Goal: Feedback & Contribution: Submit feedback/report problem

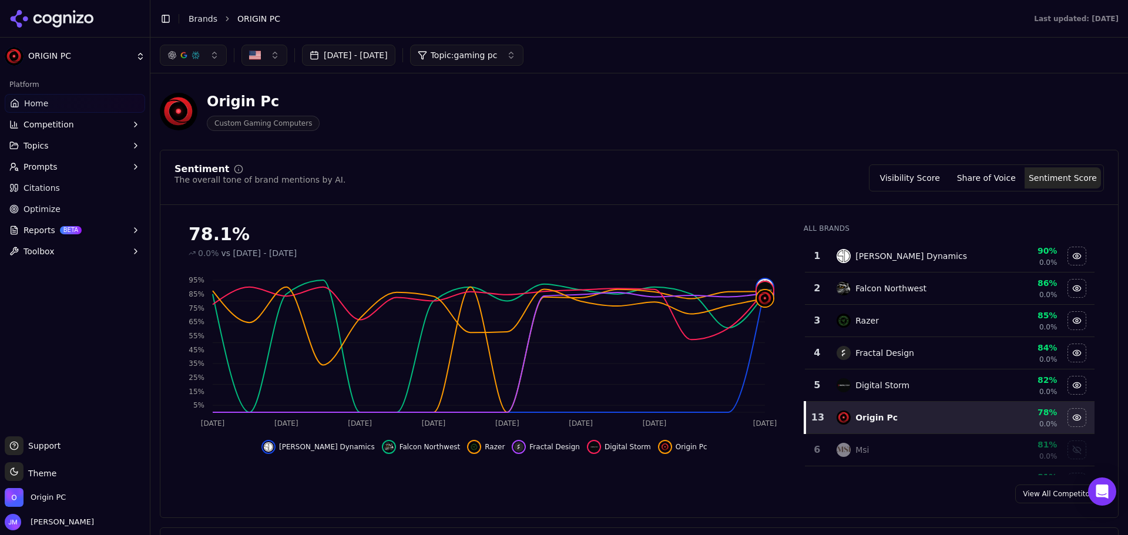
click at [133, 146] on icon "button" at bounding box center [135, 145] width 9 height 9
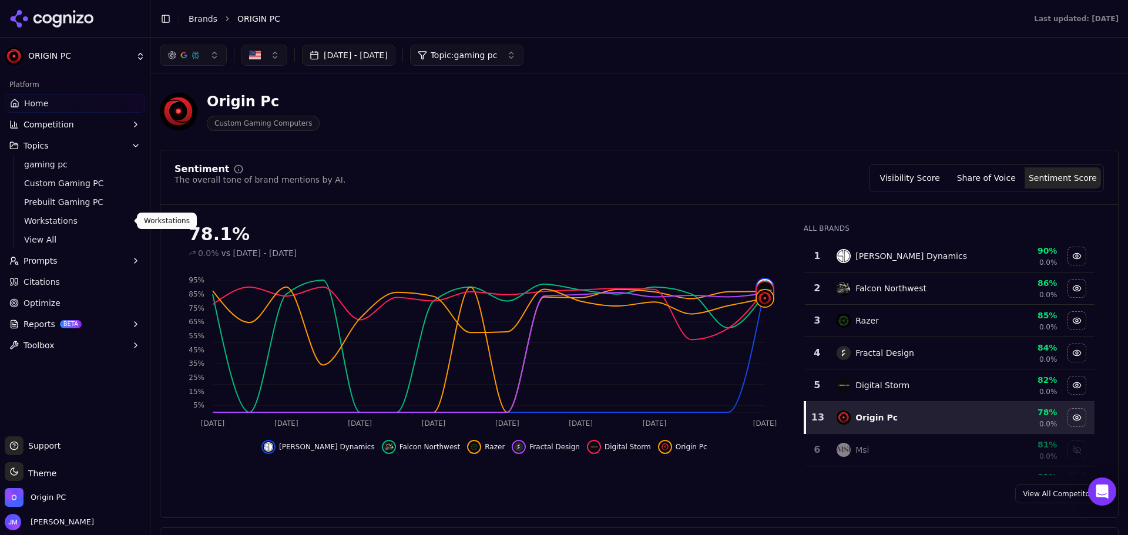
click at [55, 219] on span "Workstations" at bounding box center [75, 221] width 102 height 12
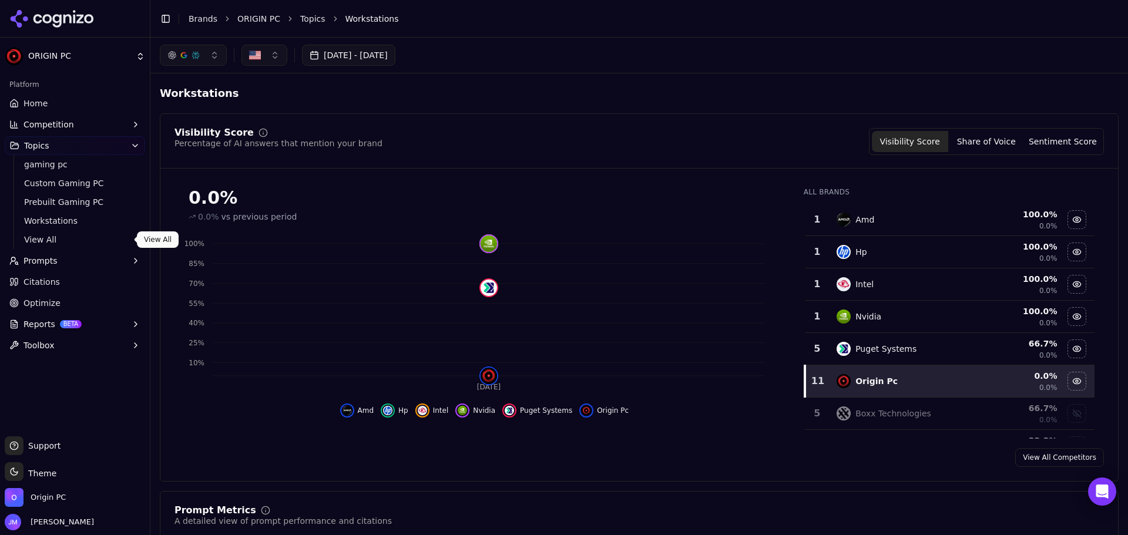
click at [50, 243] on span "View All" at bounding box center [75, 240] width 102 height 12
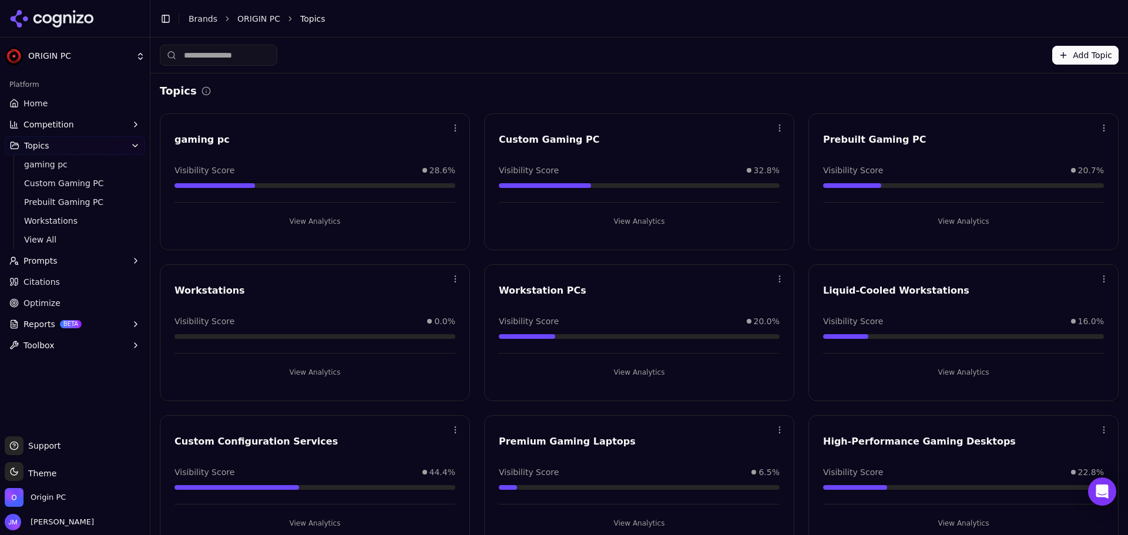
click at [452, 280] on html "ORIGIN PC Platform Home Competition Topics gaming pc Custom Gaming PC Prebuilt …" at bounding box center [564, 267] width 1128 height 535
click at [225, 290] on html "ORIGIN PC Platform Home Competition Topics gaming pc Custom Gaming PC Prebuilt …" at bounding box center [564, 267] width 1128 height 535
click at [295, 368] on button "View Analytics" at bounding box center [314, 372] width 281 height 19
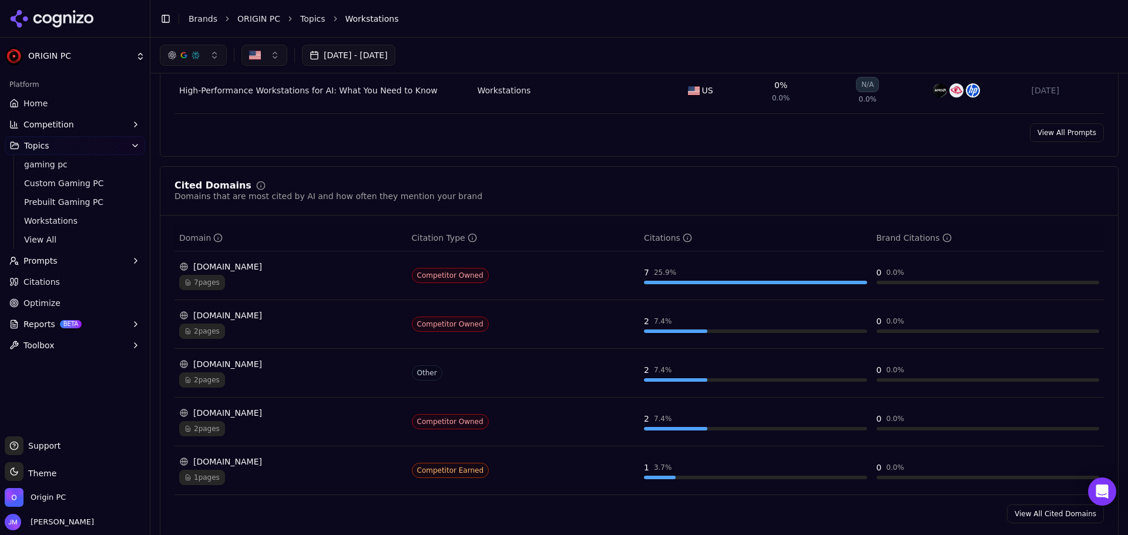
scroll to position [352, 0]
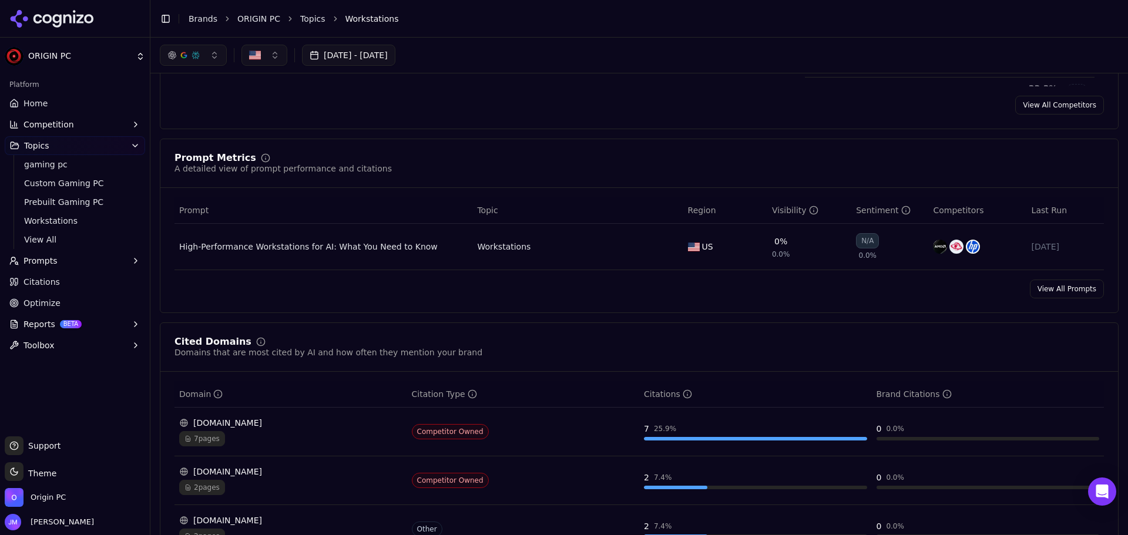
click at [44, 243] on span "View All" at bounding box center [75, 240] width 102 height 12
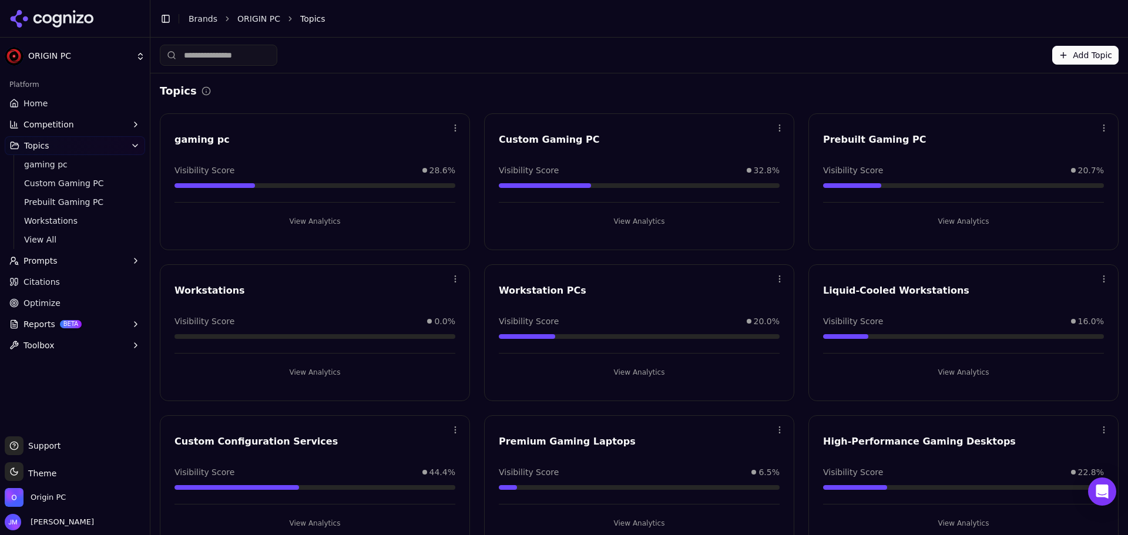
click at [625, 368] on button "View Analytics" at bounding box center [639, 372] width 281 height 19
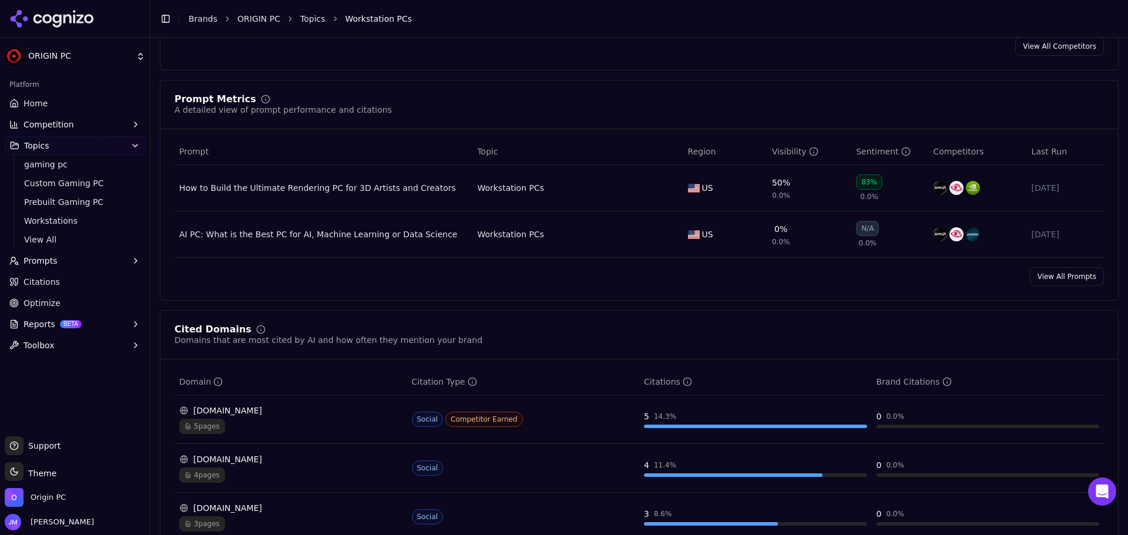
scroll to position [587, 0]
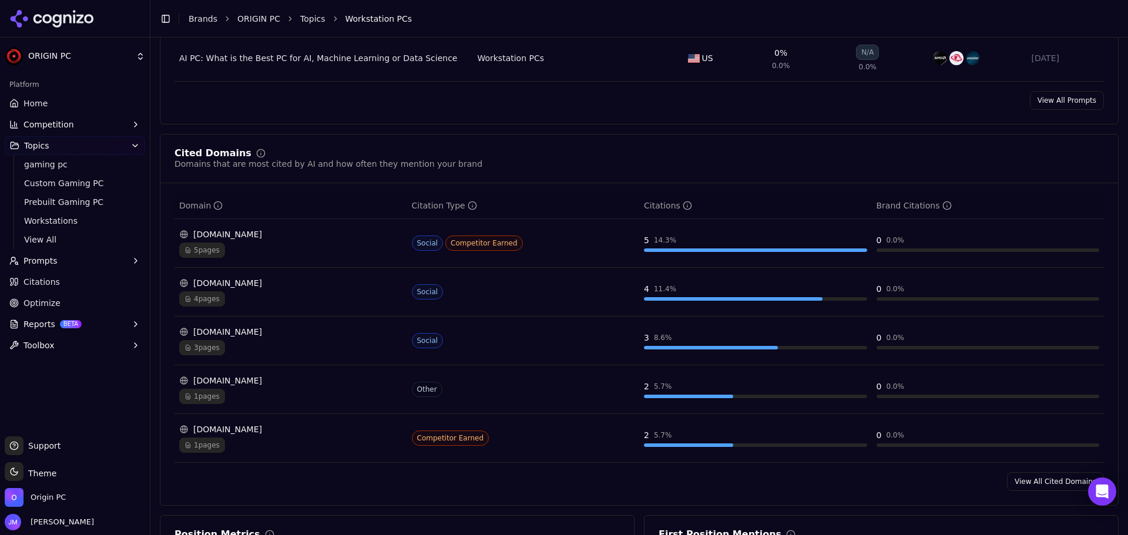
click at [1075, 102] on link "View All Prompts" at bounding box center [1067, 100] width 74 height 19
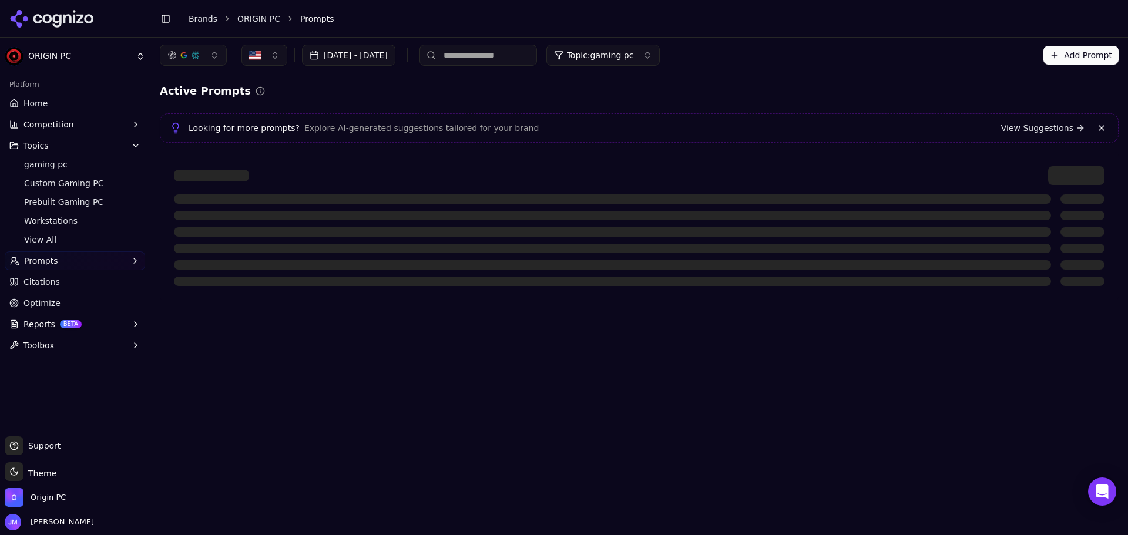
click at [1027, 127] on link "View Suggestions" at bounding box center [1043, 128] width 84 height 12
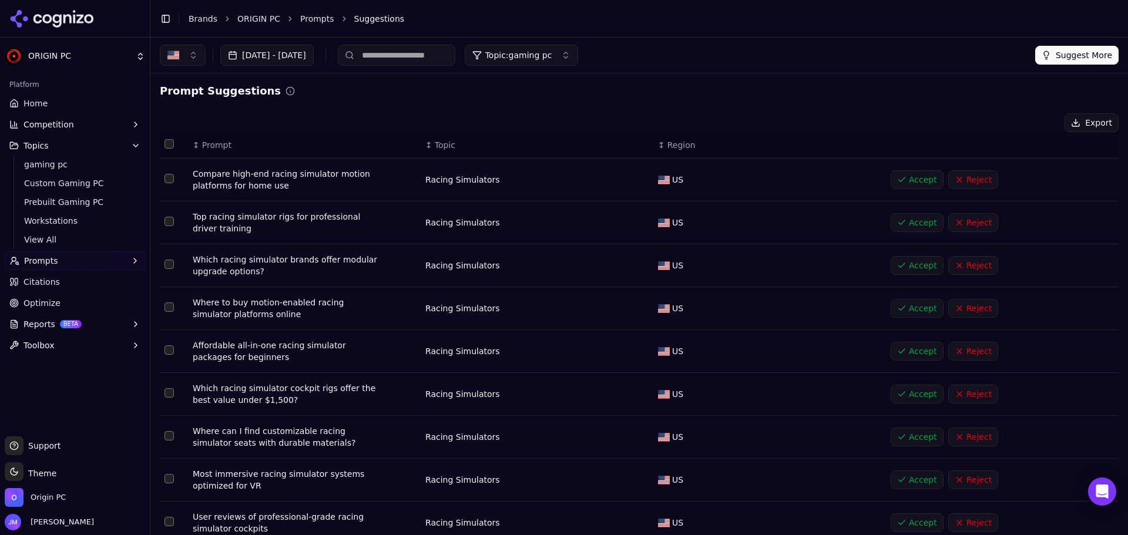
click at [552, 58] on span "Topic: gaming pc" at bounding box center [518, 55] width 67 height 12
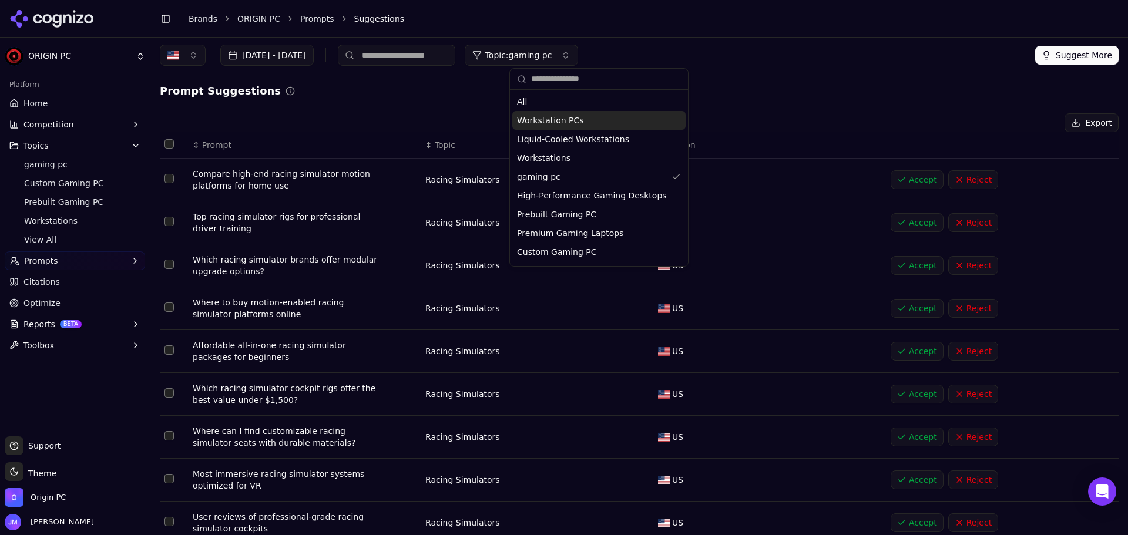
click at [571, 122] on span "Workstation PCs" at bounding box center [550, 121] width 67 height 12
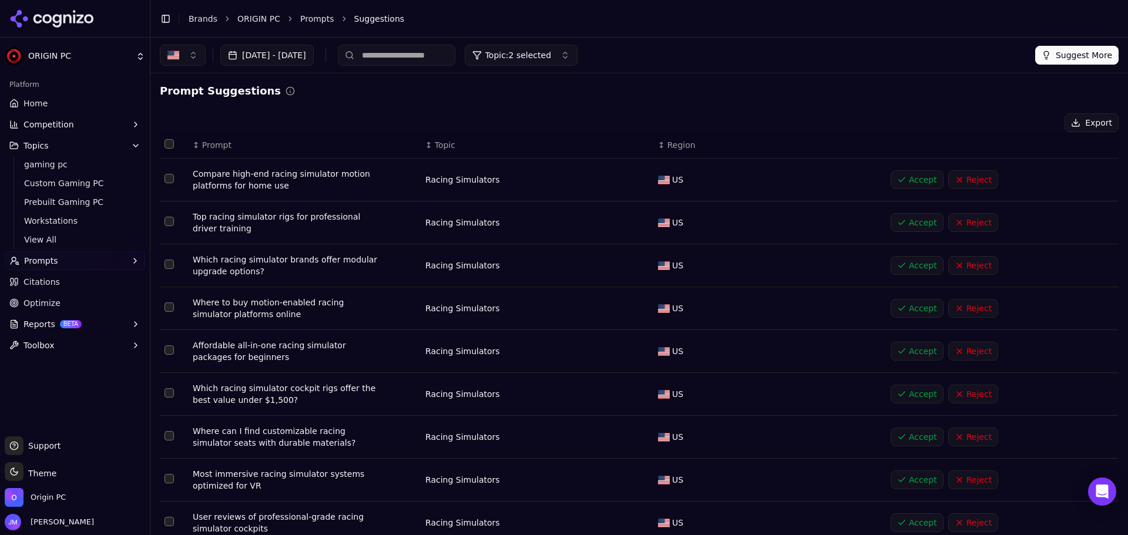
click at [167, 181] on button "Select row 1" at bounding box center [168, 178] width 9 height 9
click at [168, 225] on button "Select row 2" at bounding box center [168, 221] width 9 height 9
click at [957, 126] on button "Accept ( 2 )" at bounding box center [953, 122] width 69 height 19
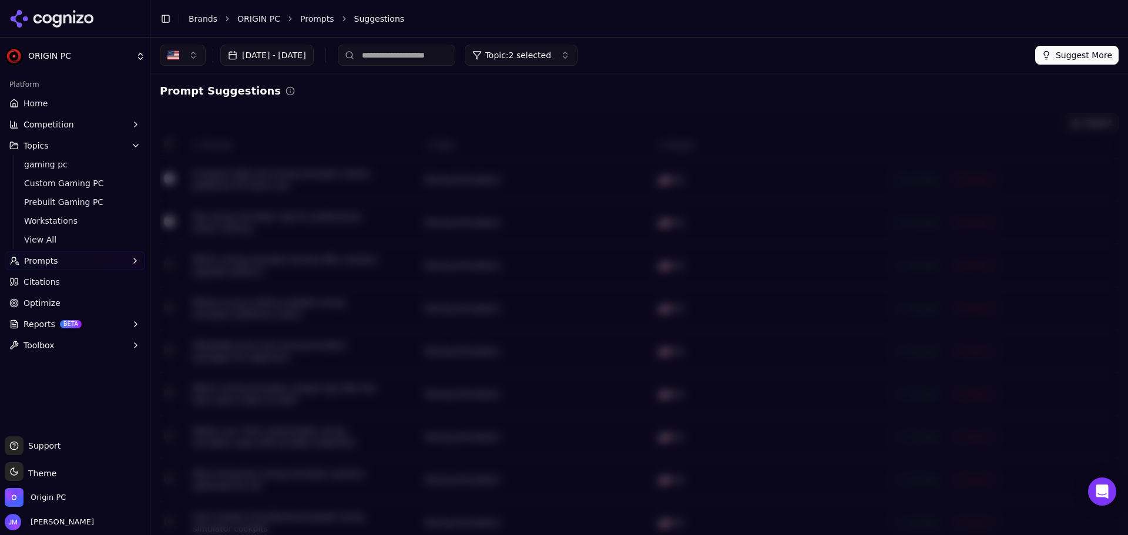
click at [551, 51] on span "Topic: 2 selected" at bounding box center [518, 55] width 66 height 12
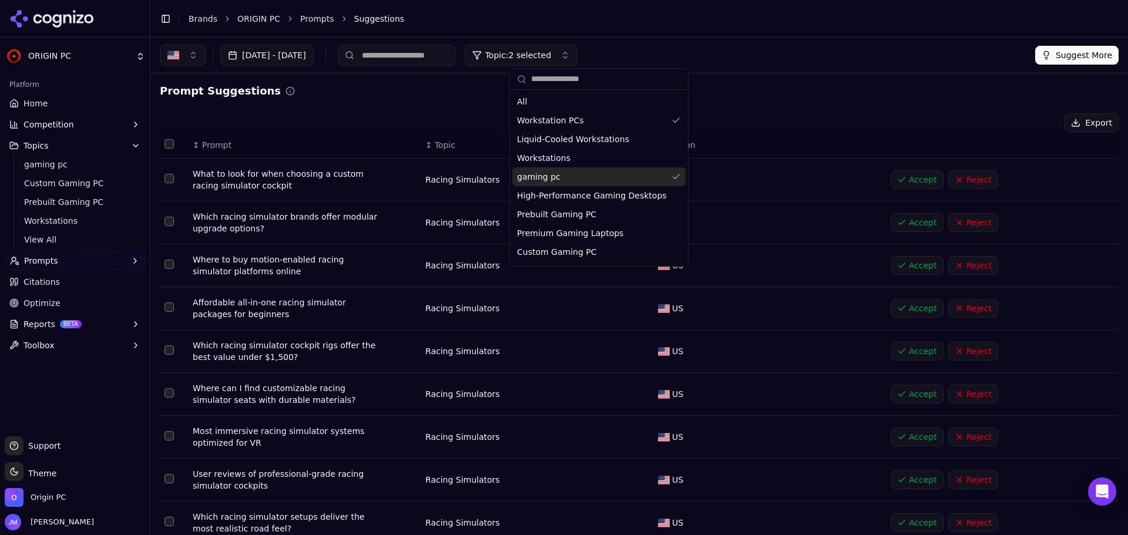
click at [639, 179] on div "gaming pc" at bounding box center [598, 176] width 173 height 19
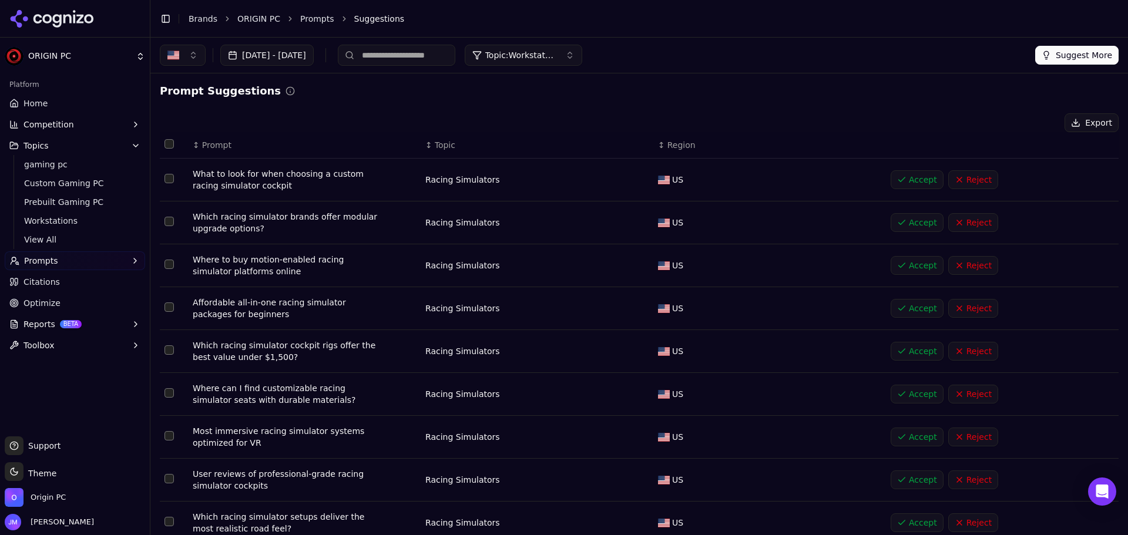
click at [435, 146] on span "Topic" at bounding box center [445, 145] width 21 height 12
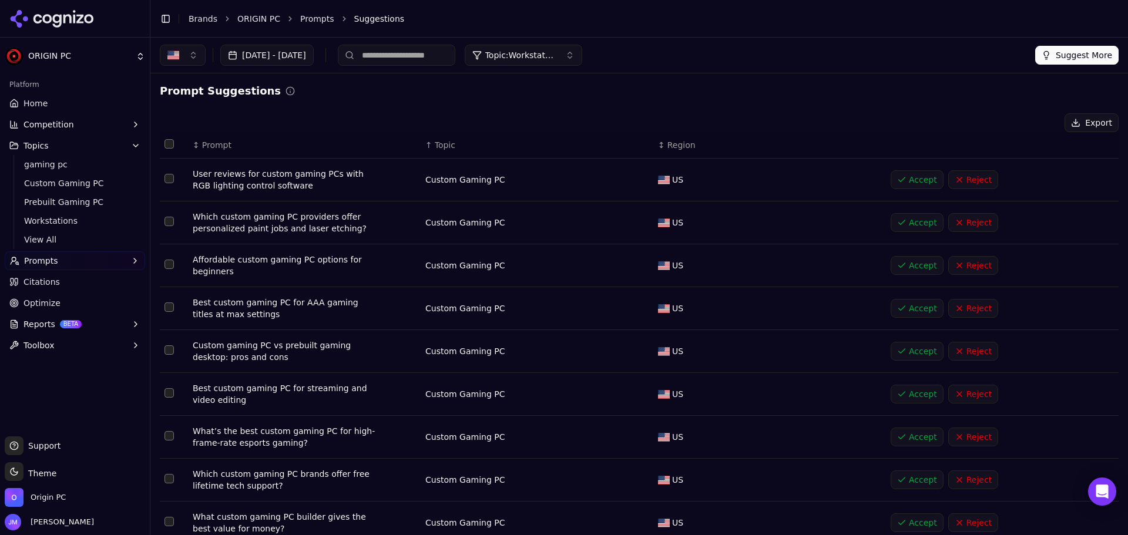
click at [435, 146] on span "Topic" at bounding box center [445, 145] width 21 height 12
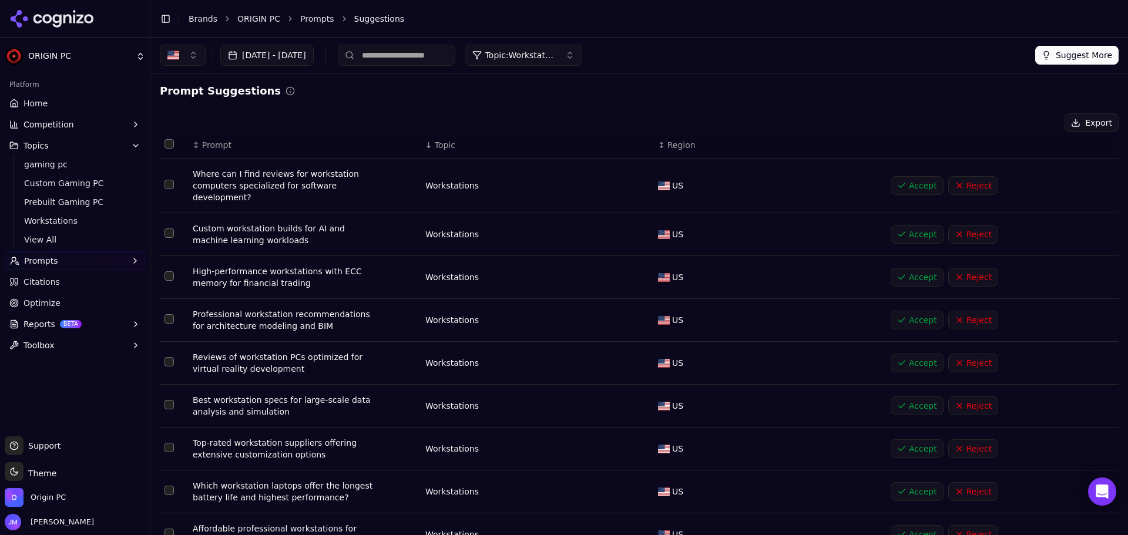
click at [170, 229] on button "Select row 20" at bounding box center [168, 233] width 9 height 9
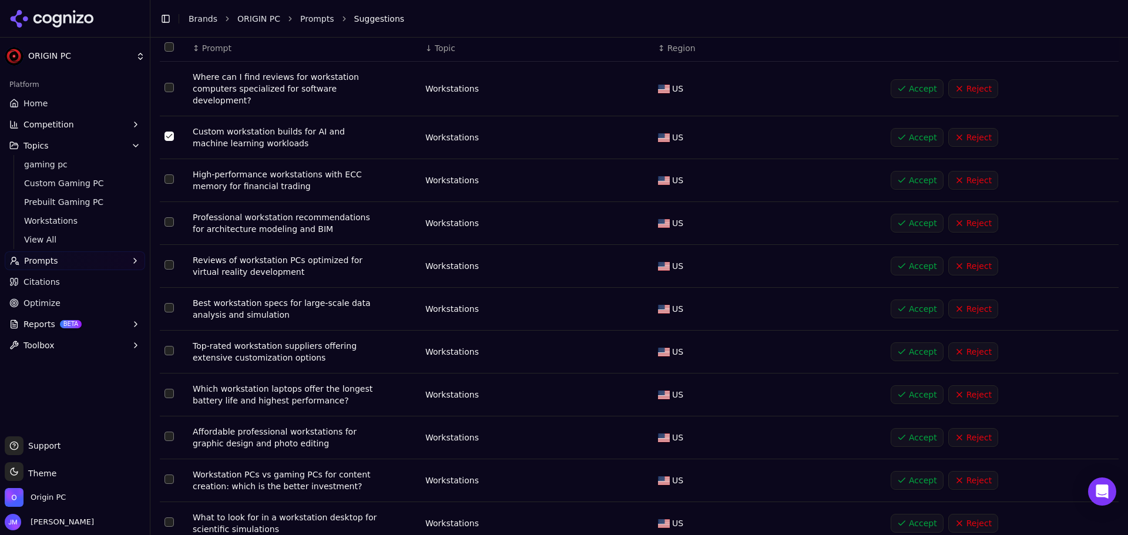
scroll to position [117, 0]
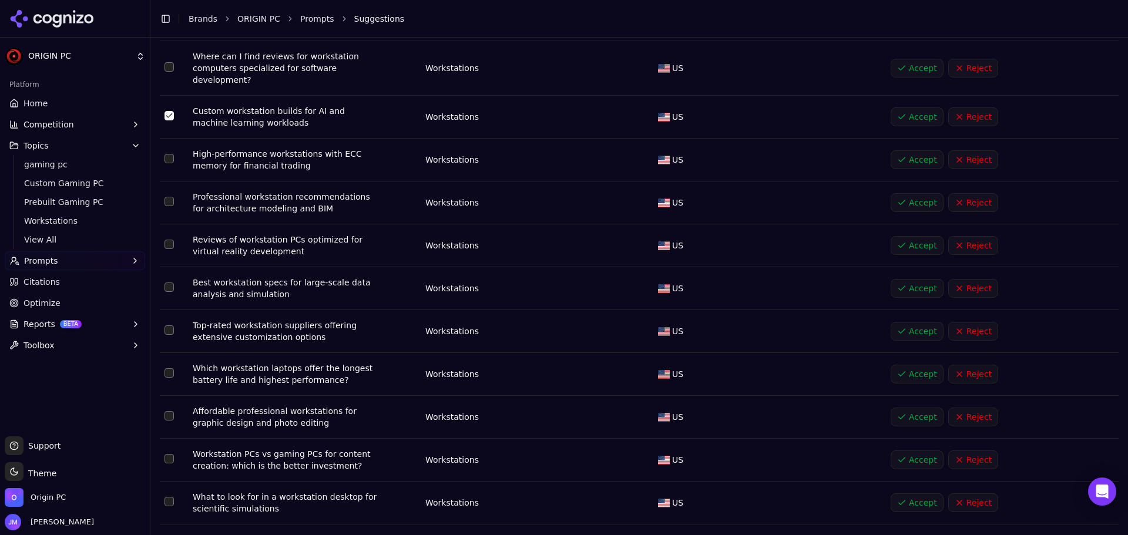
click at [168, 197] on button "Select row 22" at bounding box center [168, 201] width 9 height 9
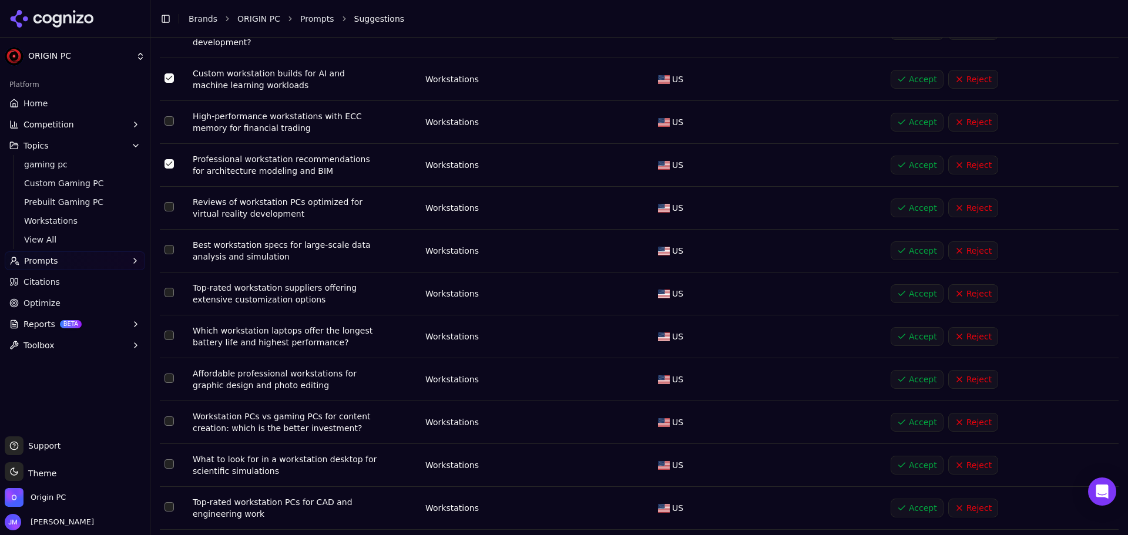
scroll to position [176, 0]
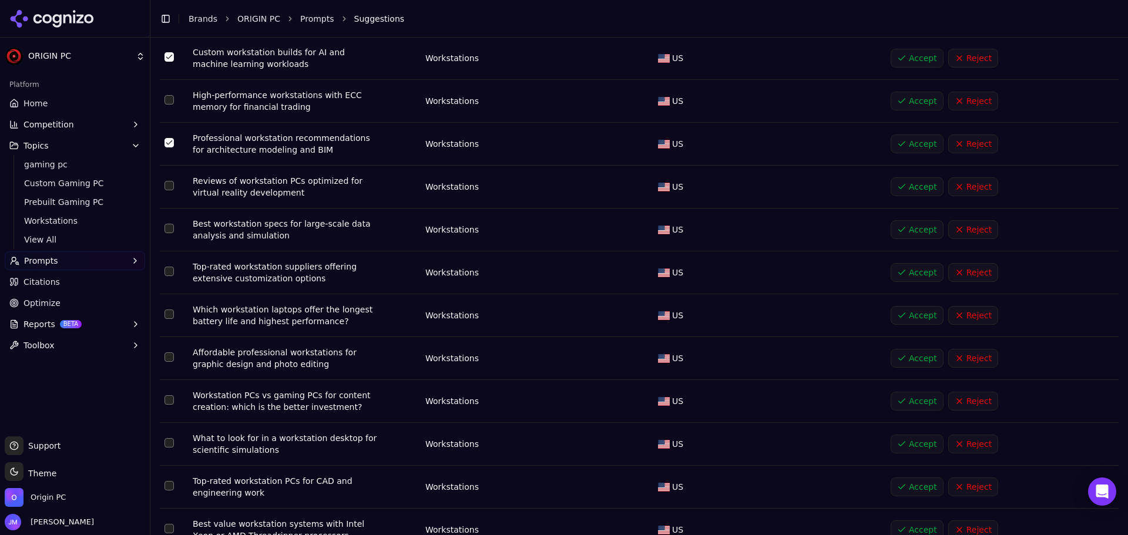
click at [170, 181] on button "Select row 23" at bounding box center [168, 185] width 9 height 9
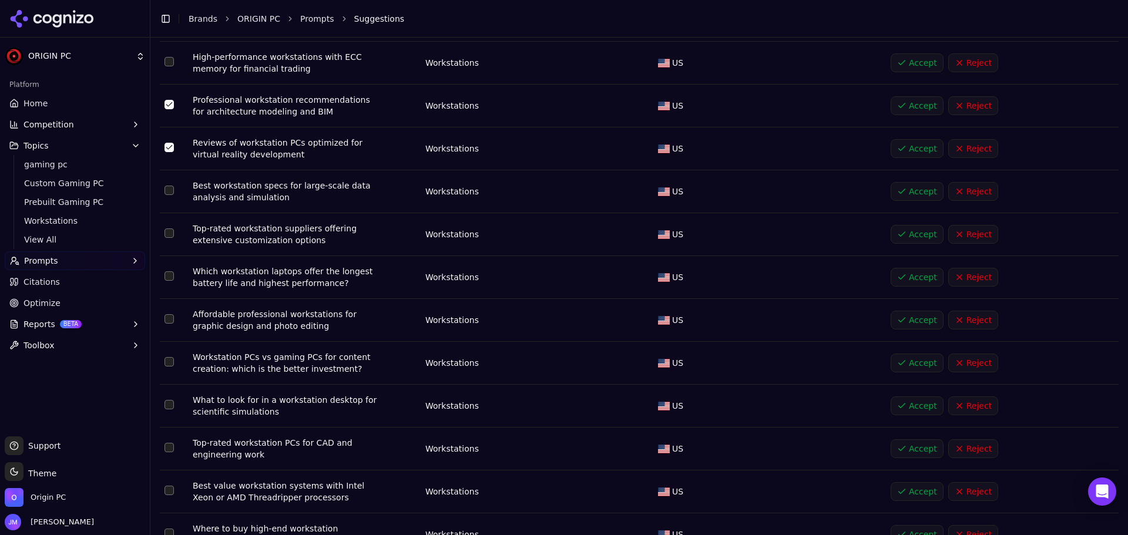
scroll to position [235, 0]
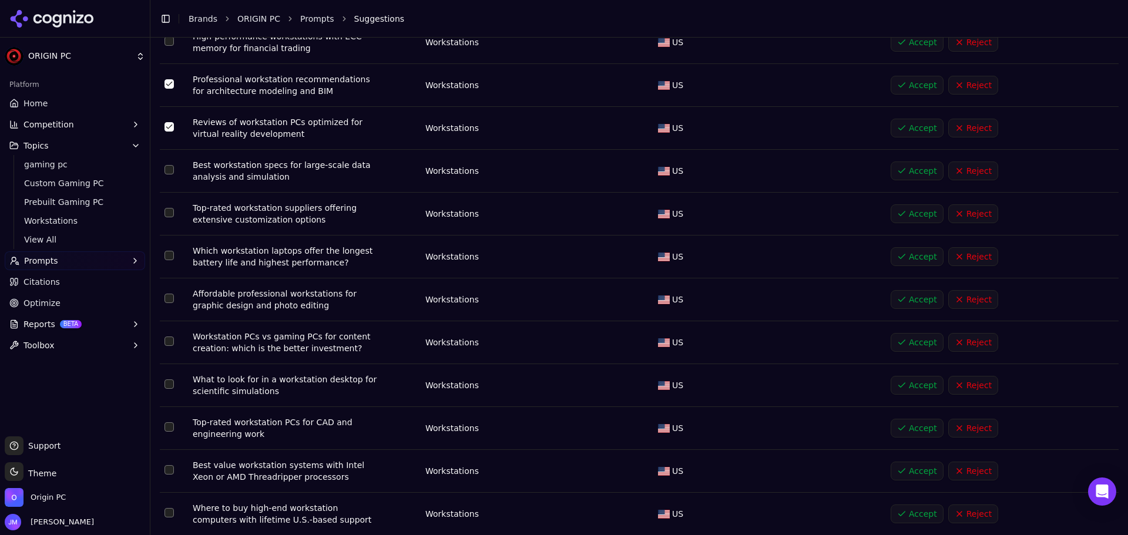
click at [170, 165] on button "Select row 24" at bounding box center [168, 169] width 9 height 9
click at [171, 208] on button "Select row 25" at bounding box center [168, 212] width 9 height 9
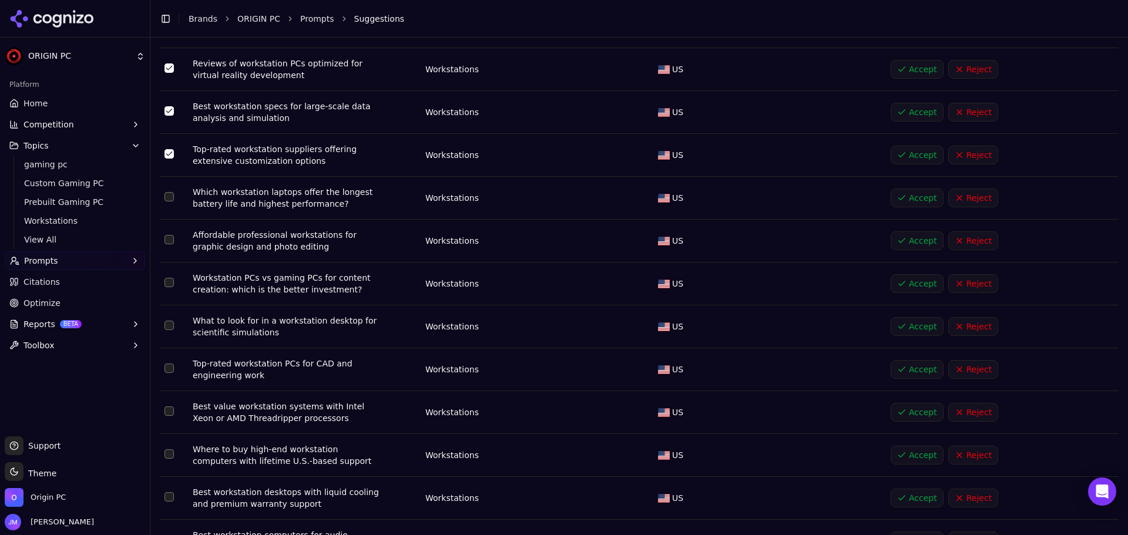
click at [170, 192] on button "Select row 26" at bounding box center [168, 196] width 9 height 9
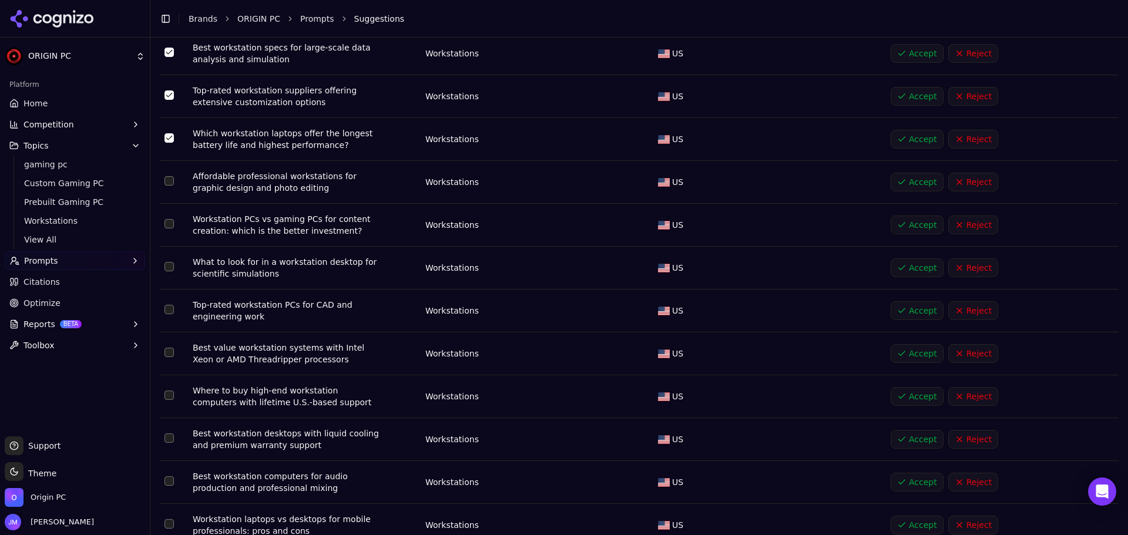
click at [171, 176] on button "Select row 27" at bounding box center [168, 180] width 9 height 9
click at [170, 219] on button "Select row 28" at bounding box center [168, 223] width 9 height 9
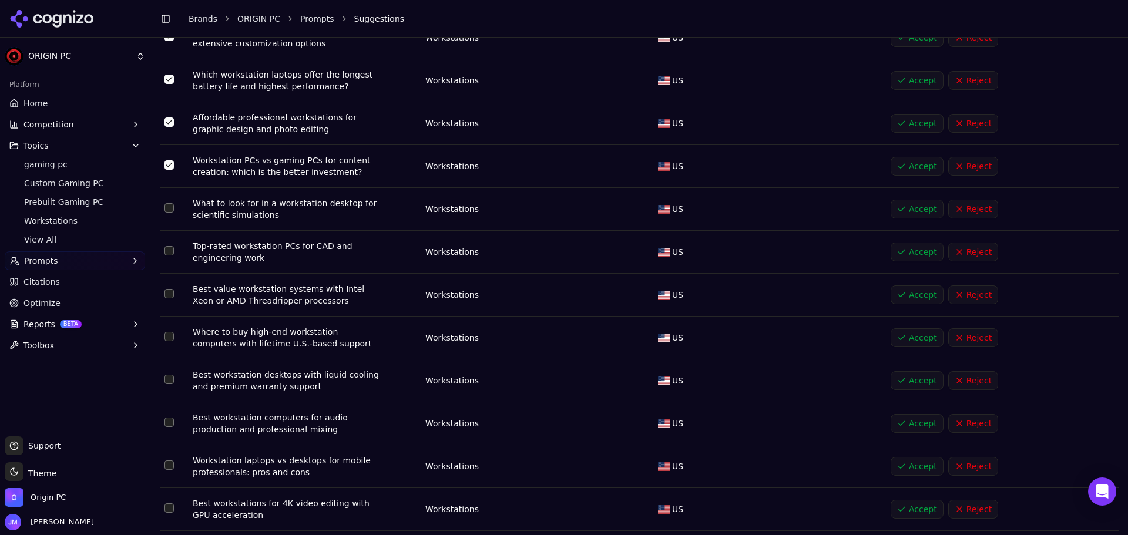
click at [171, 203] on button "Select row 29" at bounding box center [168, 207] width 9 height 9
click at [170, 246] on button "Select row 30" at bounding box center [168, 250] width 9 height 9
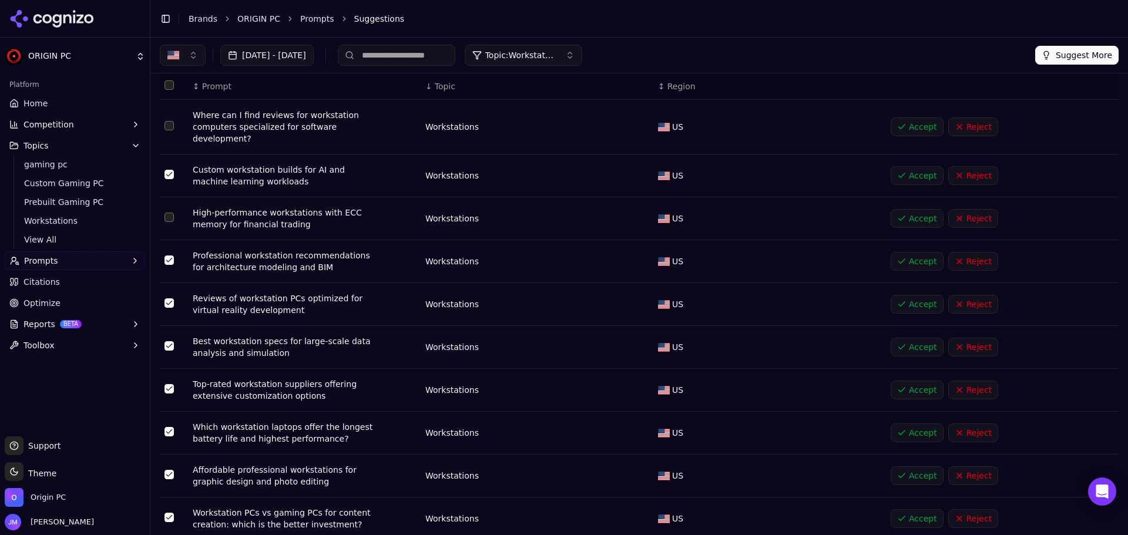
scroll to position [0, 0]
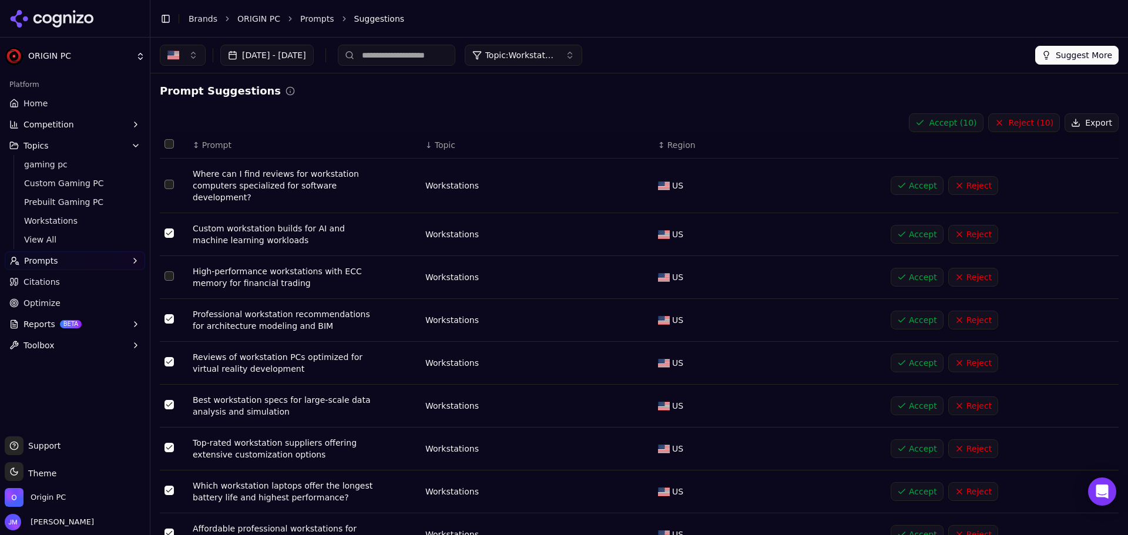
click at [948, 126] on button "Accept ( 10 )" at bounding box center [946, 122] width 75 height 19
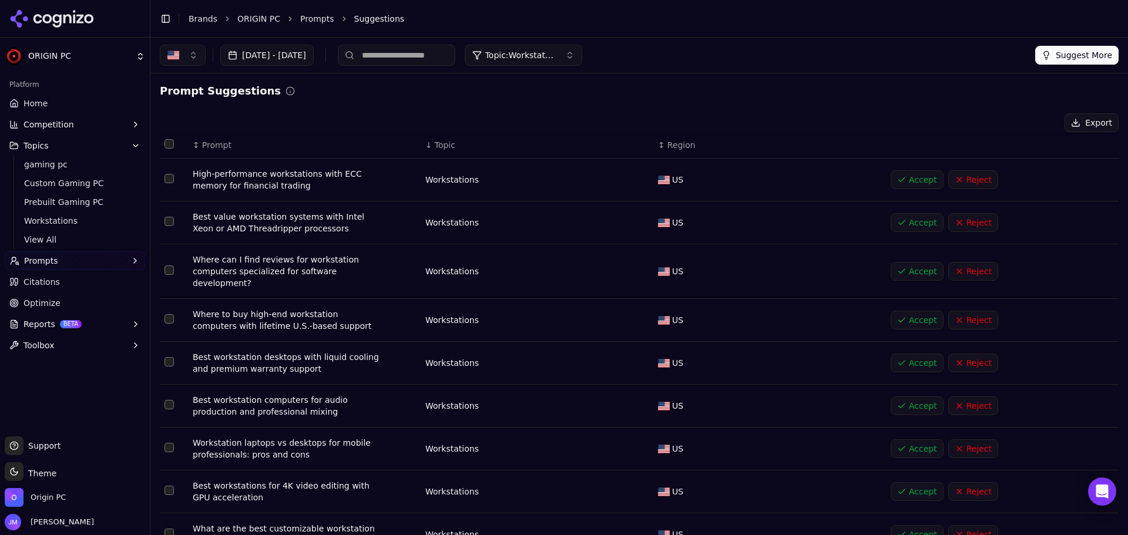
scroll to position [59, 0]
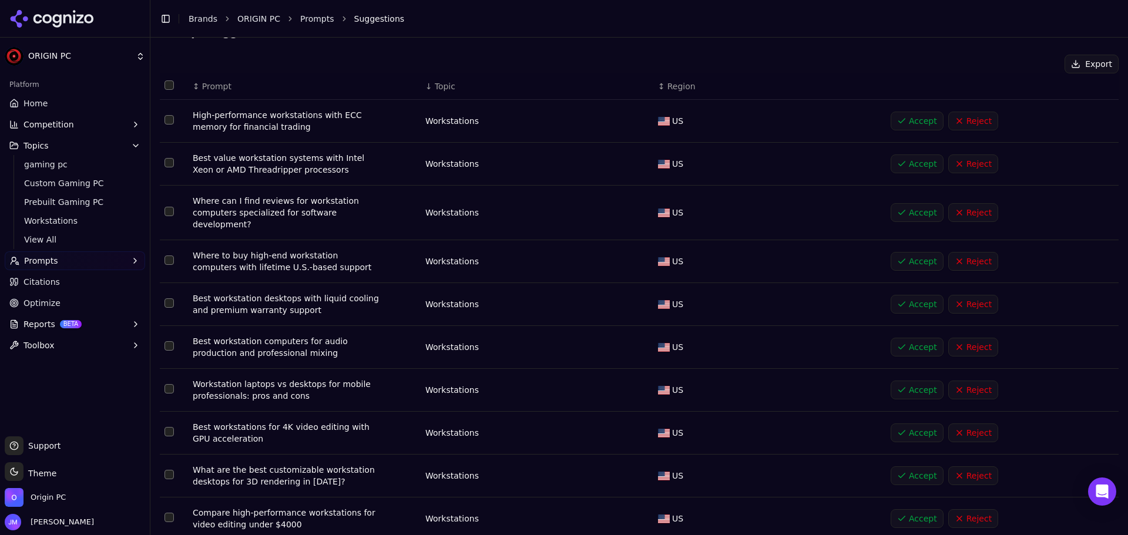
click at [169, 298] on button "Select row 23" at bounding box center [168, 302] width 9 height 9
click at [172, 256] on button "Select row 22" at bounding box center [168, 260] width 9 height 9
click at [166, 207] on button "Select row 21" at bounding box center [168, 211] width 9 height 9
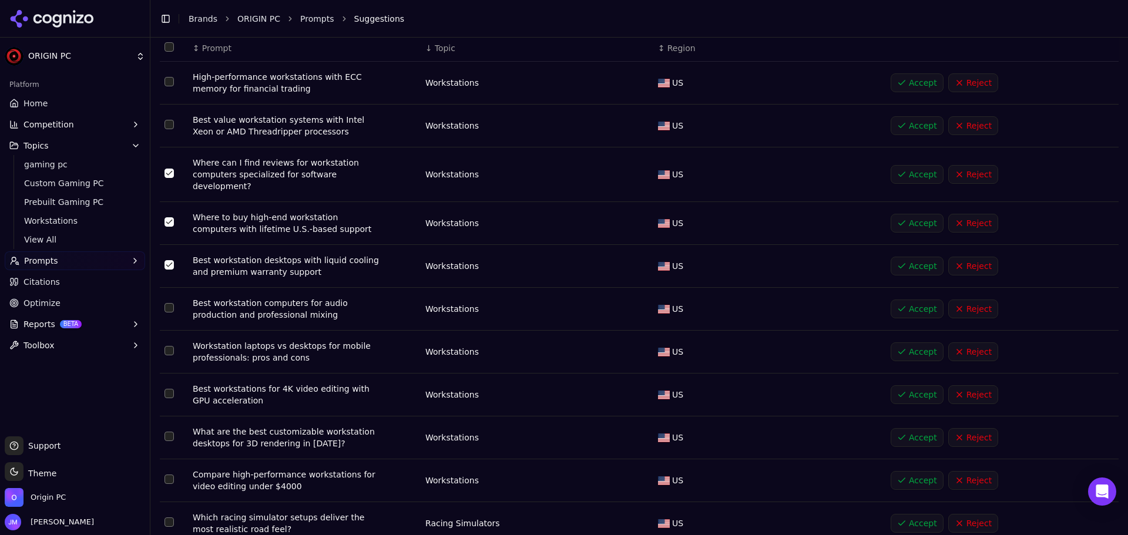
scroll to position [117, 0]
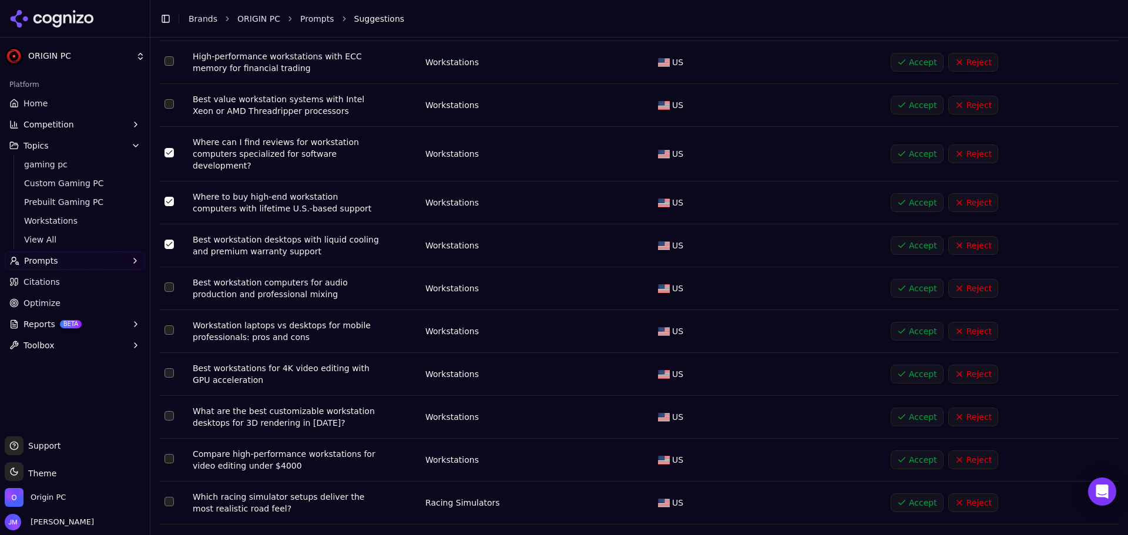
click at [167, 283] on button "Select row 24" at bounding box center [168, 287] width 9 height 9
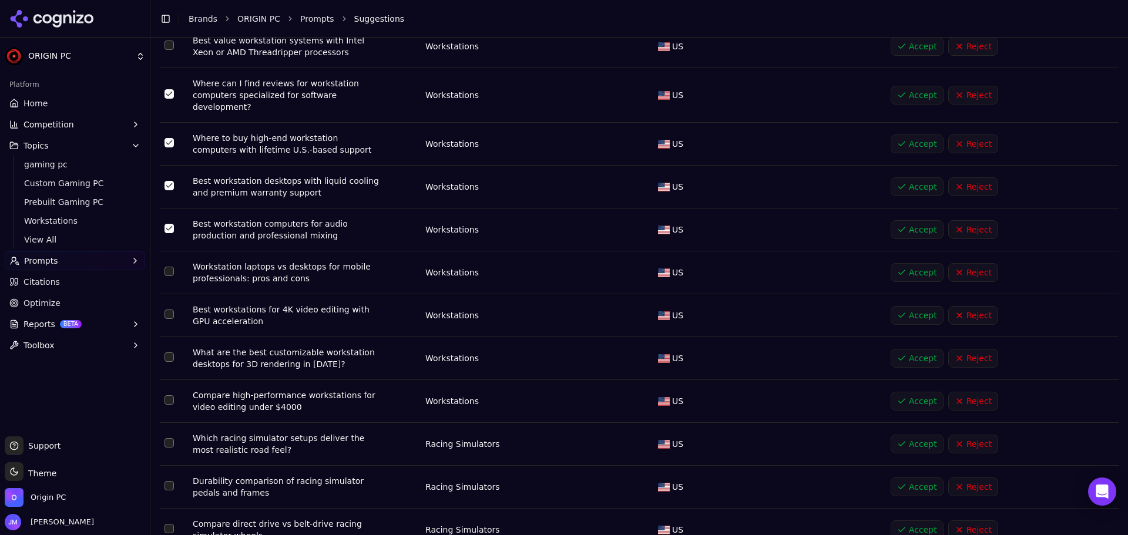
click at [169, 224] on button "Select row 24" at bounding box center [168, 228] width 9 height 9
click at [167, 267] on button "Select row 25" at bounding box center [168, 271] width 9 height 9
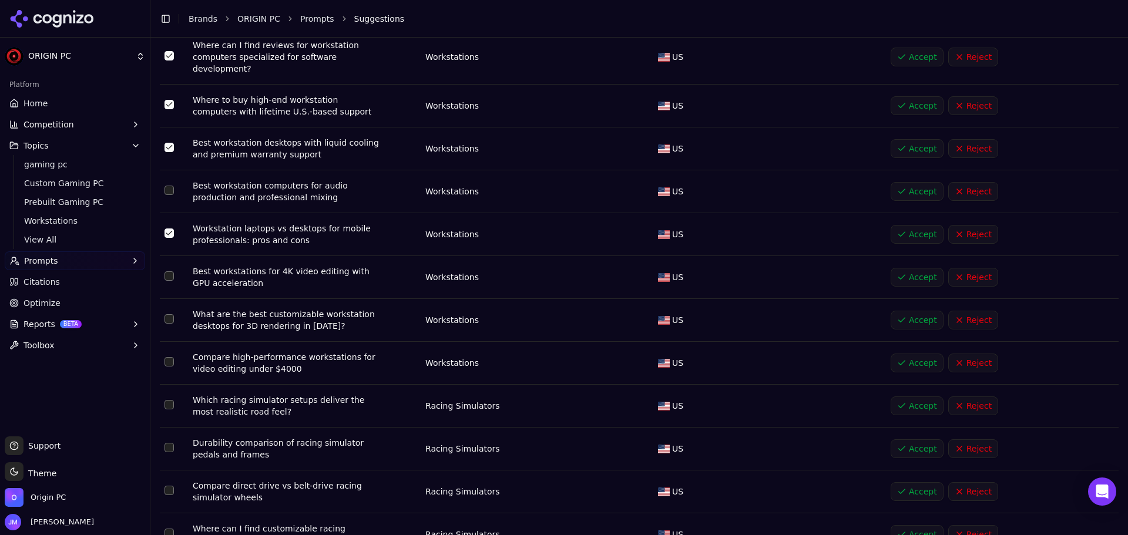
scroll to position [235, 0]
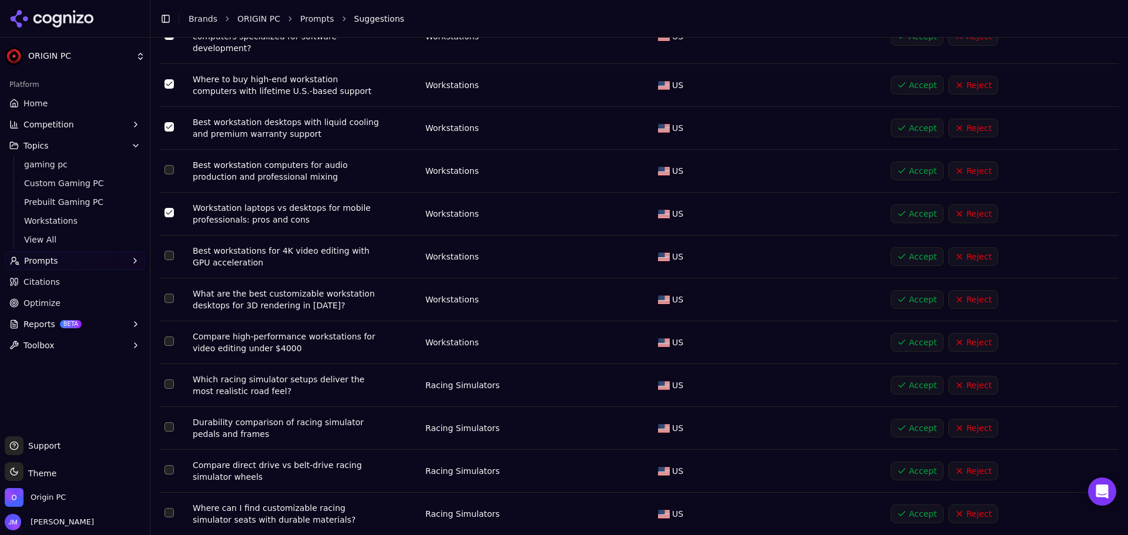
click at [169, 251] on button "Select row 26" at bounding box center [168, 255] width 9 height 9
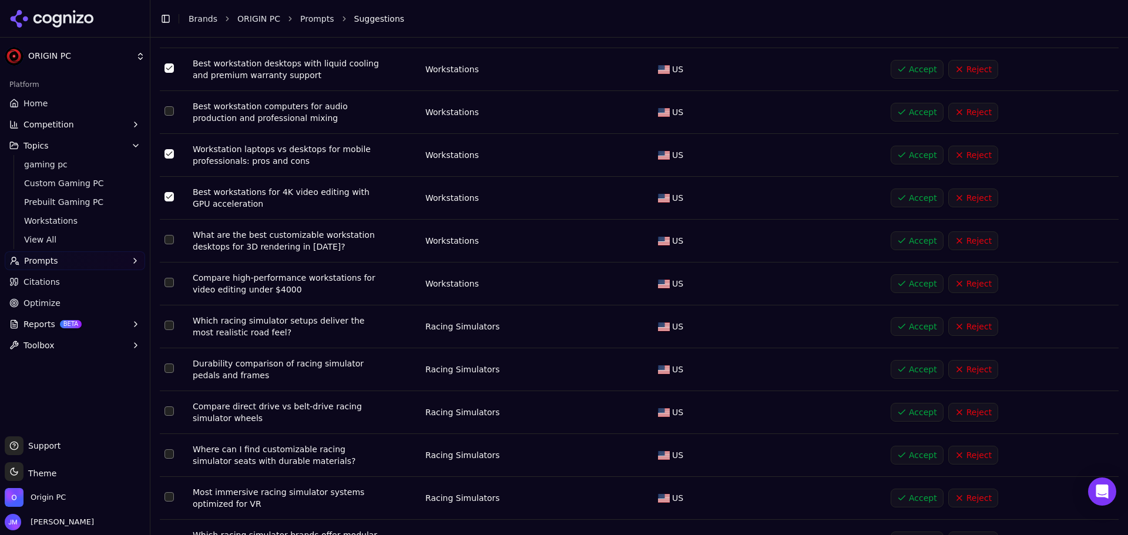
click at [168, 234] on td "Data table" at bounding box center [174, 241] width 28 height 43
click at [170, 263] on td "Data table" at bounding box center [174, 284] width 28 height 43
click at [170, 266] on td "Data table" at bounding box center [174, 284] width 28 height 43
click at [173, 223] on td "Data table" at bounding box center [174, 241] width 28 height 43
drag, startPoint x: 172, startPoint y: 270, endPoint x: 172, endPoint y: 261, distance: 9.4
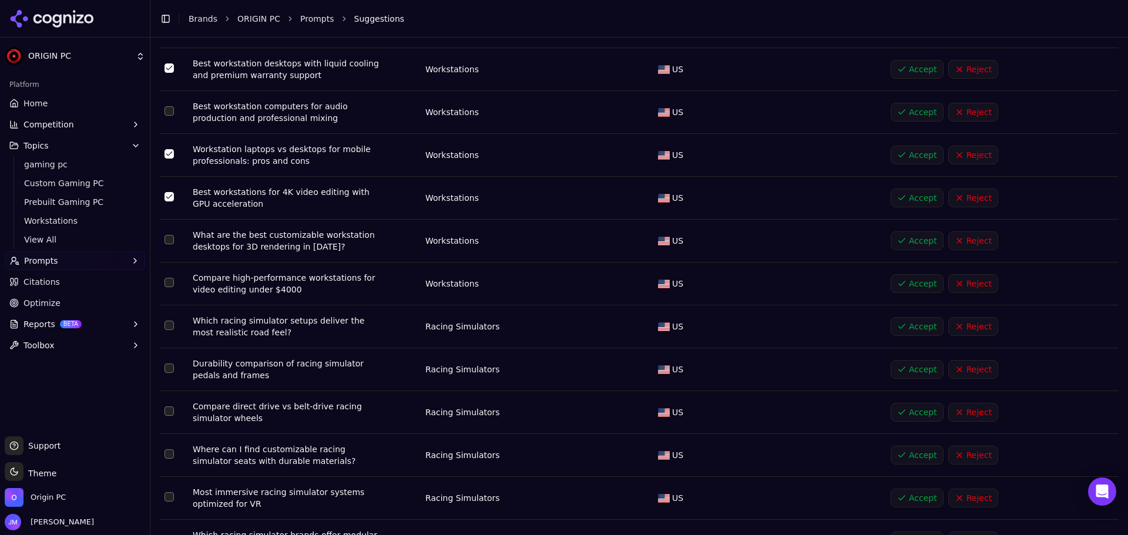
click at [172, 278] on button "Select row 28" at bounding box center [168, 282] width 9 height 9
click at [169, 235] on button "Select row 27" at bounding box center [168, 239] width 9 height 9
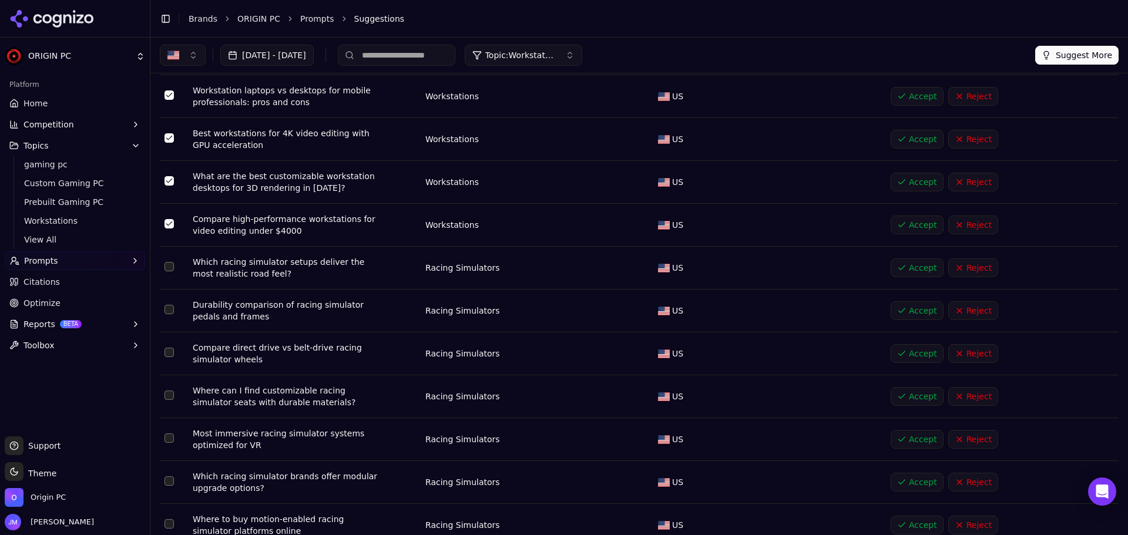
scroll to position [0, 0]
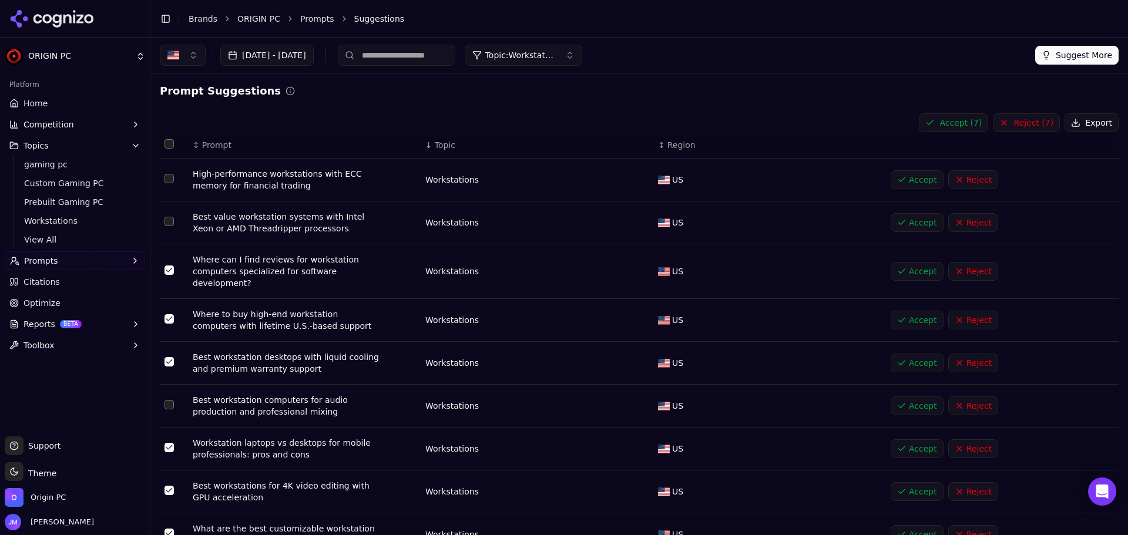
click at [965, 128] on button "Accept ( 7 )" at bounding box center [953, 122] width 69 height 19
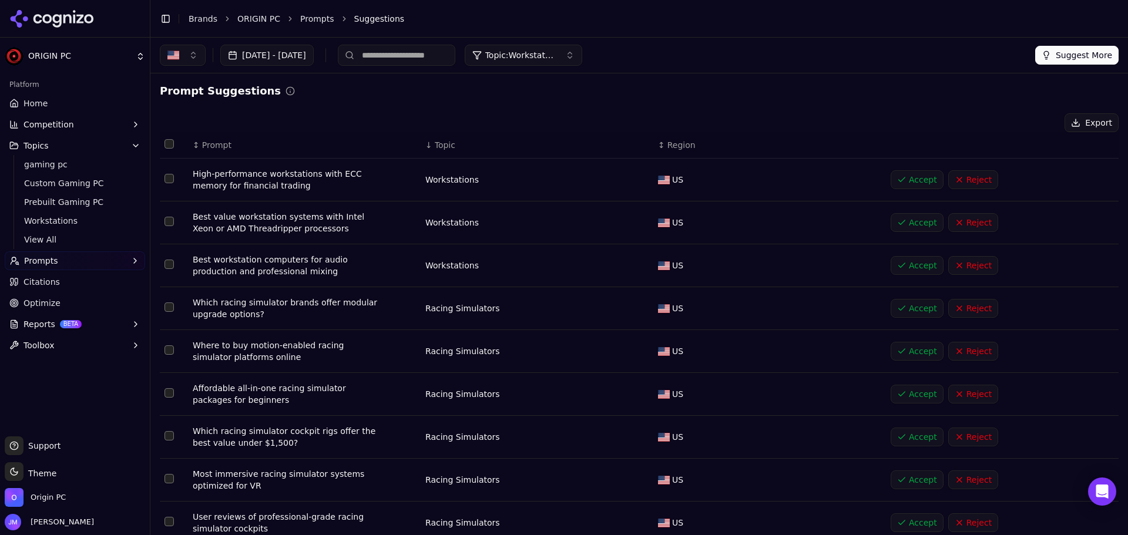
click at [582, 55] on button "Topic: Workstation PCs" at bounding box center [523, 55] width 117 height 21
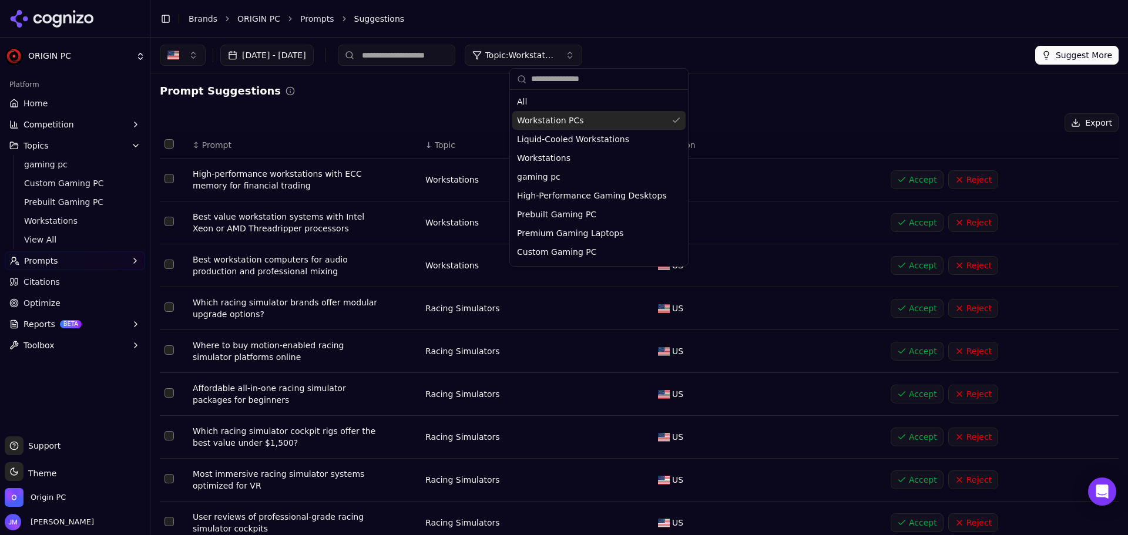
click at [601, 118] on div "Workstation PCs" at bounding box center [598, 120] width 173 height 19
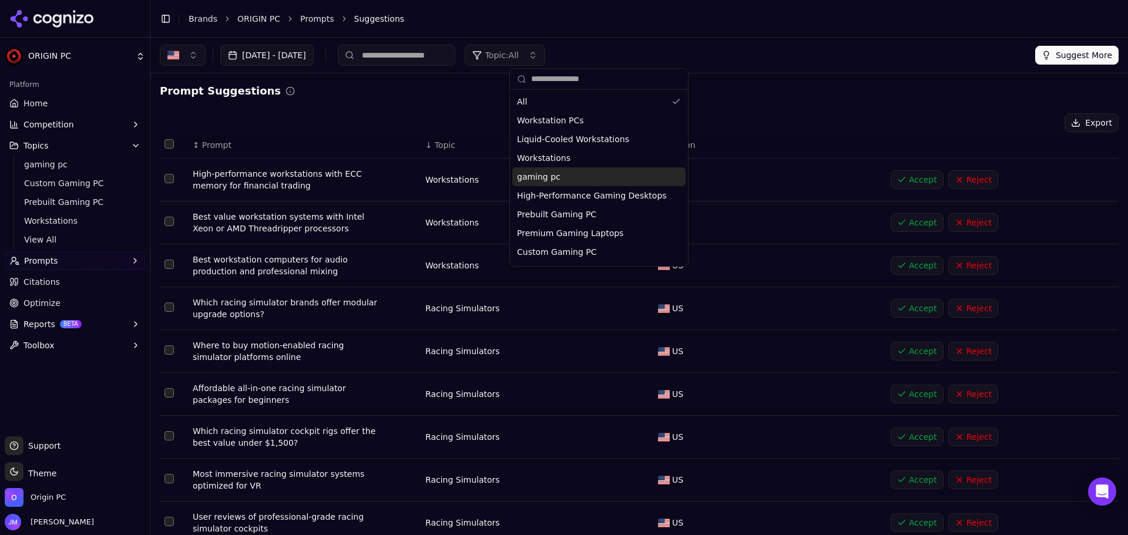
click at [632, 183] on div "gaming pc" at bounding box center [598, 176] width 173 height 19
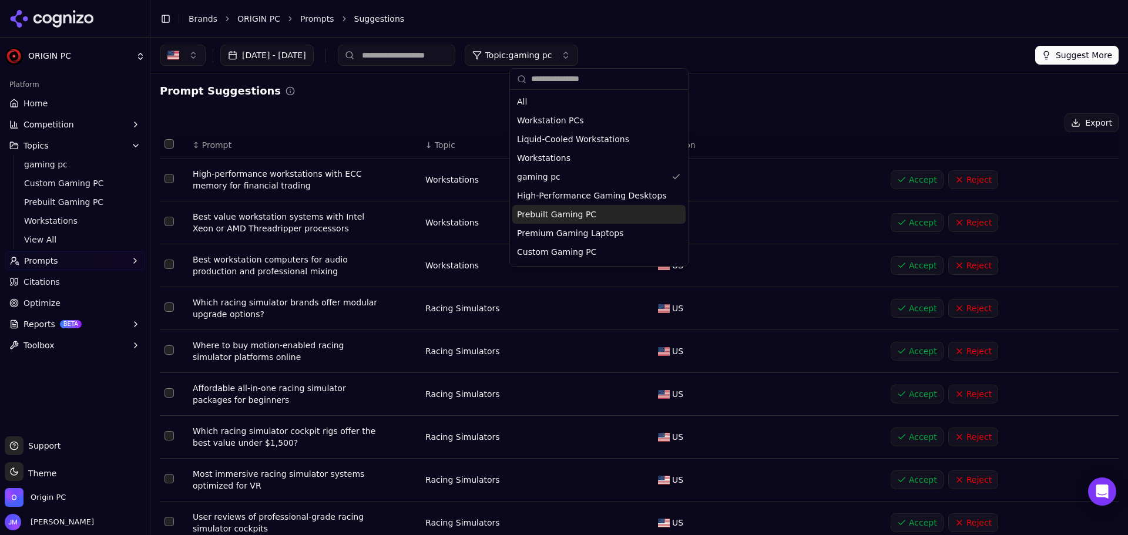
click at [634, 211] on div "Prebuilt Gaming PC" at bounding box center [598, 214] width 173 height 19
click at [769, 115] on div "Export" at bounding box center [639, 122] width 959 height 19
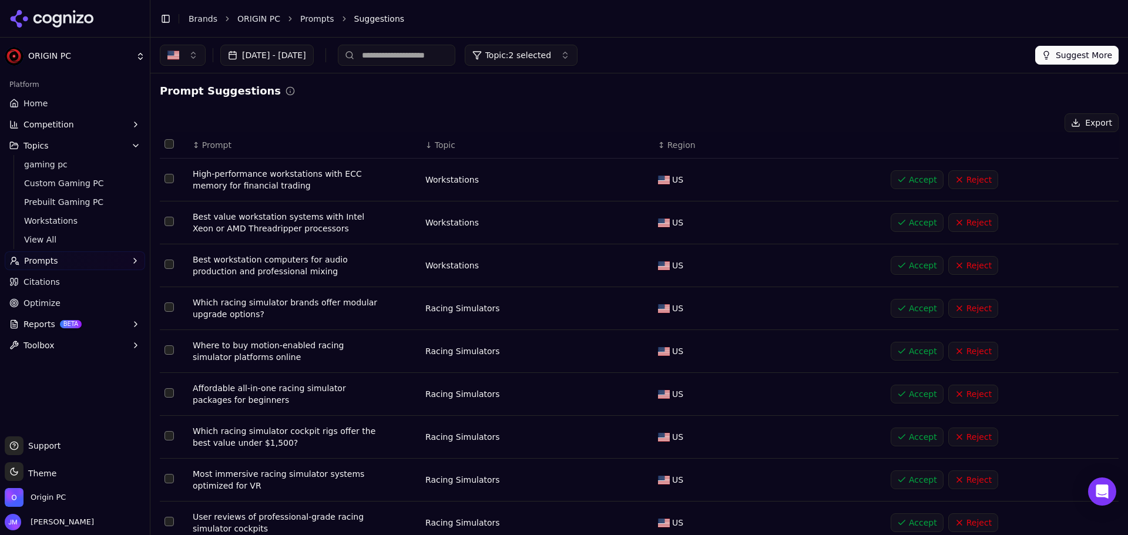
click at [446, 145] on span "Topic" at bounding box center [445, 145] width 21 height 12
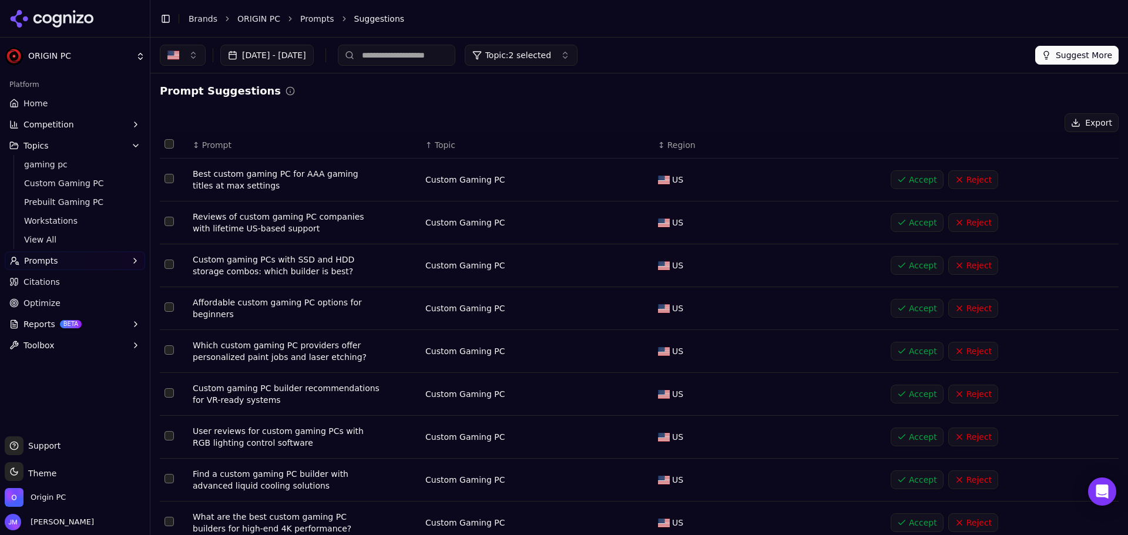
click at [167, 177] on button "Select row 22" at bounding box center [168, 178] width 9 height 9
click at [172, 224] on button "Select row 23" at bounding box center [168, 221] width 9 height 9
click at [170, 262] on button "Select row 24" at bounding box center [168, 264] width 9 height 9
click at [167, 309] on button "Select row 25" at bounding box center [168, 307] width 9 height 9
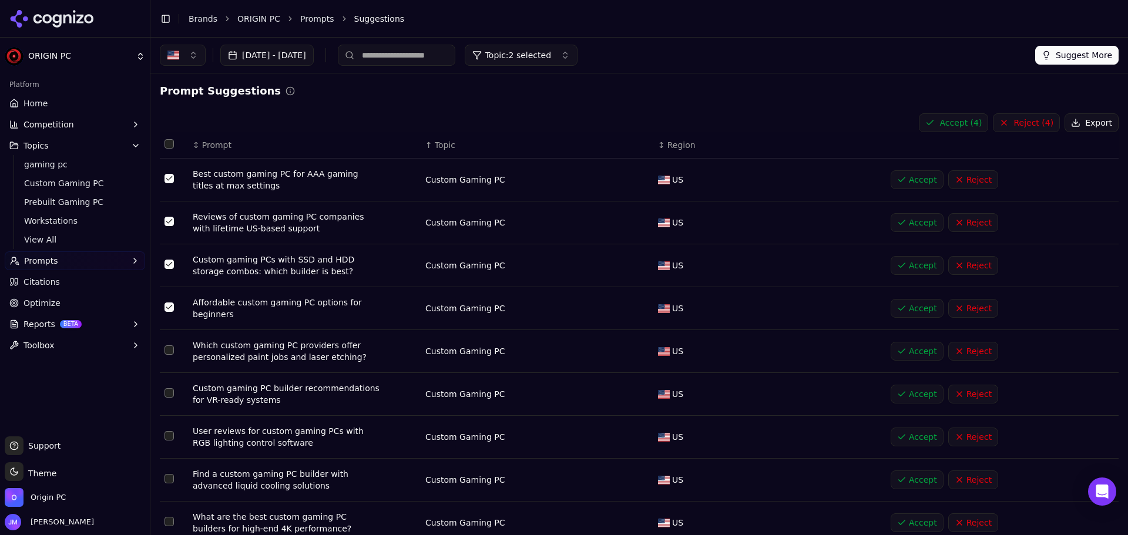
click at [169, 352] on button "Select row 26" at bounding box center [168, 349] width 9 height 9
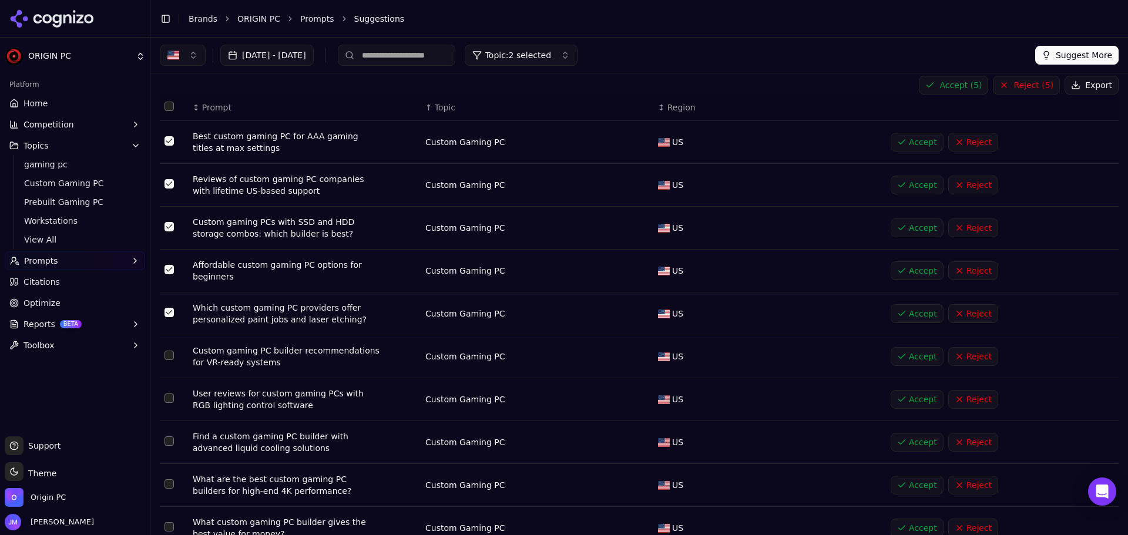
scroll to position [59, 0]
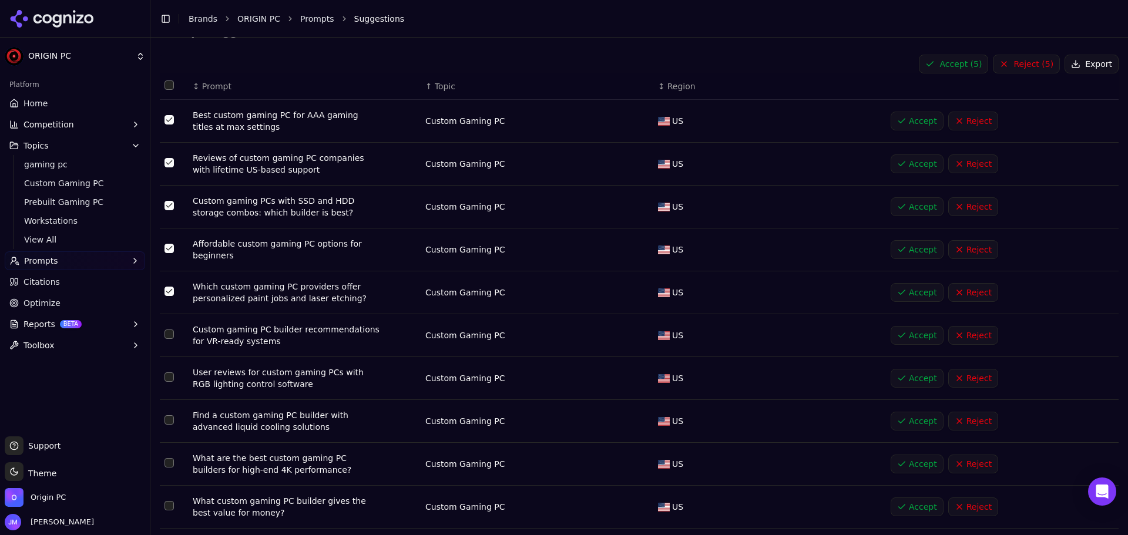
click at [170, 335] on button "Select row 27" at bounding box center [168, 334] width 9 height 9
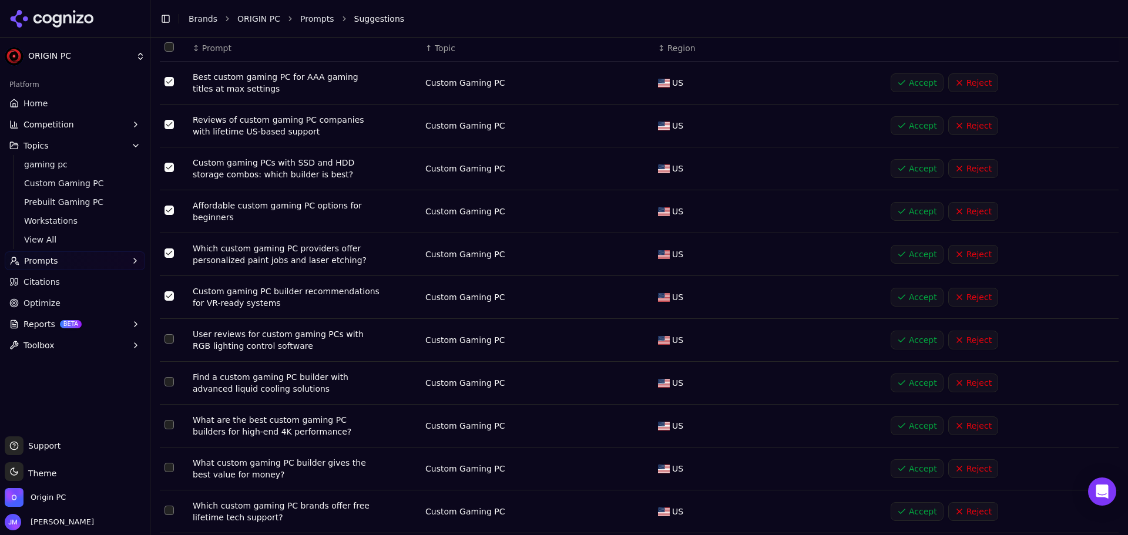
scroll to position [117, 0]
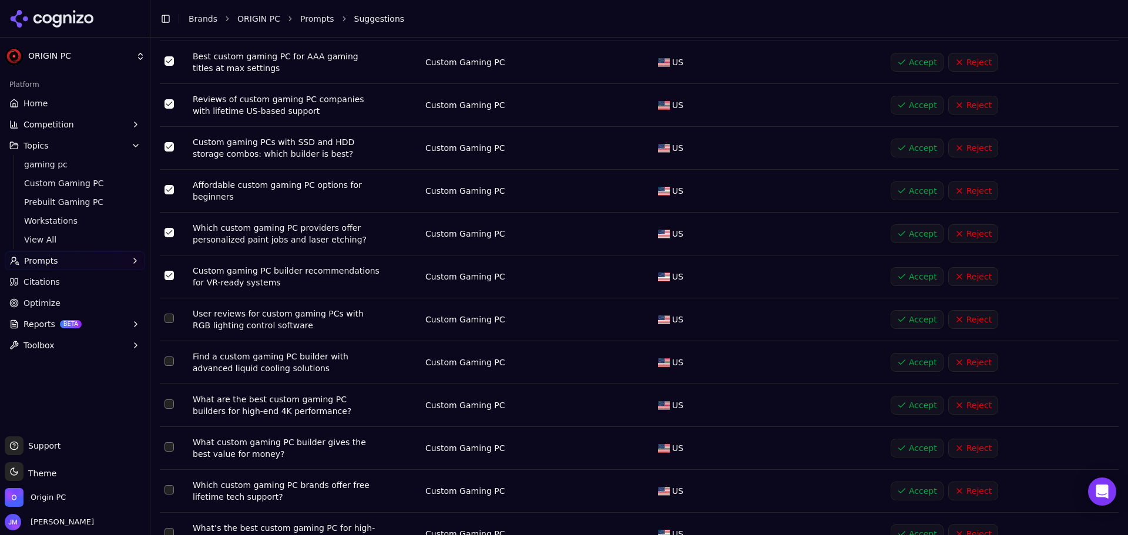
click at [171, 314] on button "Select row 28" at bounding box center [168, 318] width 9 height 9
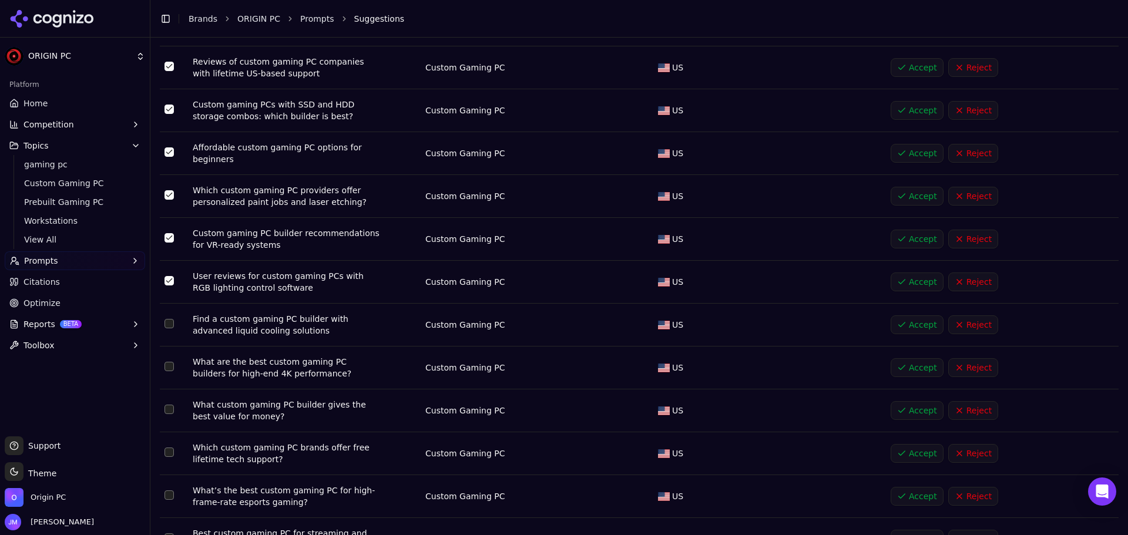
scroll to position [176, 0]
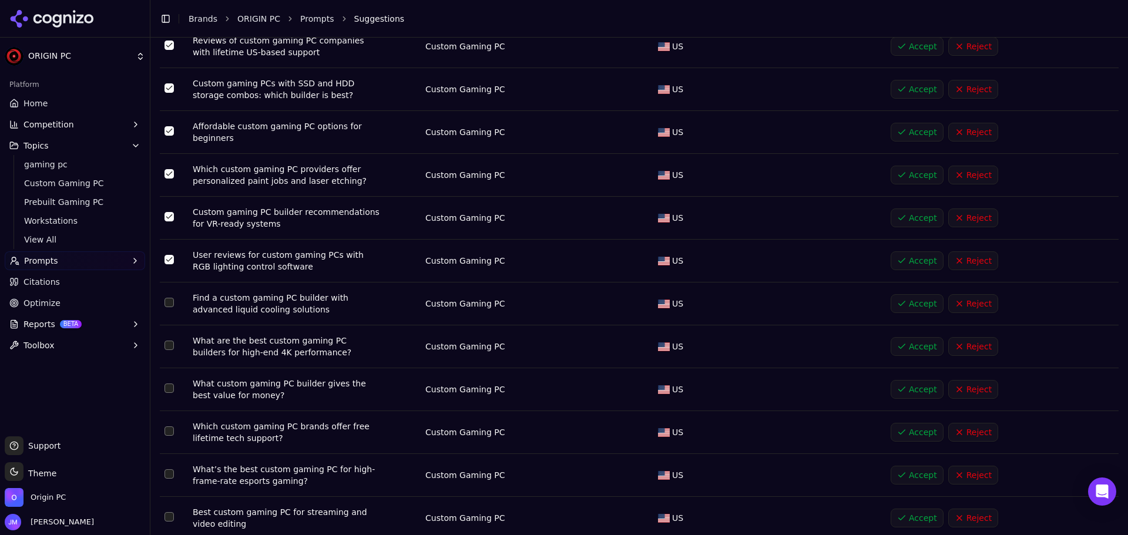
click at [169, 302] on button "Select row 29" at bounding box center [168, 302] width 9 height 9
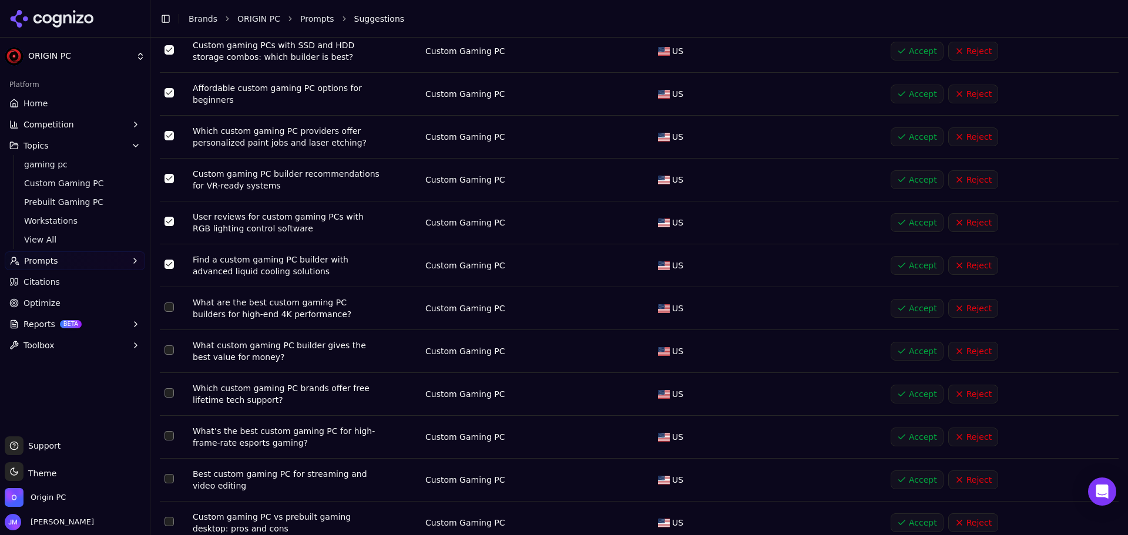
scroll to position [235, 0]
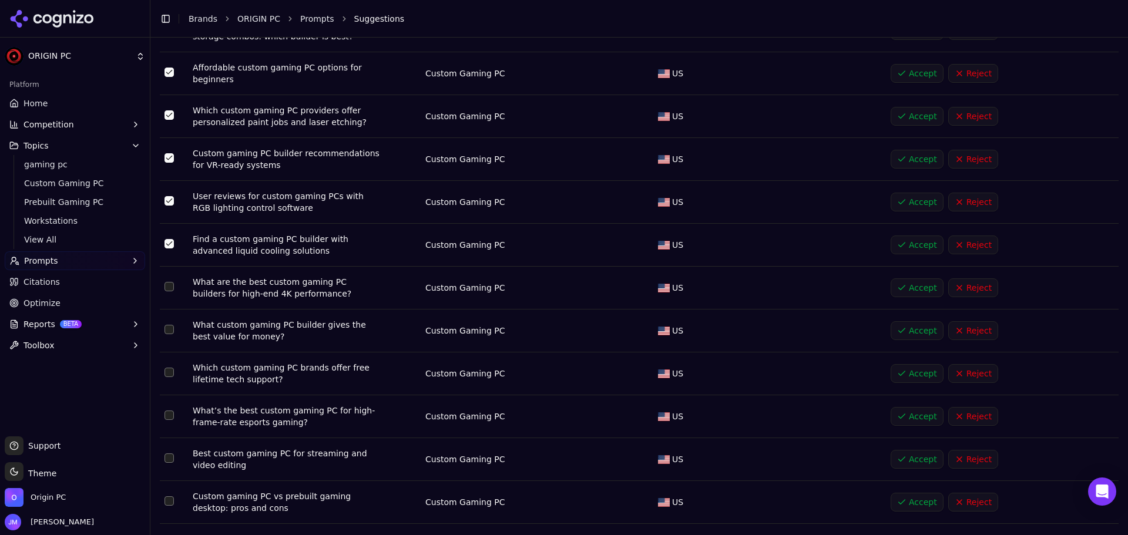
click at [169, 285] on button "Select row 30" at bounding box center [168, 286] width 9 height 9
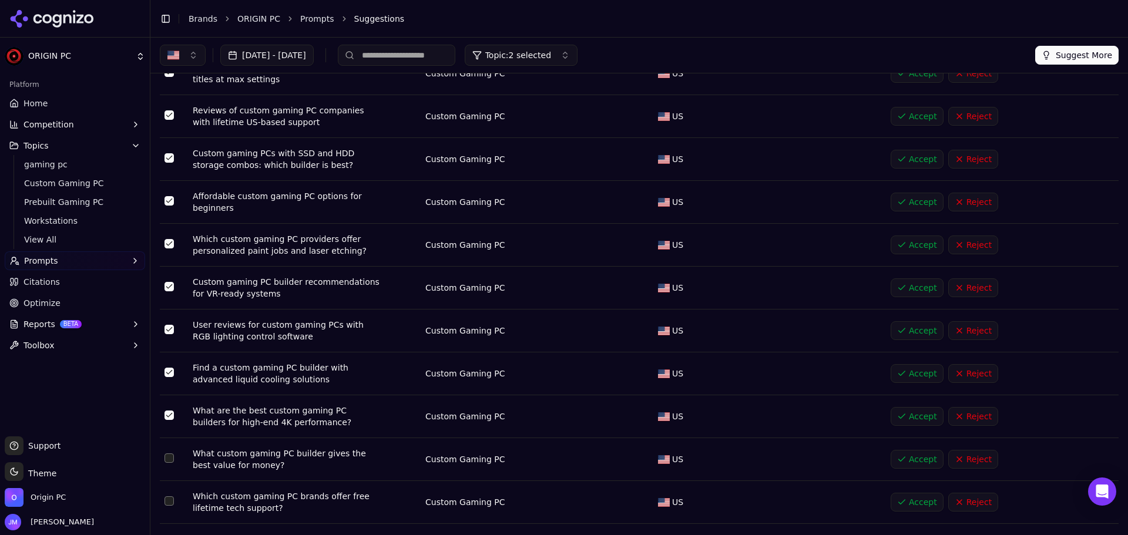
scroll to position [0, 0]
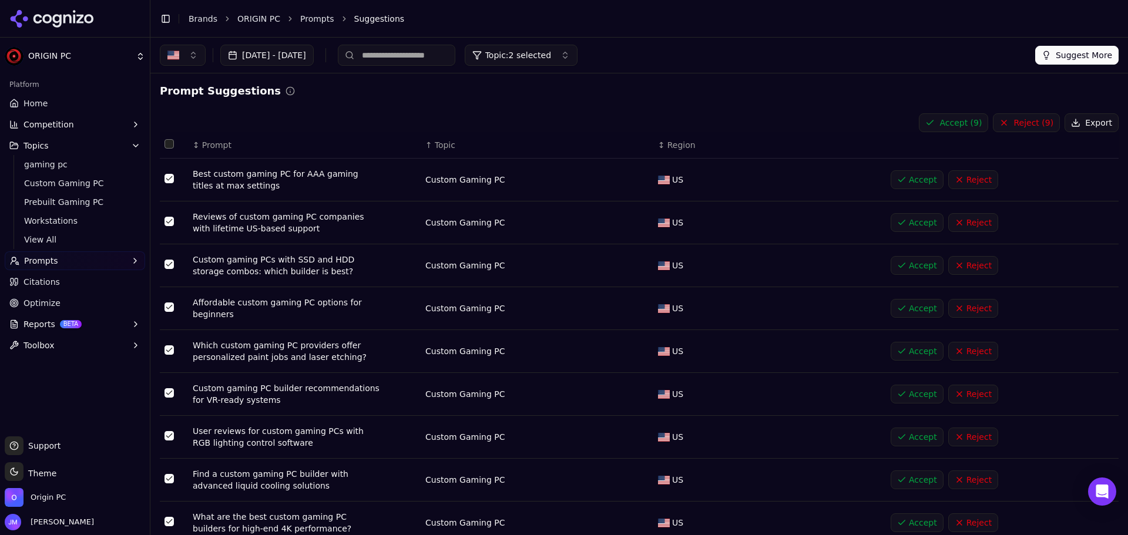
click at [971, 125] on button "Accept ( 9 )" at bounding box center [953, 122] width 69 height 19
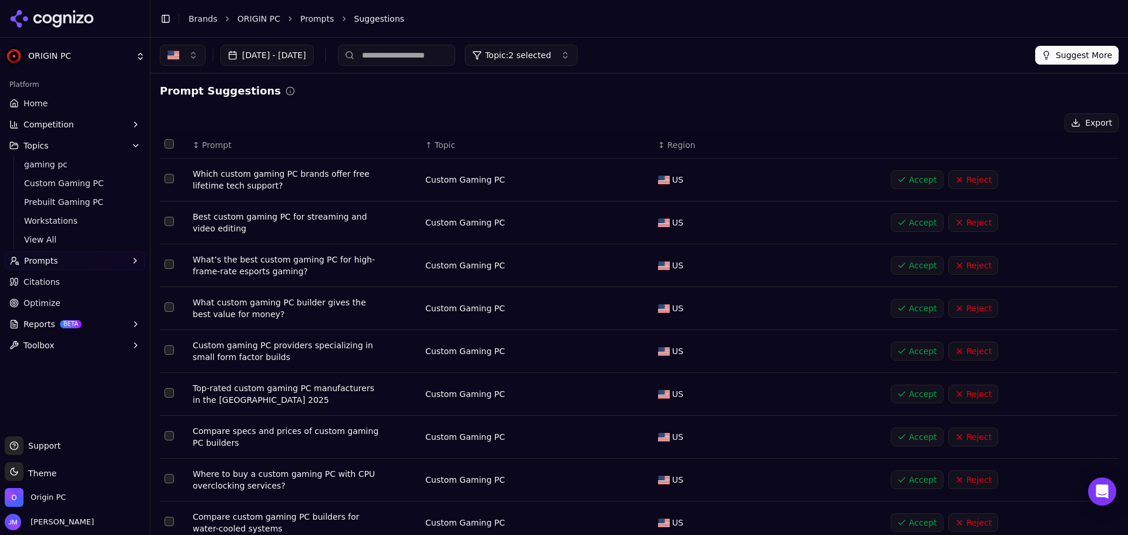
click at [165, 265] on button "Select row 24" at bounding box center [168, 264] width 9 height 9
click at [169, 308] on button "Select row 25" at bounding box center [168, 307] width 9 height 9
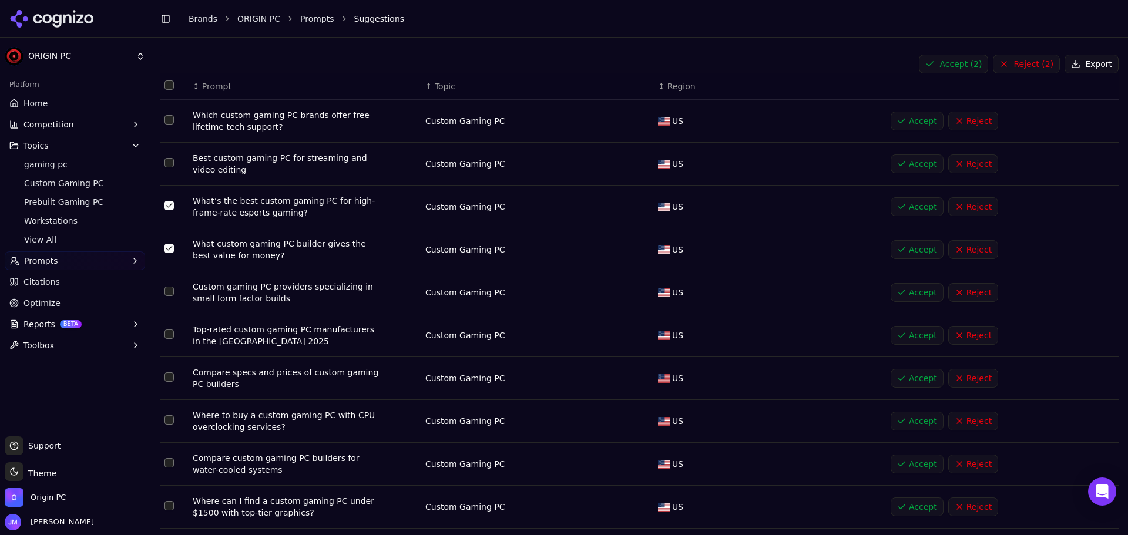
click at [167, 291] on button "Select row 26" at bounding box center [168, 291] width 9 height 9
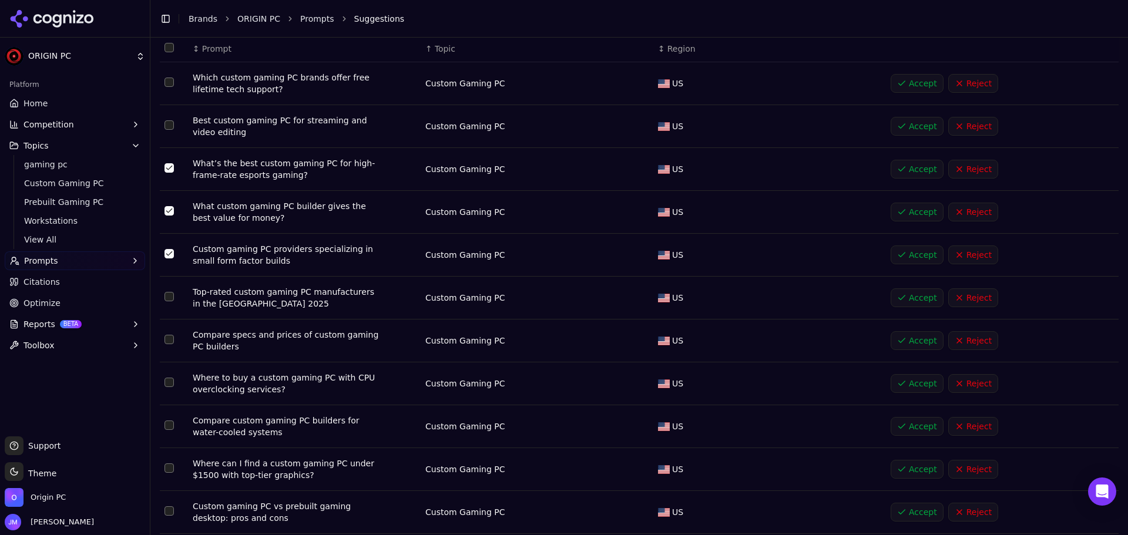
scroll to position [117, 0]
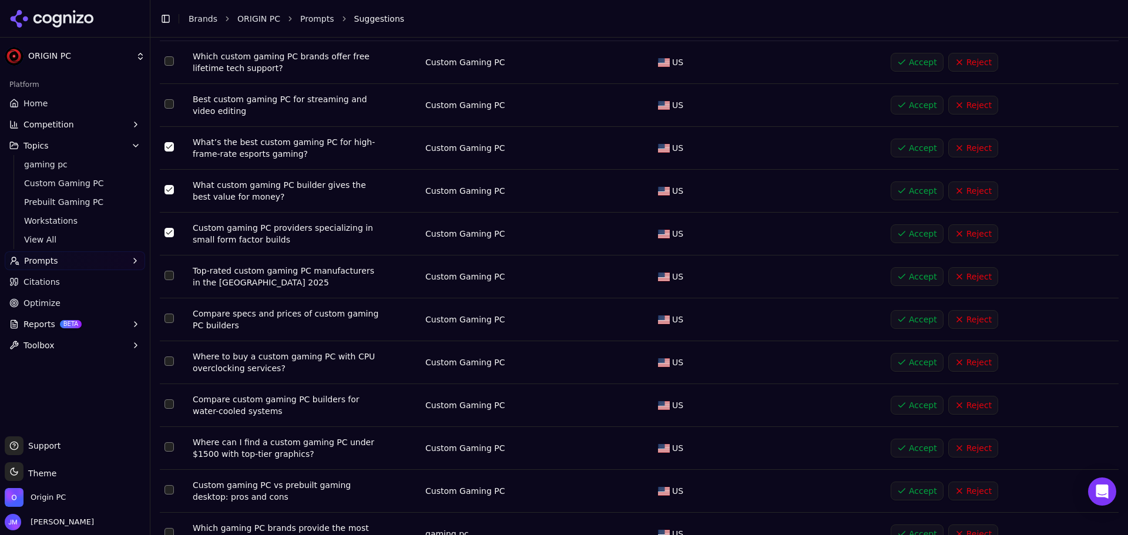
click at [167, 274] on button "Select row 27" at bounding box center [168, 275] width 9 height 9
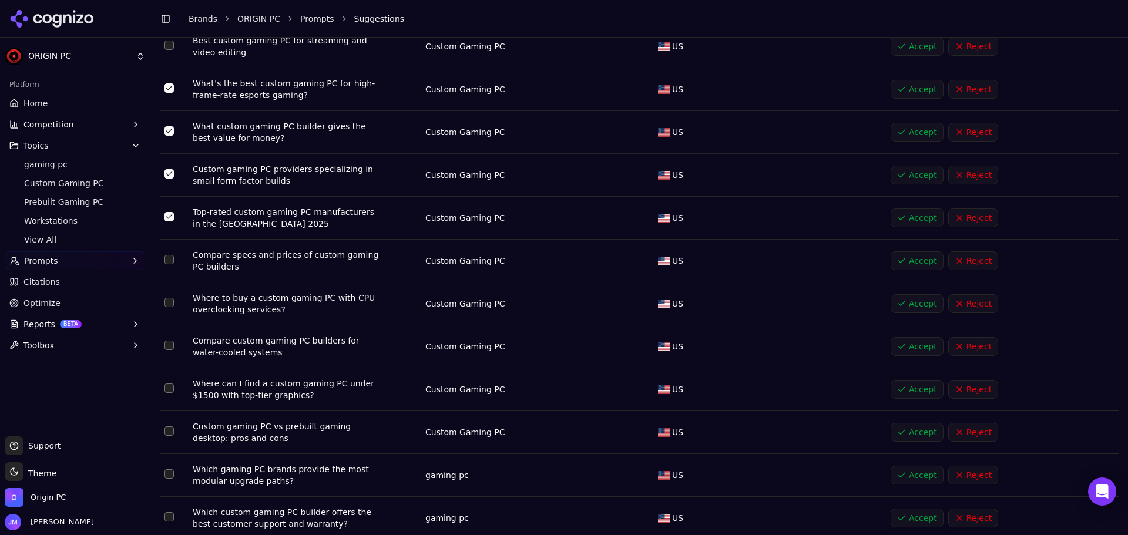
click at [167, 267] on td "Data table" at bounding box center [174, 261] width 28 height 43
click at [167, 260] on button "Select row 28" at bounding box center [168, 259] width 9 height 9
click at [171, 304] on button "Select row 29" at bounding box center [168, 302] width 9 height 9
click at [167, 340] on td "Data table" at bounding box center [174, 346] width 28 height 43
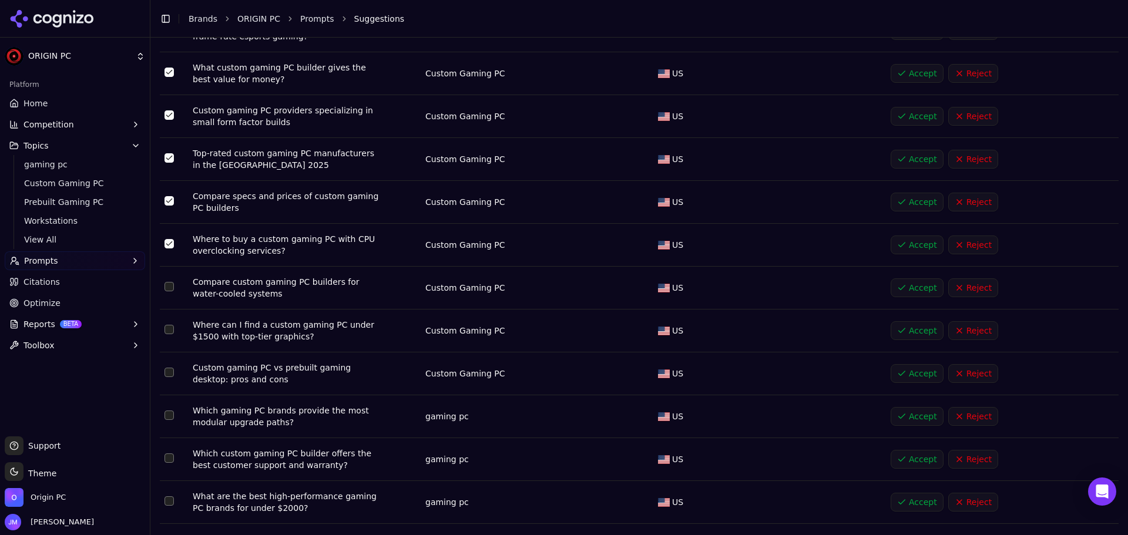
click at [173, 286] on button "Select row 30" at bounding box center [168, 286] width 9 height 9
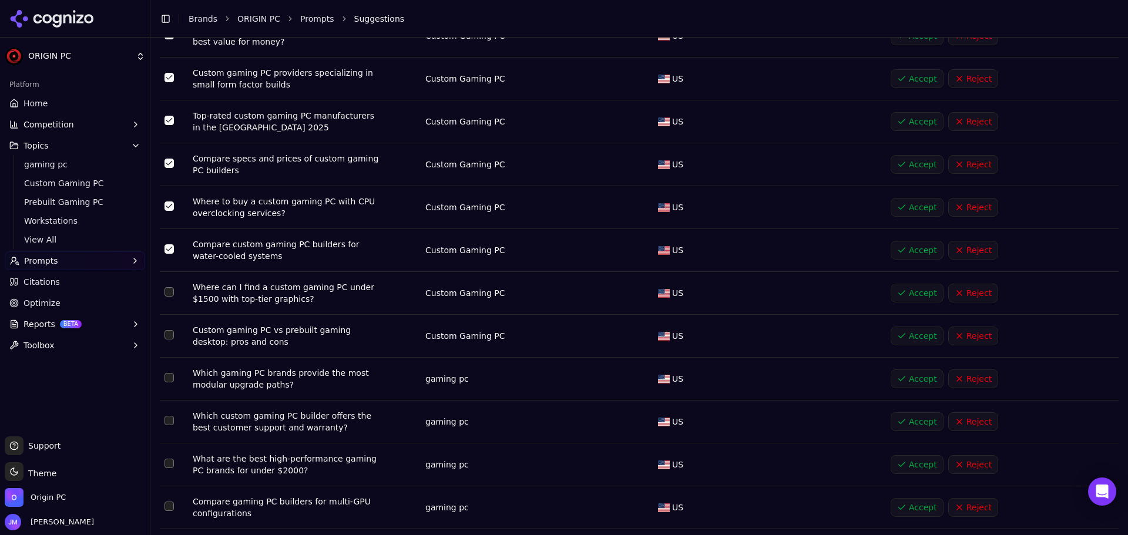
scroll to position [294, 0]
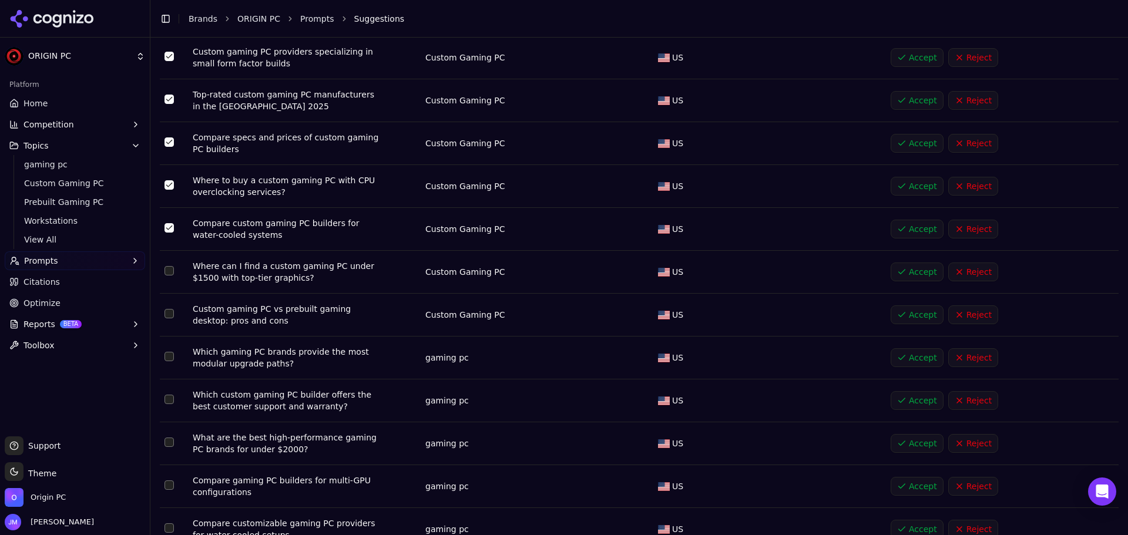
click at [167, 311] on button "Select row 32" at bounding box center [168, 313] width 9 height 9
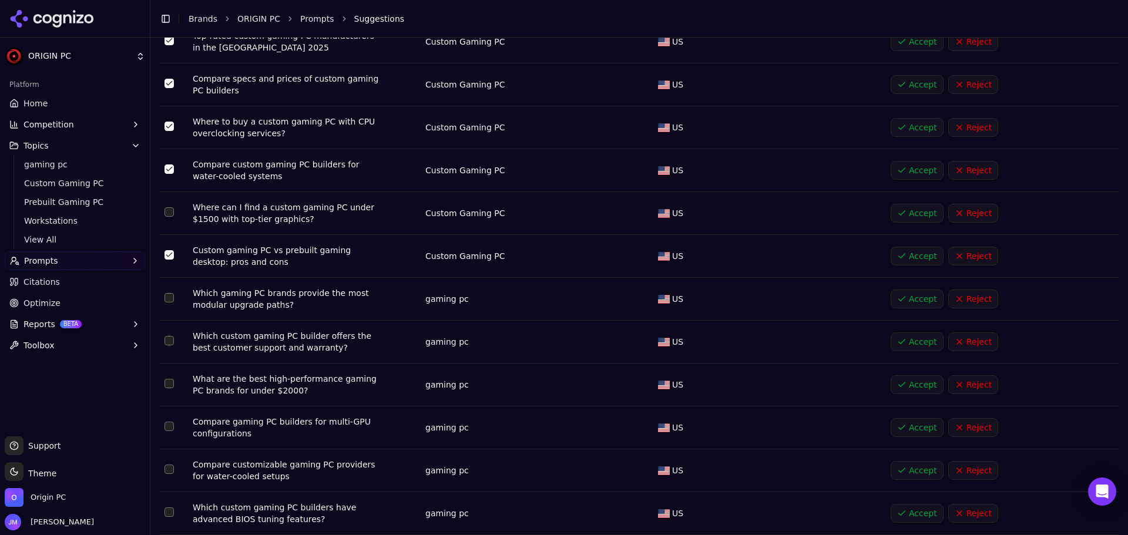
click at [166, 338] on button "Select row 37" at bounding box center [168, 340] width 9 height 9
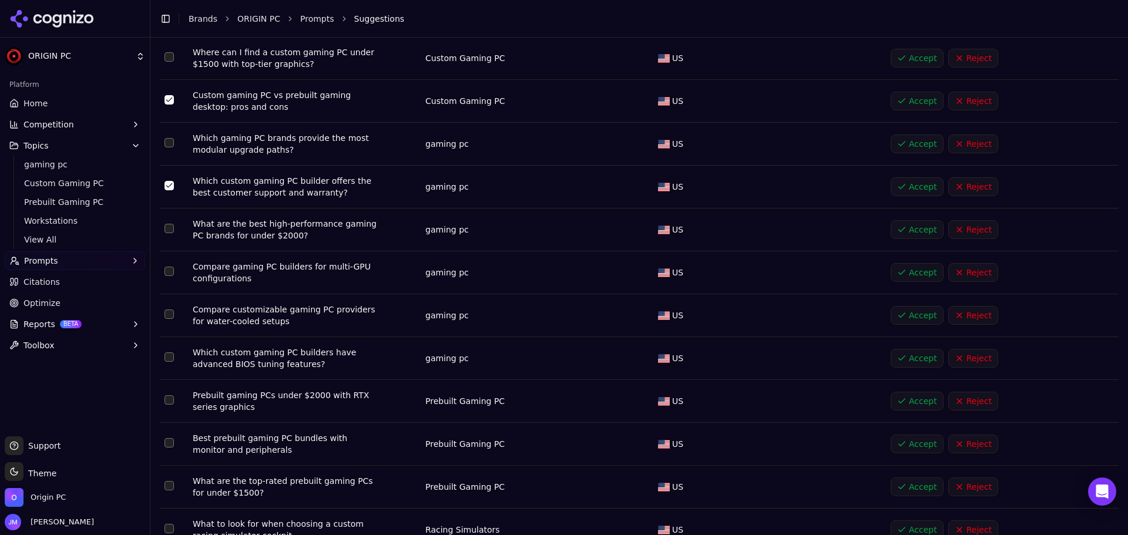
scroll to position [529, 0]
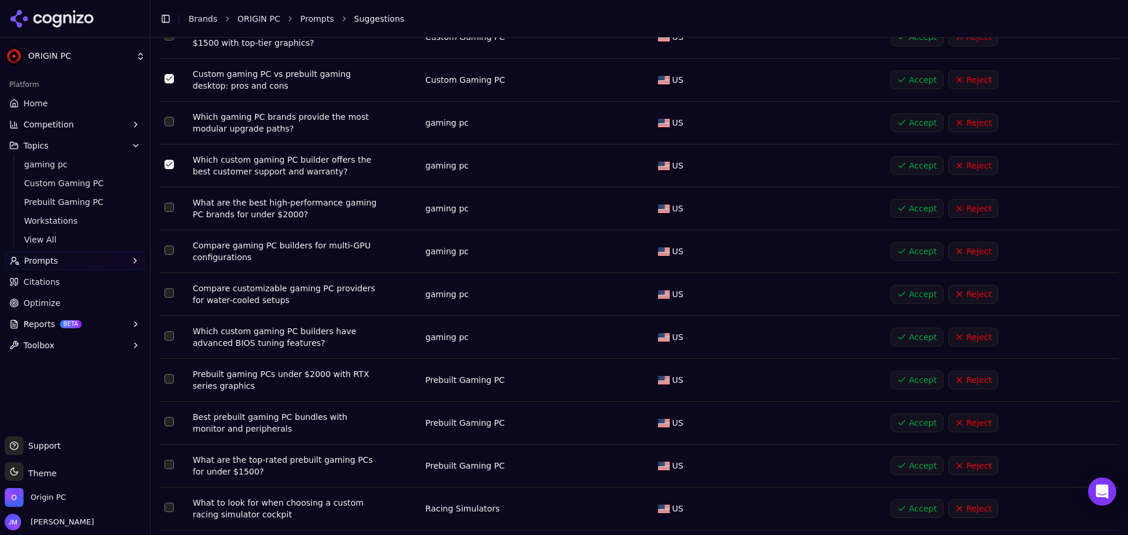
click at [169, 291] on button "Select row 40" at bounding box center [168, 292] width 9 height 9
click at [168, 332] on button "Select row 41" at bounding box center [168, 335] width 9 height 9
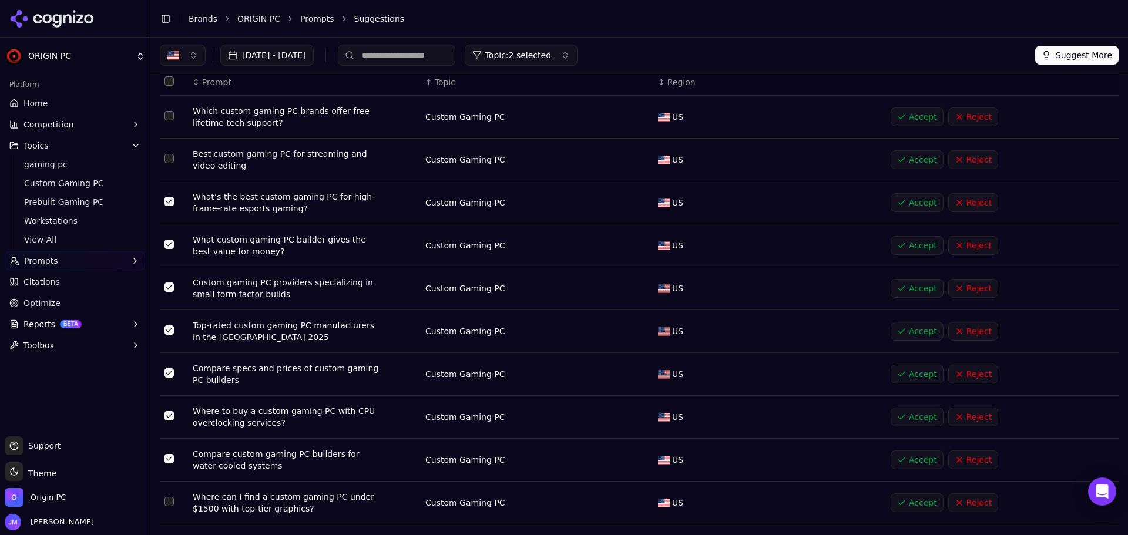
scroll to position [0, 0]
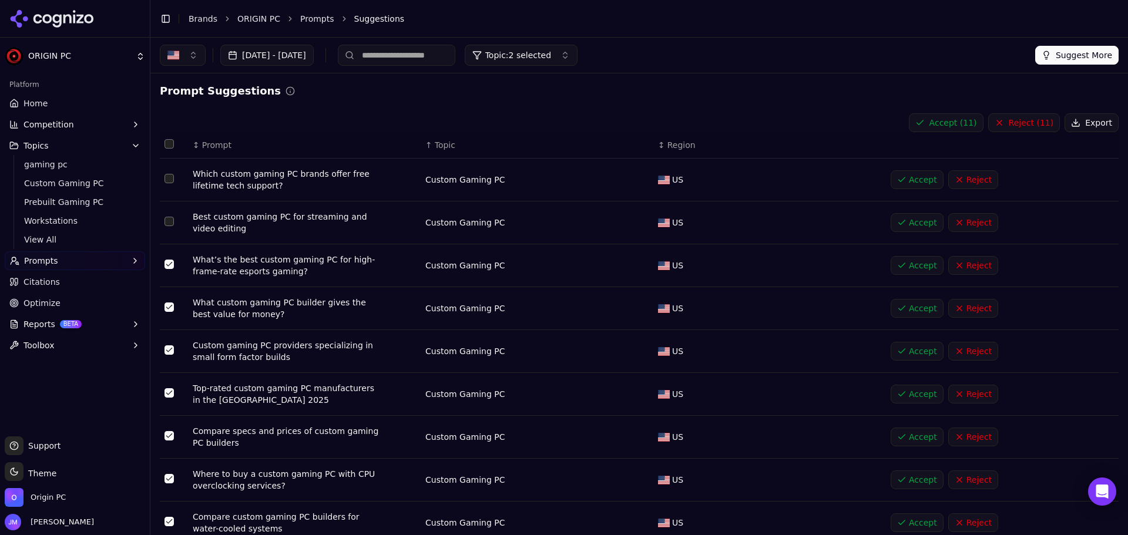
click at [942, 132] on button "Accept ( 11 )" at bounding box center [946, 122] width 75 height 19
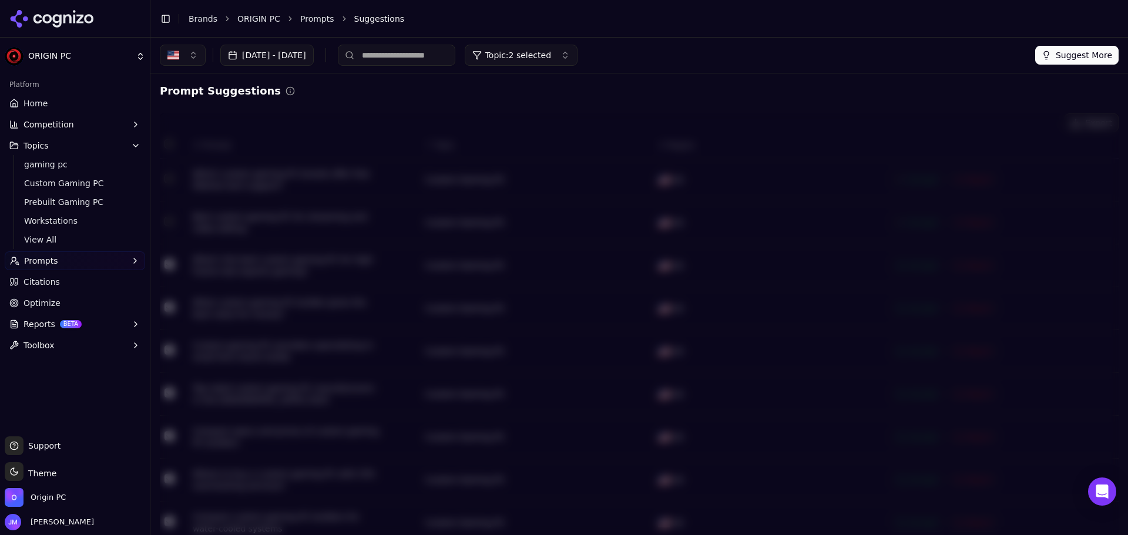
click at [551, 58] on span "Topic: 2 selected" at bounding box center [518, 55] width 66 height 12
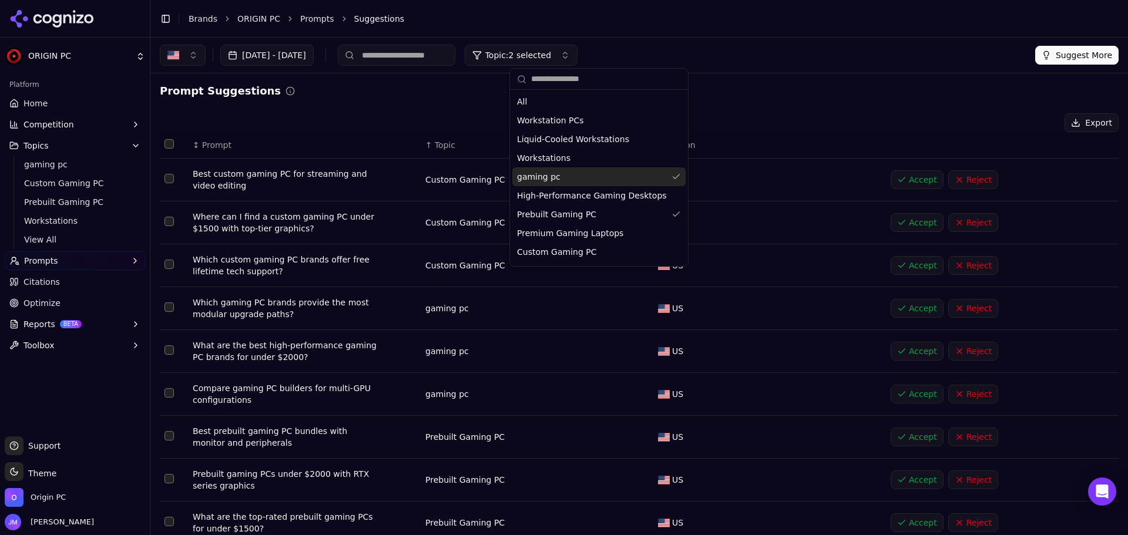
click at [636, 180] on div "gaming pc" at bounding box center [598, 176] width 173 height 19
click at [1063, 54] on button "Suggest More" at bounding box center [1076, 55] width 83 height 19
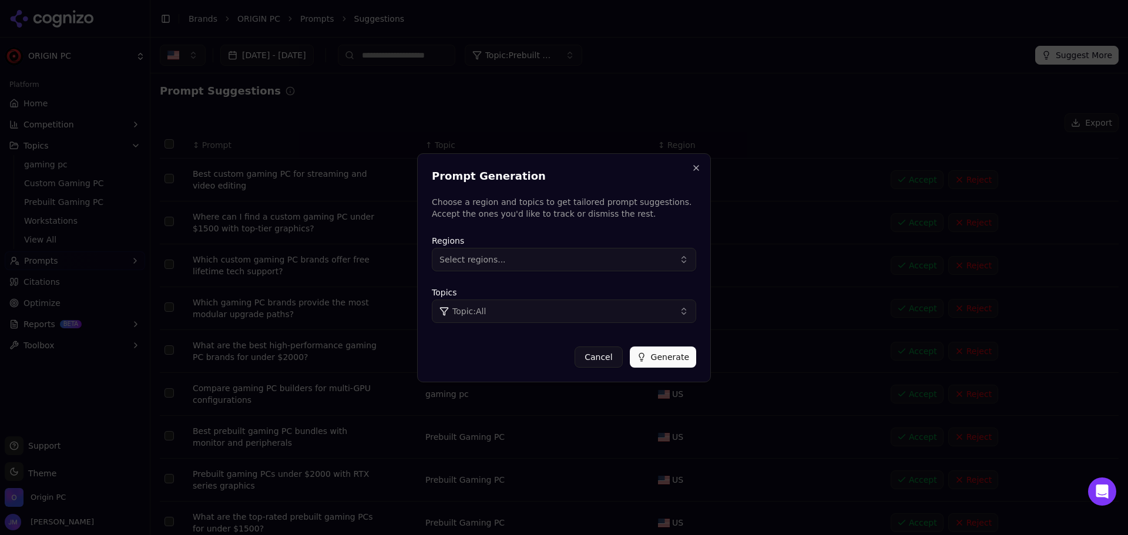
click at [650, 307] on button "Topic: All" at bounding box center [564, 311] width 264 height 23
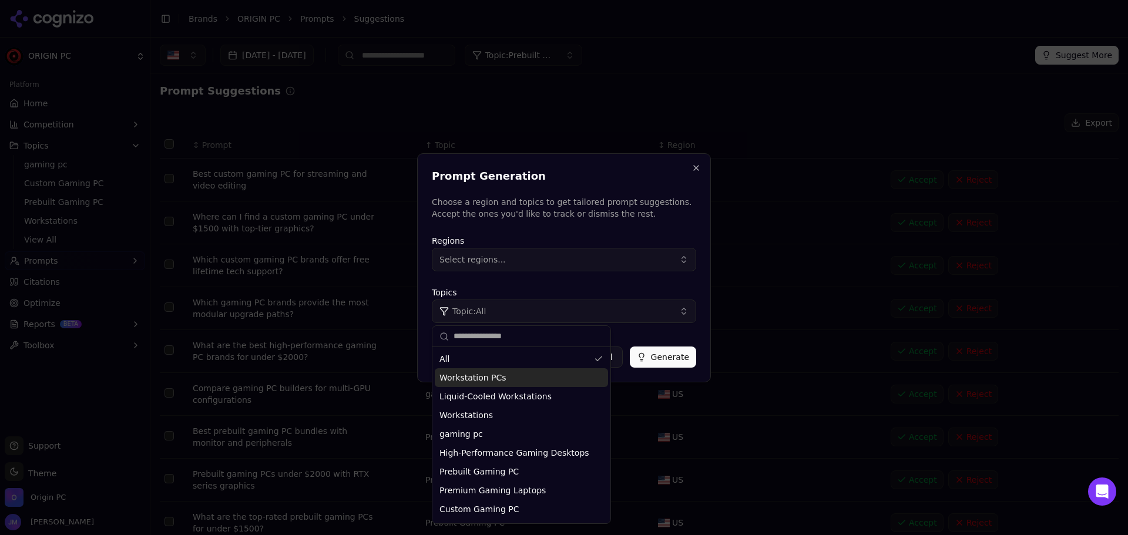
scroll to position [16, 0]
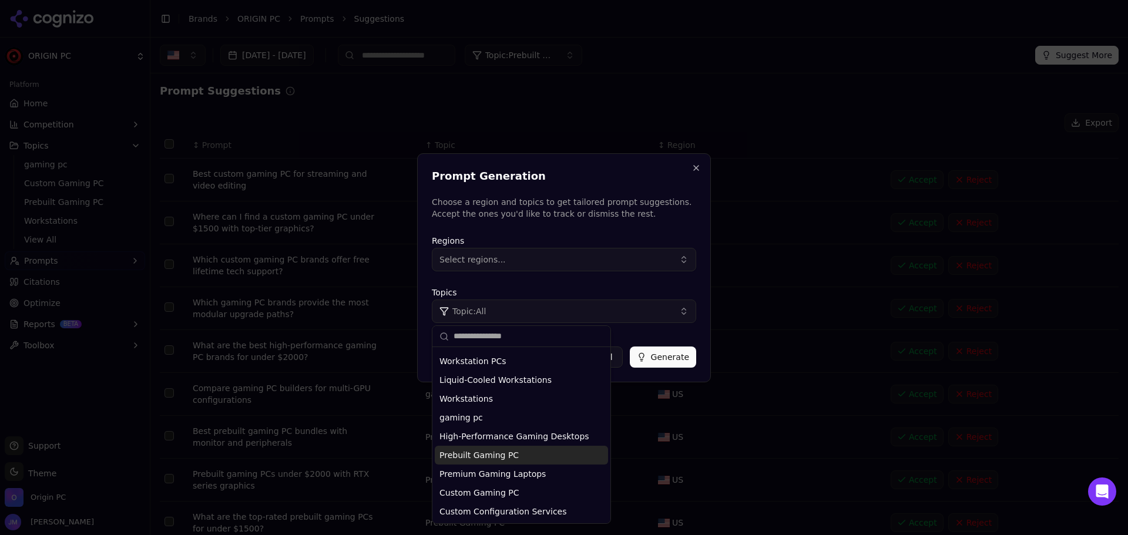
click at [525, 448] on div "Prebuilt Gaming PC" at bounding box center [521, 455] width 173 height 19
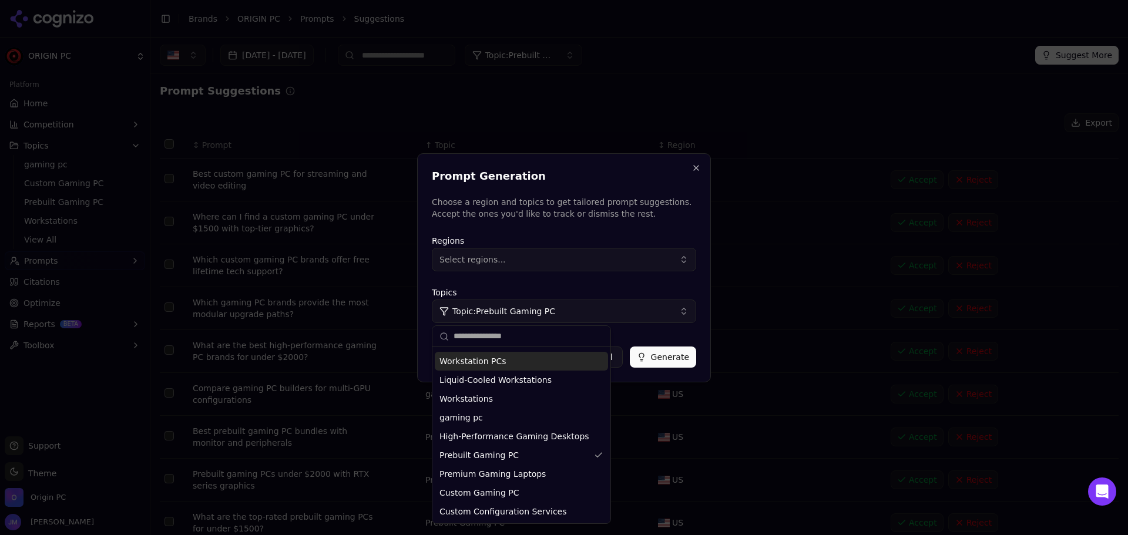
click at [578, 257] on button "Select regions..." at bounding box center [564, 259] width 264 height 23
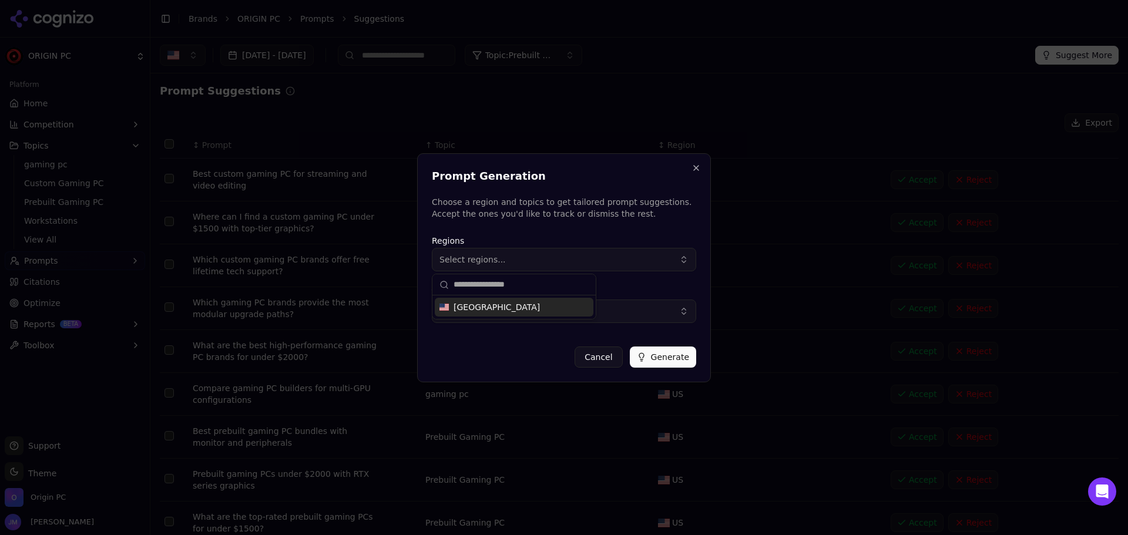
click at [523, 309] on div "[GEOGRAPHIC_DATA]" at bounding box center [514, 307] width 159 height 19
click at [662, 358] on button "Generate" at bounding box center [663, 357] width 66 height 21
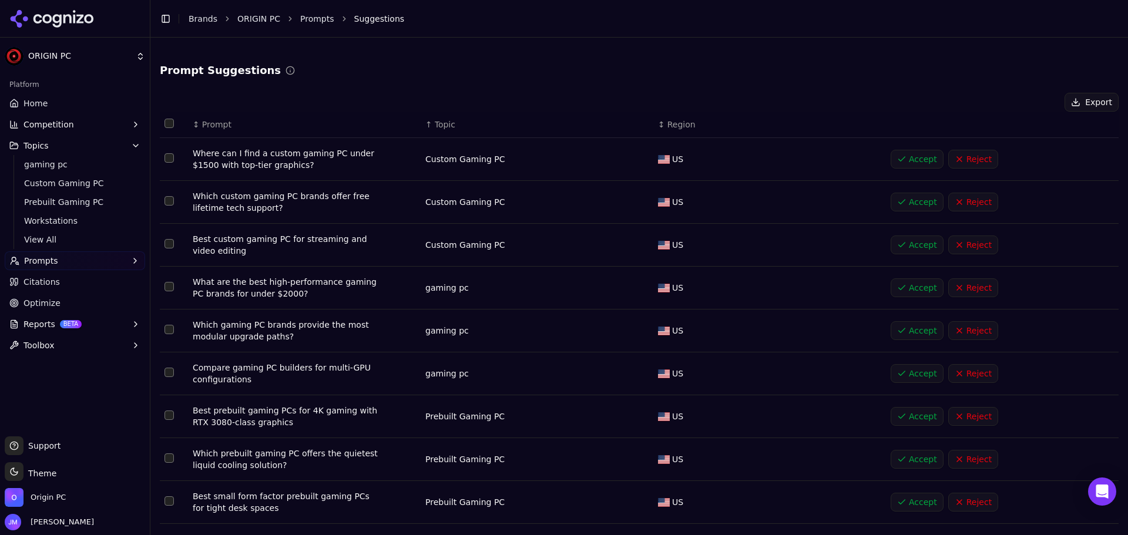
scroll to position [0, 0]
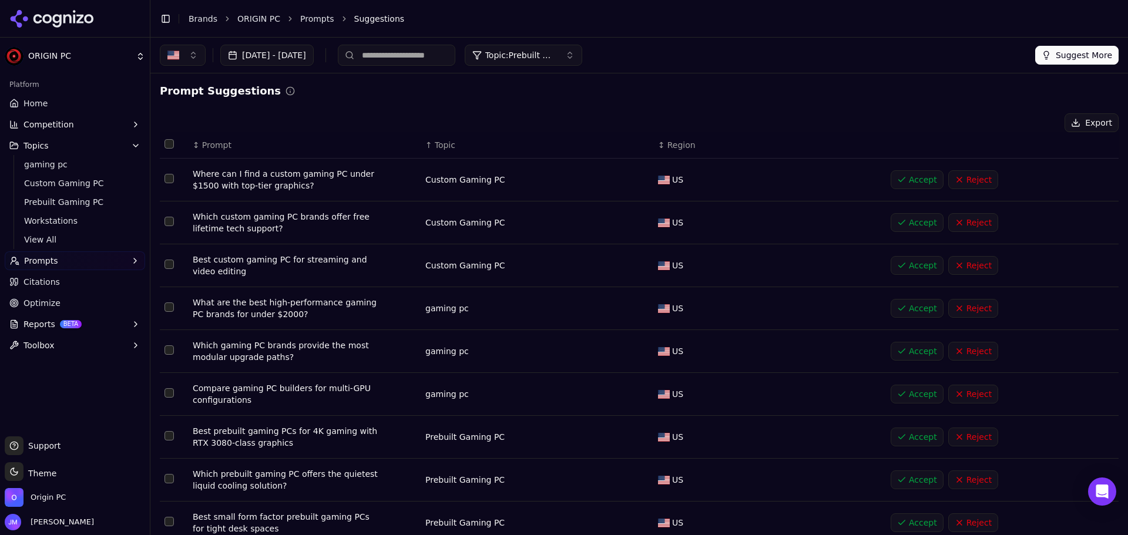
click at [962, 187] on button "Reject" at bounding box center [973, 179] width 50 height 19
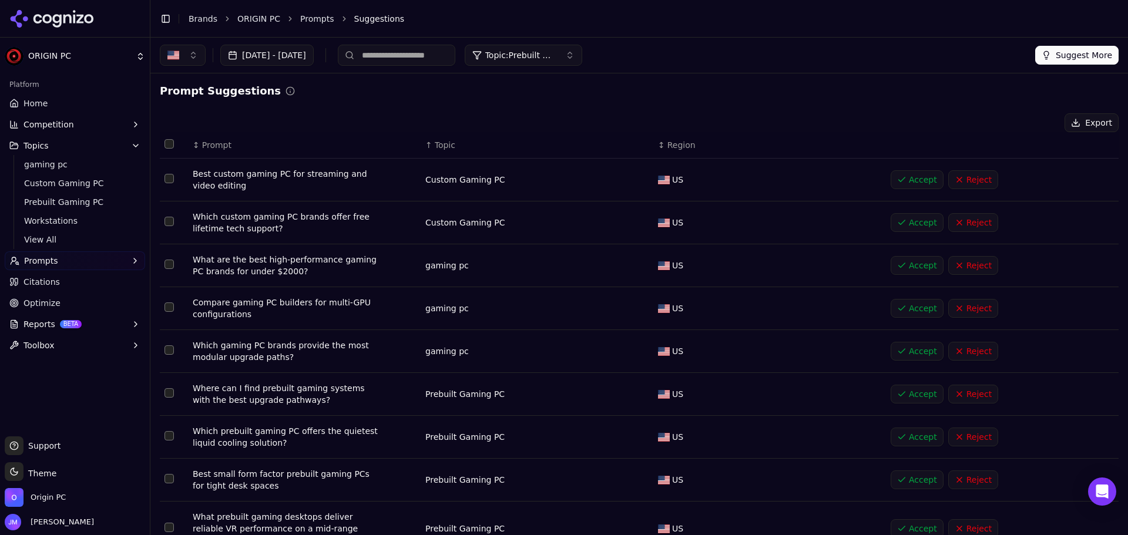
click at [901, 182] on button "Accept" at bounding box center [917, 179] width 53 height 19
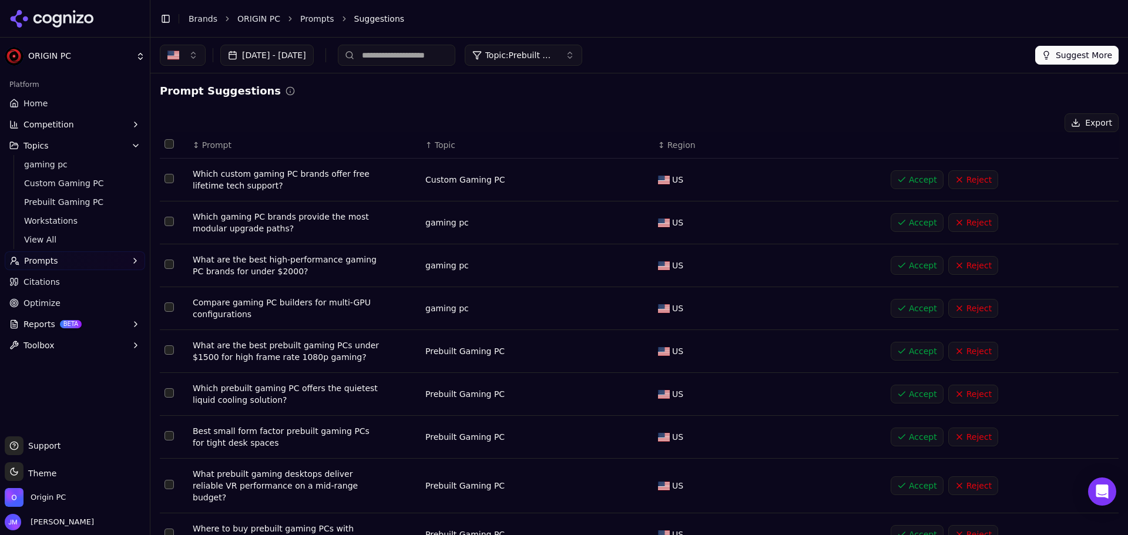
click at [901, 182] on button "Accept" at bounding box center [917, 179] width 53 height 19
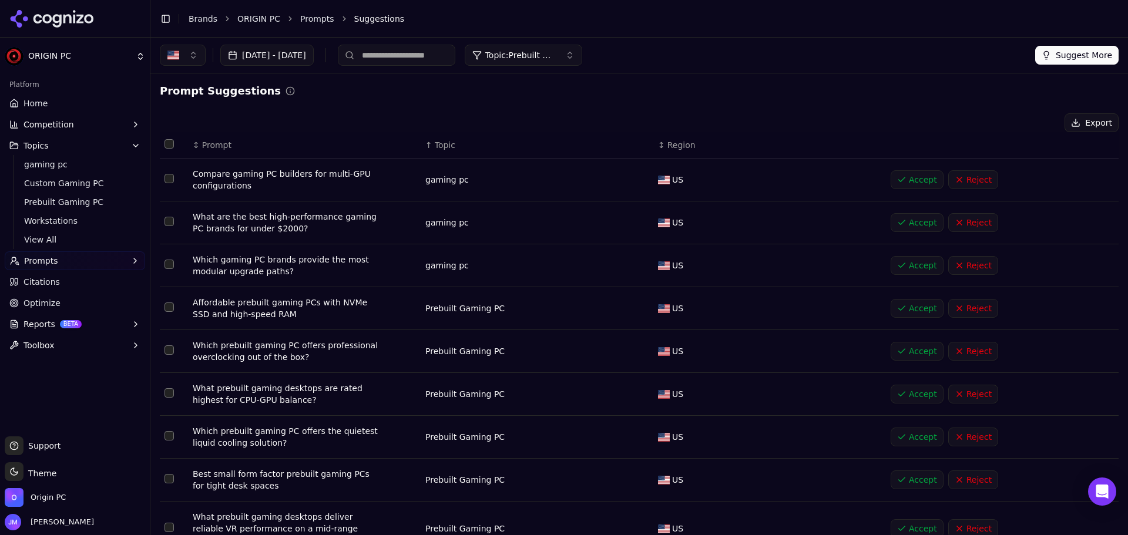
click at [974, 178] on button "Reject" at bounding box center [973, 179] width 50 height 19
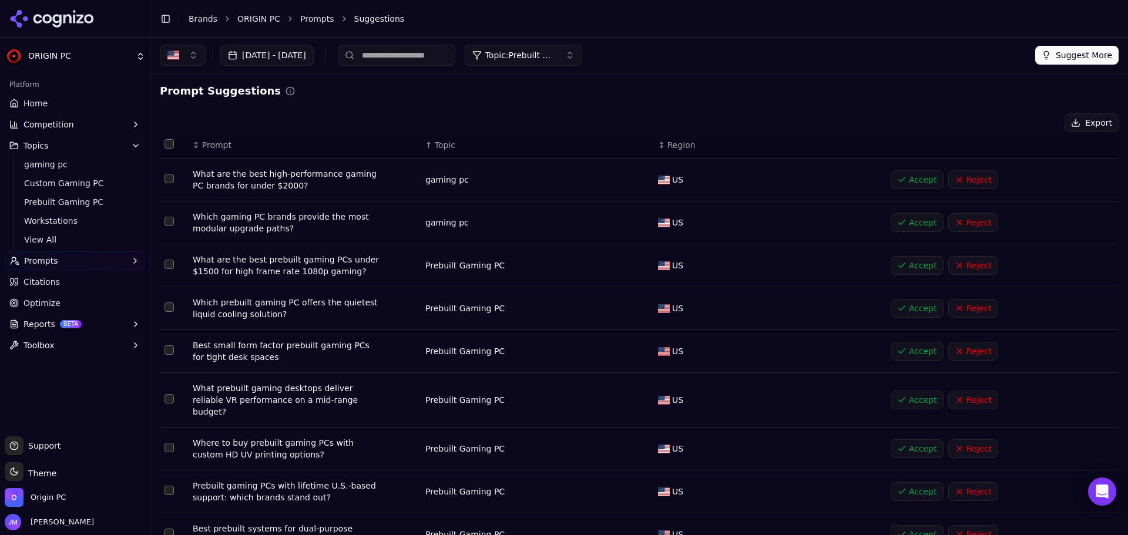
click at [974, 178] on button "Reject" at bounding box center [973, 179] width 50 height 19
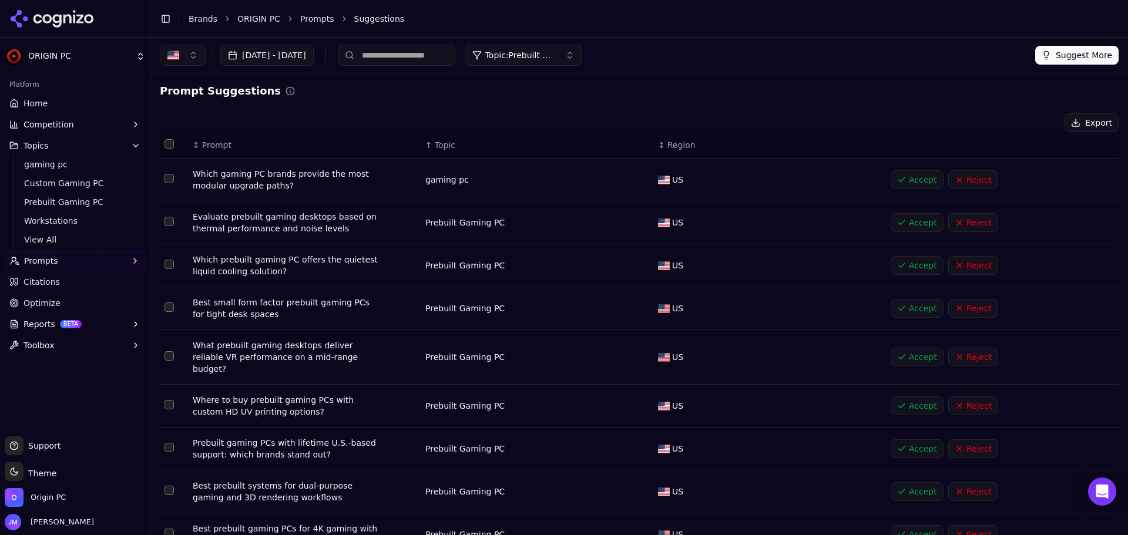
click at [974, 178] on button "Reject" at bounding box center [973, 179] width 50 height 19
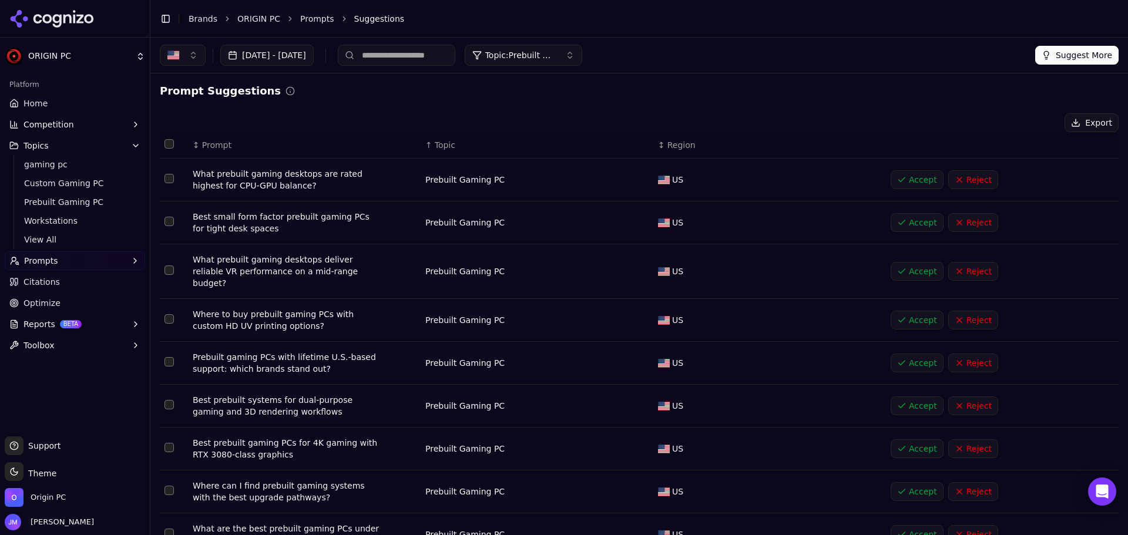
click at [918, 179] on button "Accept" at bounding box center [917, 179] width 53 height 19
click at [166, 179] on button "Select row 1" at bounding box center [168, 178] width 9 height 9
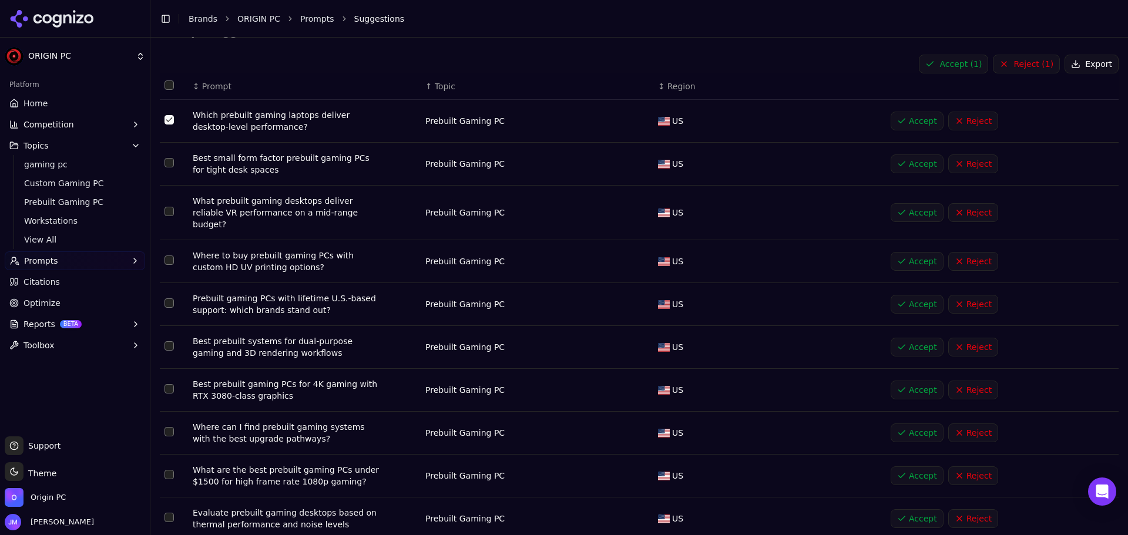
click at [175, 162] on td "Data table" at bounding box center [174, 164] width 28 height 43
click at [171, 162] on button "Select row 2" at bounding box center [168, 162] width 9 height 9
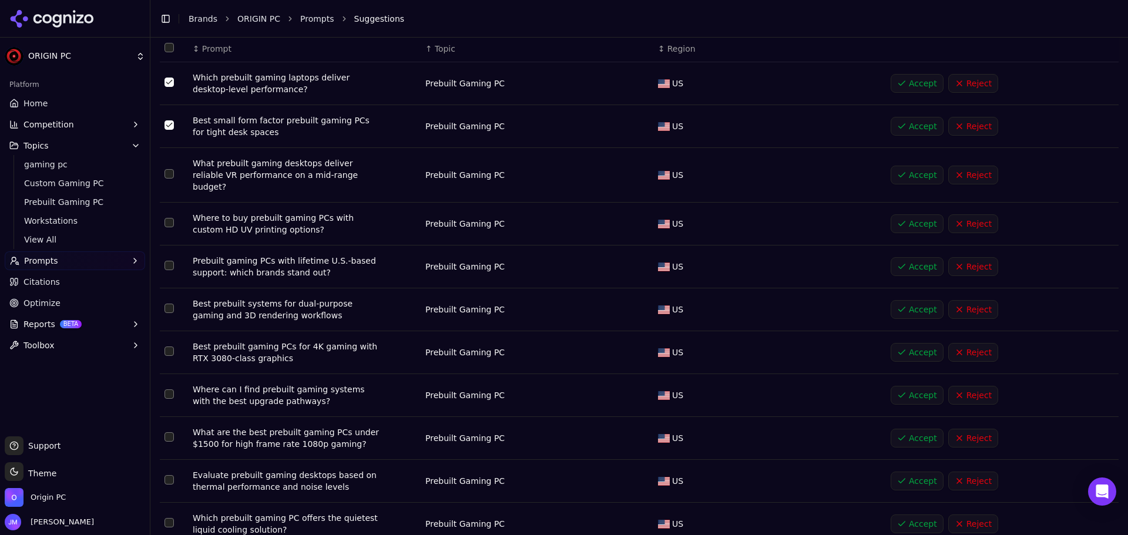
scroll to position [117, 0]
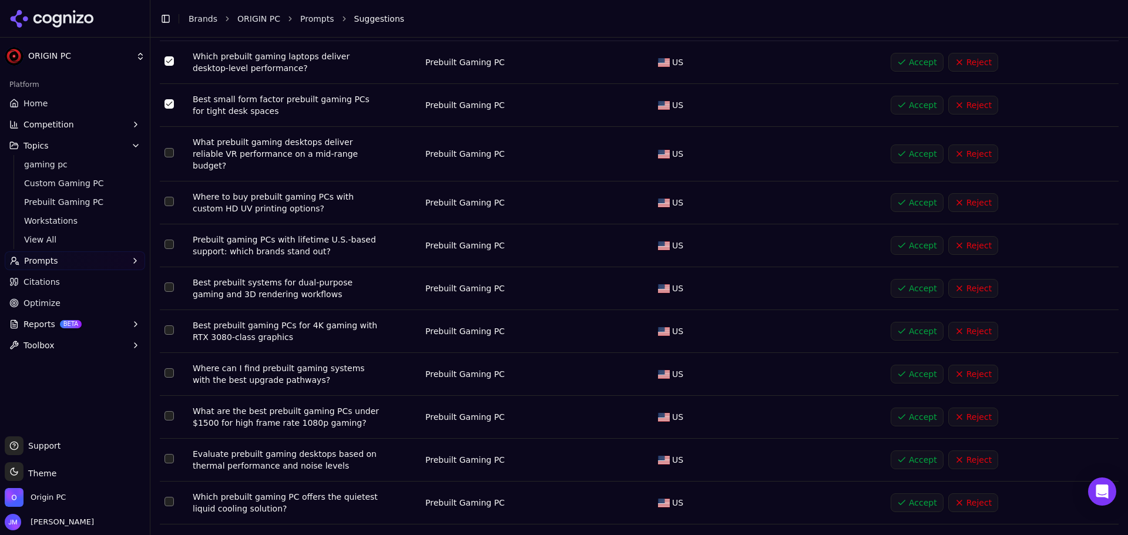
click at [169, 148] on button "Select row 3" at bounding box center [168, 152] width 9 height 9
click at [167, 197] on button "Select row 4" at bounding box center [168, 201] width 9 height 9
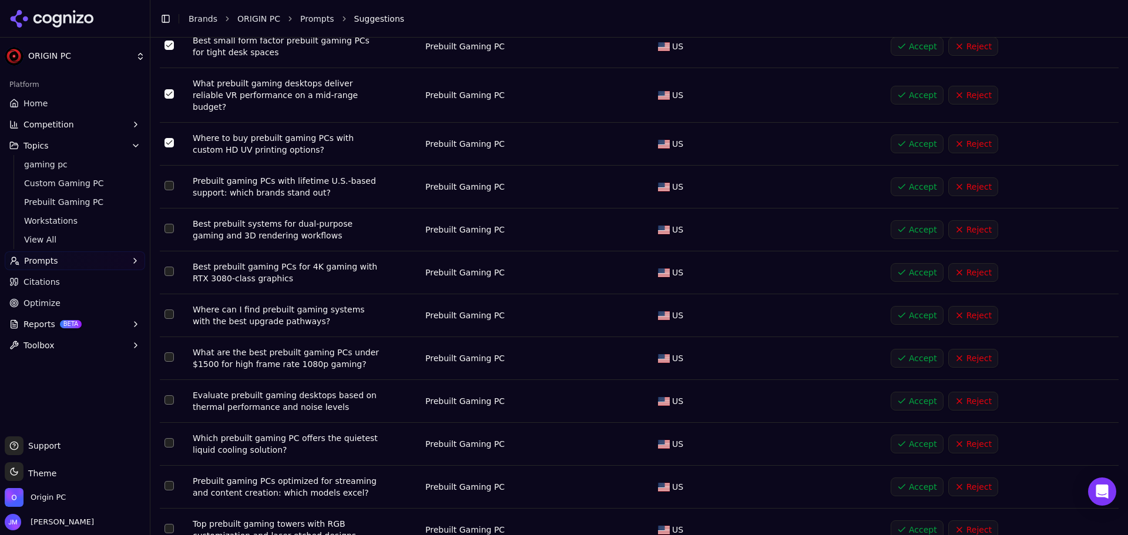
click at [167, 181] on button "Select row 5" at bounding box center [168, 185] width 9 height 9
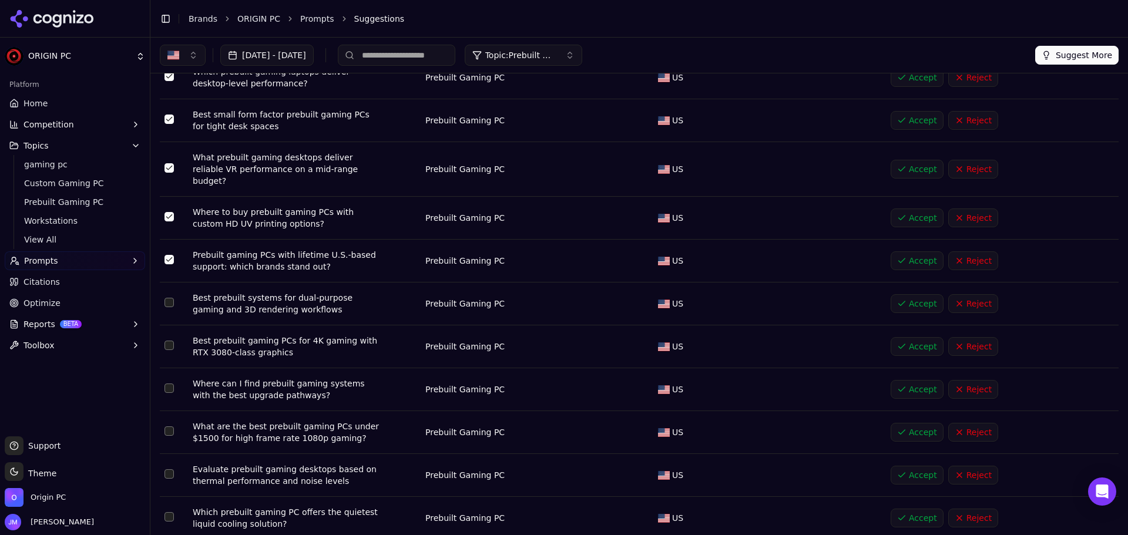
scroll to position [0, 0]
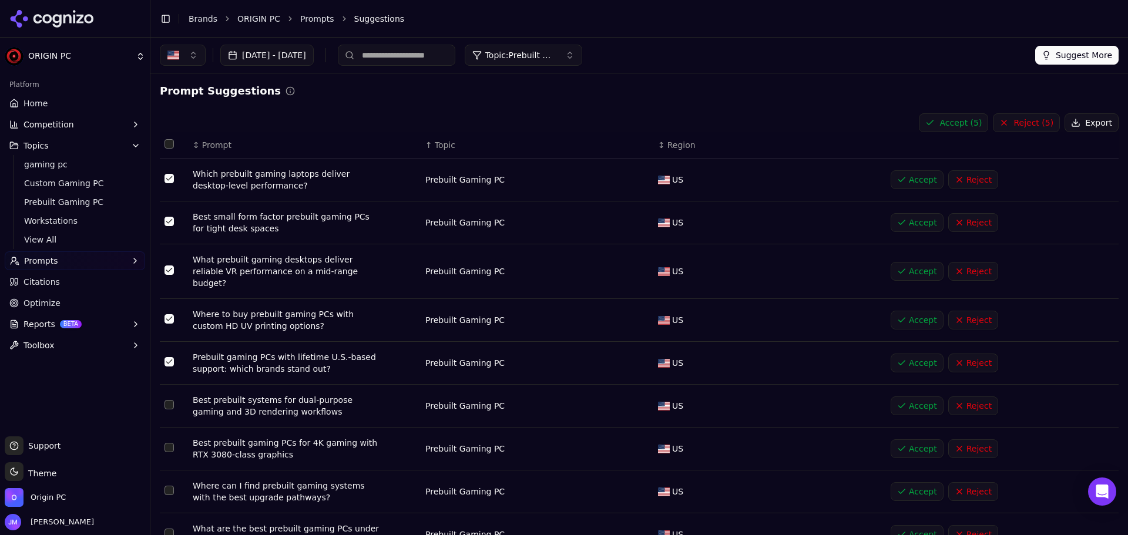
click at [950, 126] on button "Accept ( 5 )" at bounding box center [953, 122] width 69 height 19
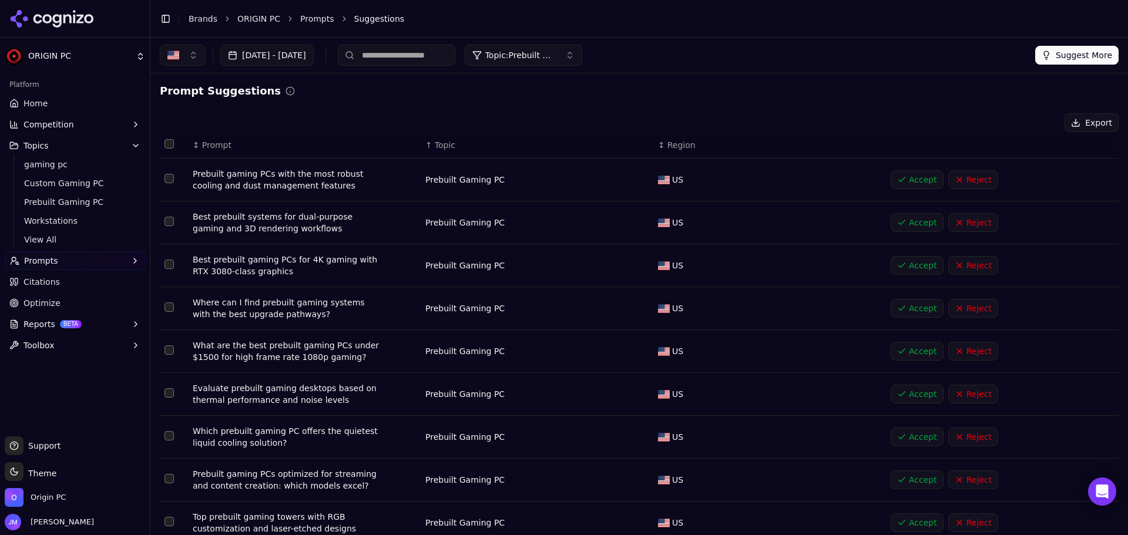
click at [430, 59] on input at bounding box center [396, 55] width 117 height 21
type input "****"
click at [582, 58] on button "Topic: Prebuilt Gaming PC" at bounding box center [523, 55] width 117 height 21
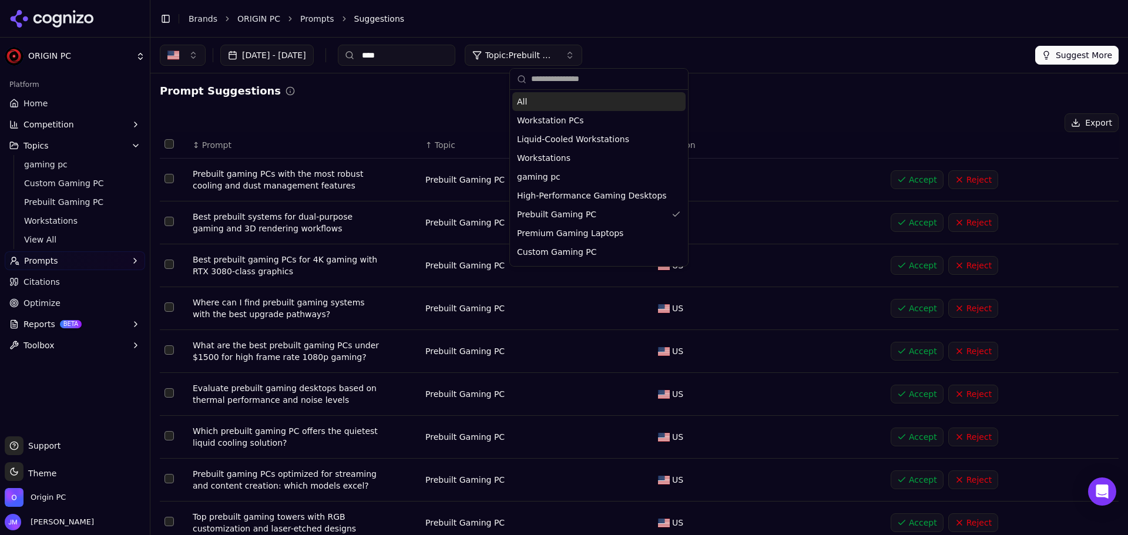
click at [560, 97] on div "All" at bounding box center [598, 101] width 173 height 19
click at [354, 53] on icon at bounding box center [349, 55] width 9 height 9
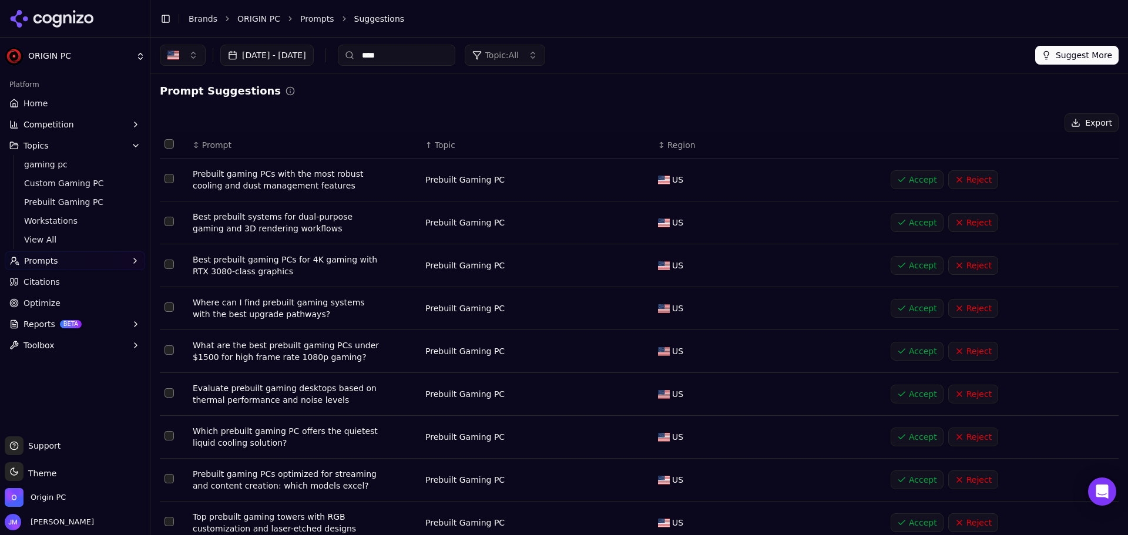
click at [455, 54] on input "****" at bounding box center [396, 55] width 117 height 21
click at [1063, 62] on button "Suggest More" at bounding box center [1076, 55] width 83 height 19
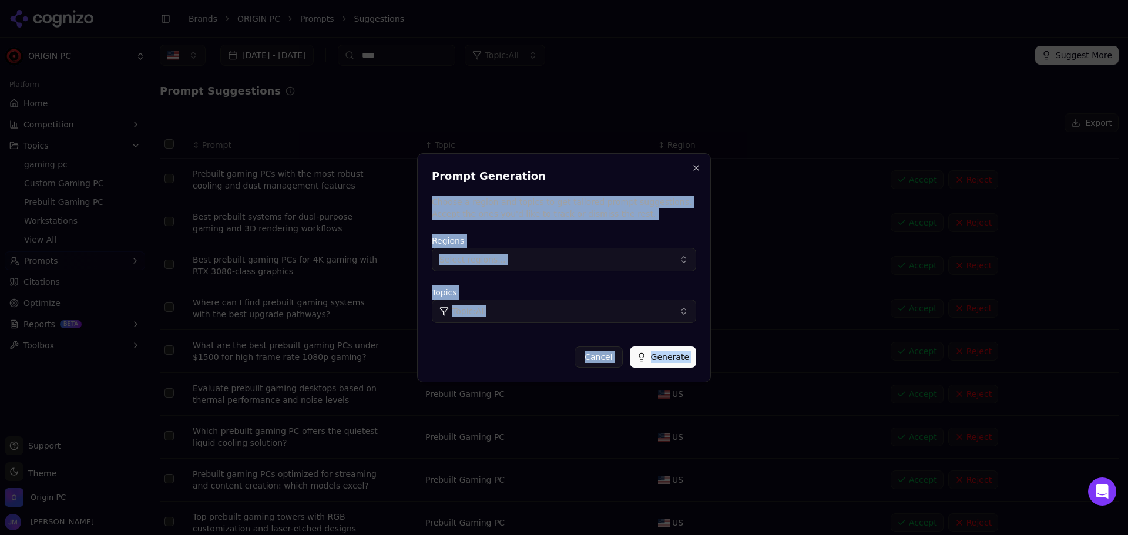
click at [692, 169] on div "Prompt Generation Choose a region and topics to get tailored prompt suggestions…" at bounding box center [564, 267] width 294 height 229
click at [692, 163] on button "Close" at bounding box center [695, 167] width 9 height 9
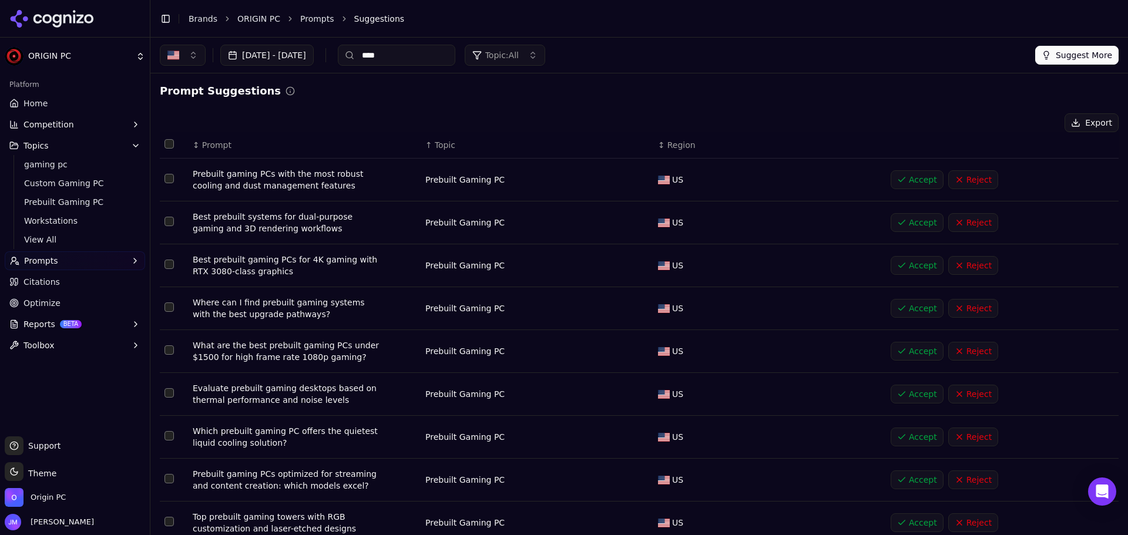
click at [692, 163] on td "US" at bounding box center [769, 180] width 233 height 43
click at [959, 266] on button "Reject" at bounding box center [973, 265] width 50 height 19
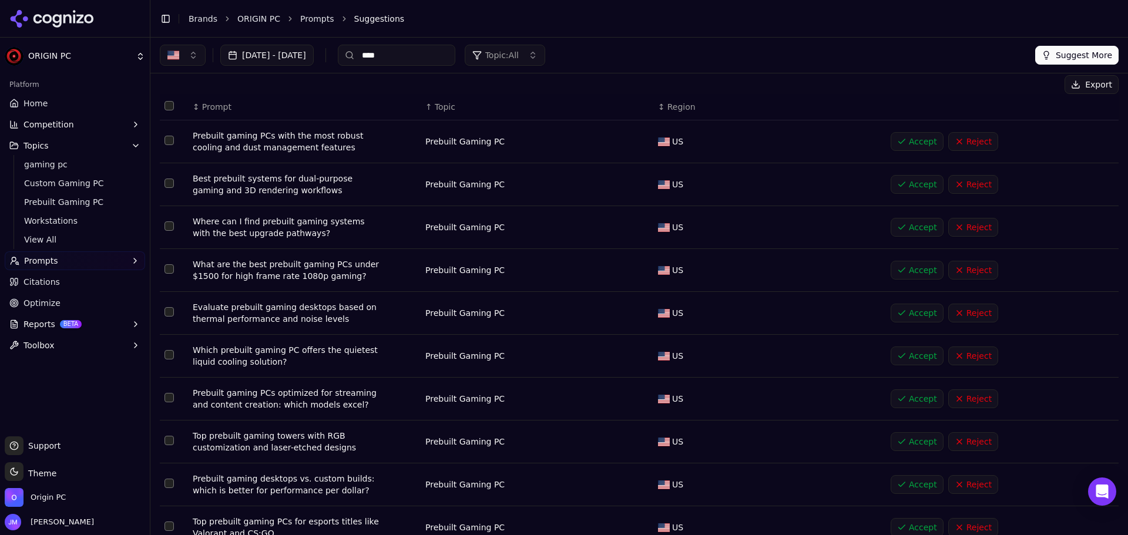
scroll to position [59, 0]
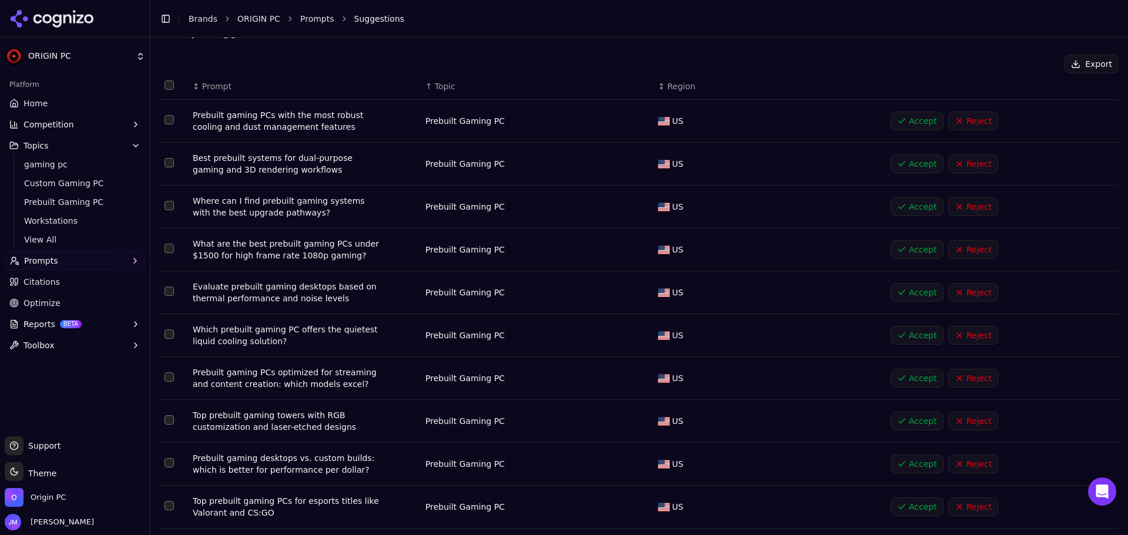
click at [176, 207] on td "Data table" at bounding box center [174, 207] width 28 height 43
click at [166, 204] on button "Select row 3" at bounding box center [168, 205] width 9 height 9
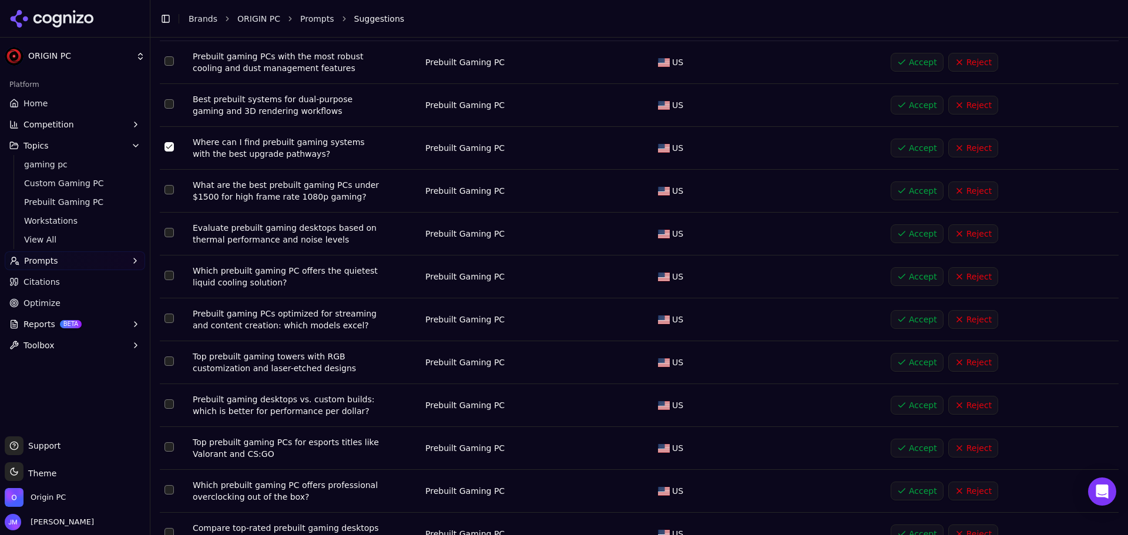
scroll to position [176, 0]
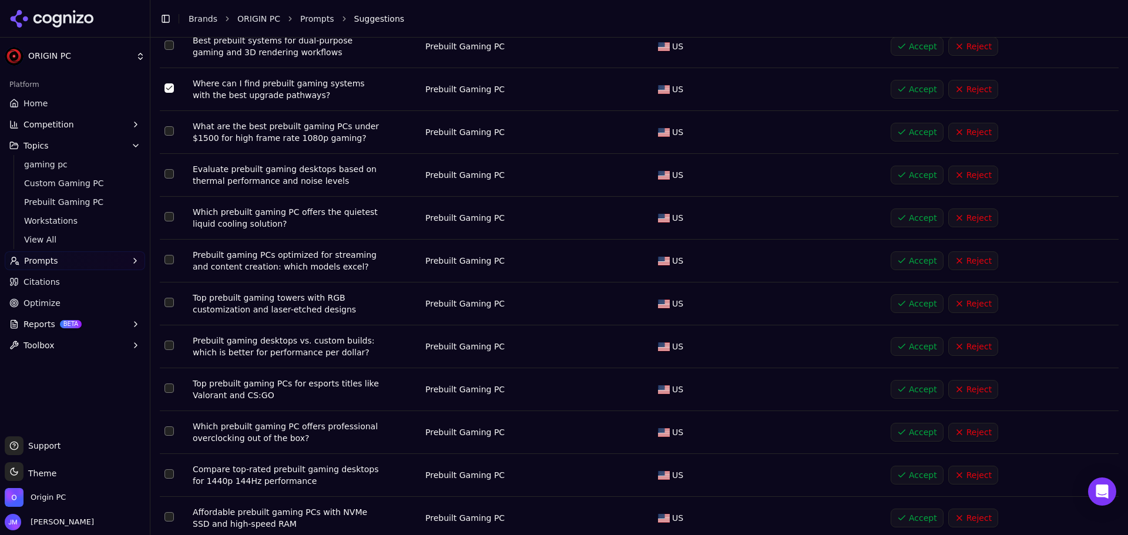
click at [168, 260] on button "Select row 7" at bounding box center [168, 259] width 9 height 9
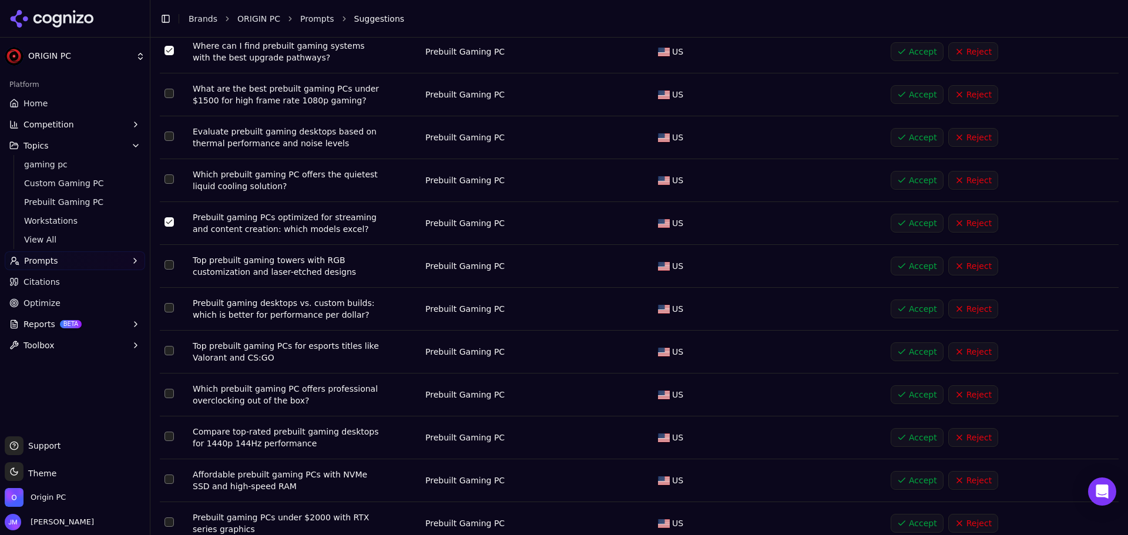
scroll to position [235, 0]
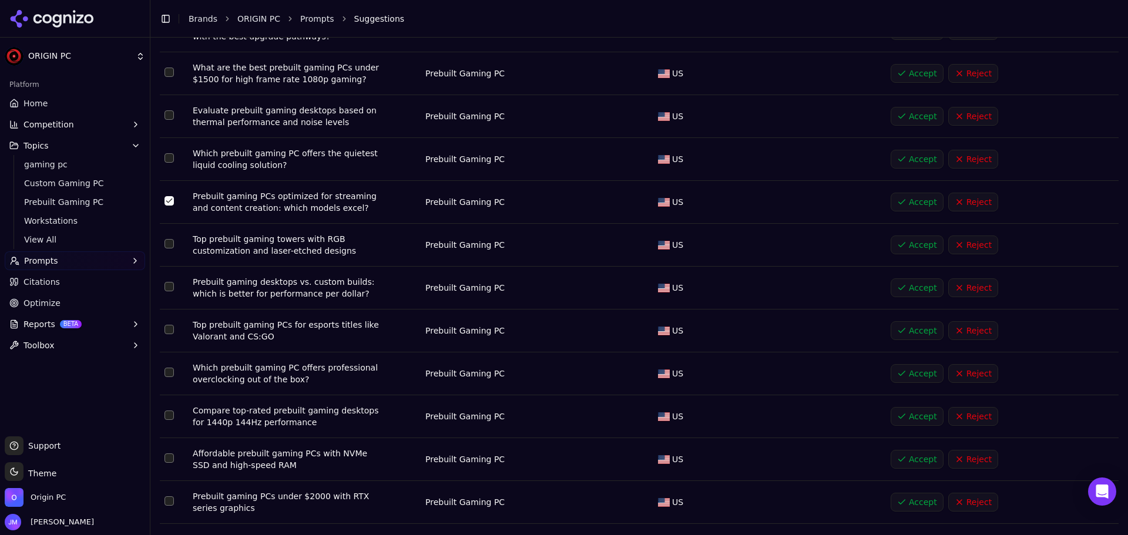
click at [171, 243] on button "Select row 8" at bounding box center [168, 243] width 9 height 9
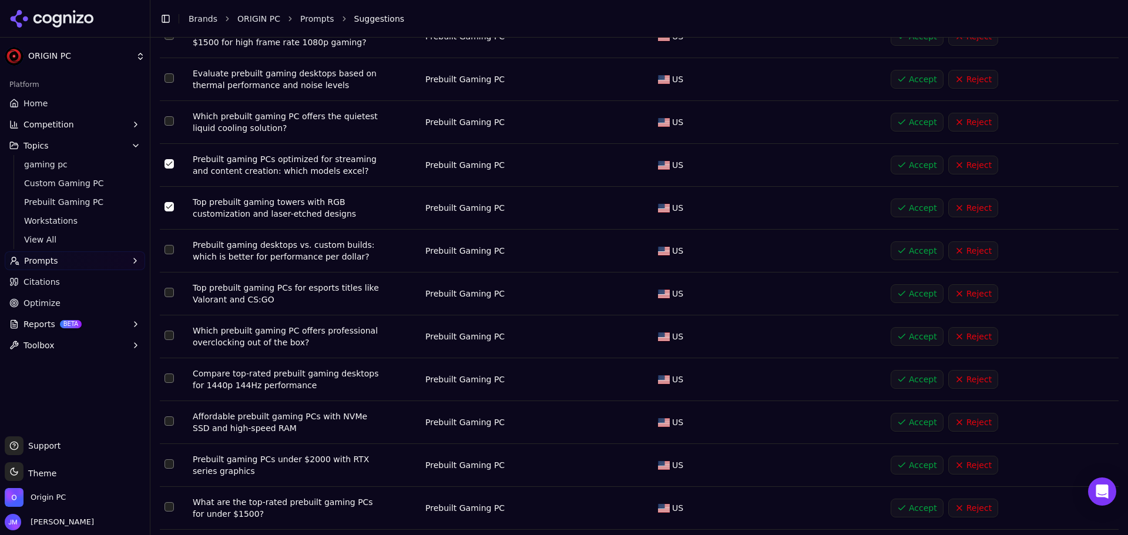
scroll to position [294, 0]
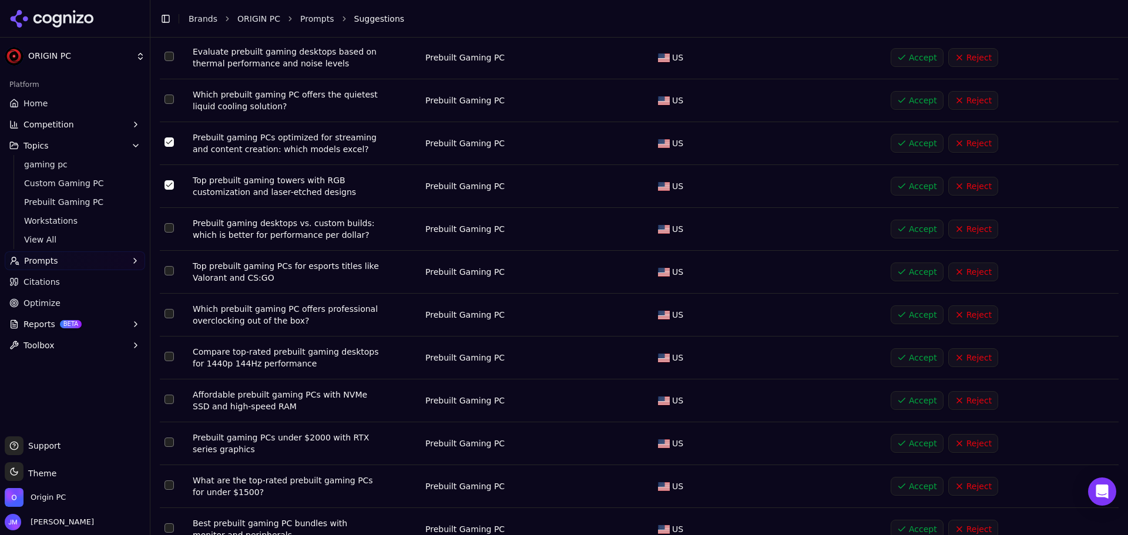
click at [167, 226] on button "Select row 9" at bounding box center [168, 227] width 9 height 9
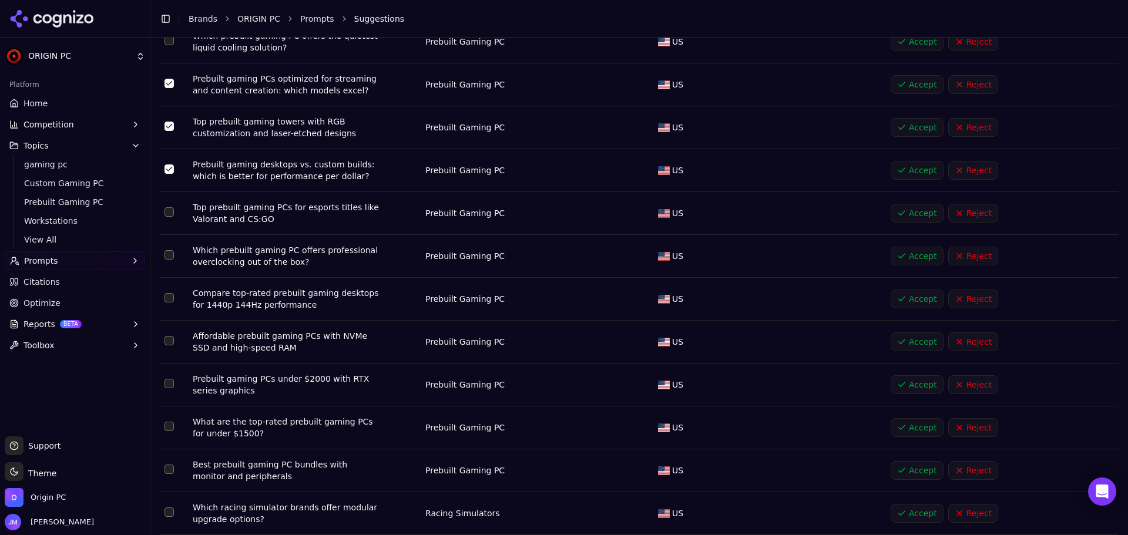
click at [164, 210] on button "Select row 10" at bounding box center [168, 211] width 9 height 9
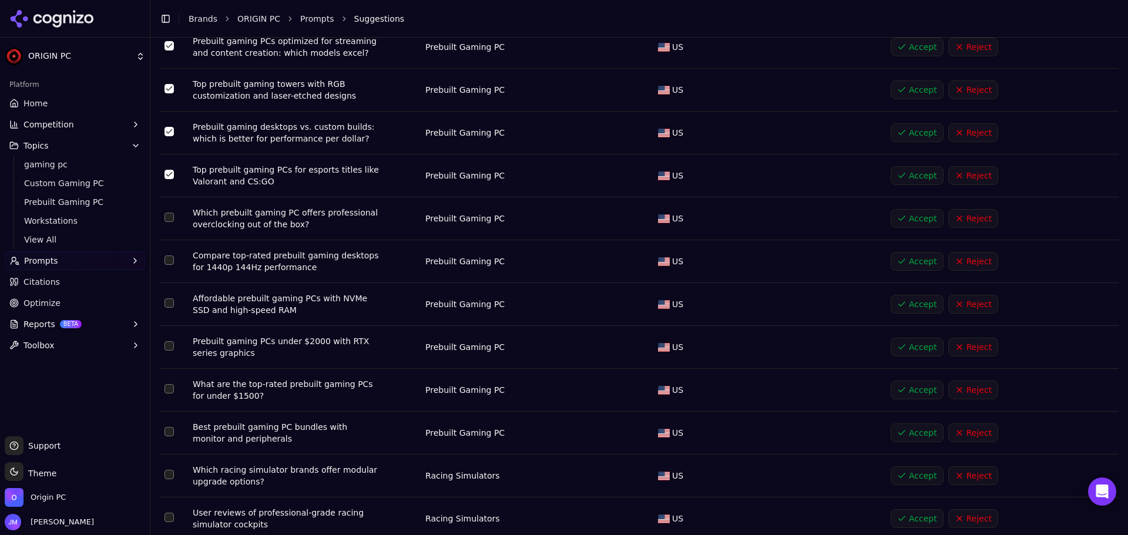
scroll to position [411, 0]
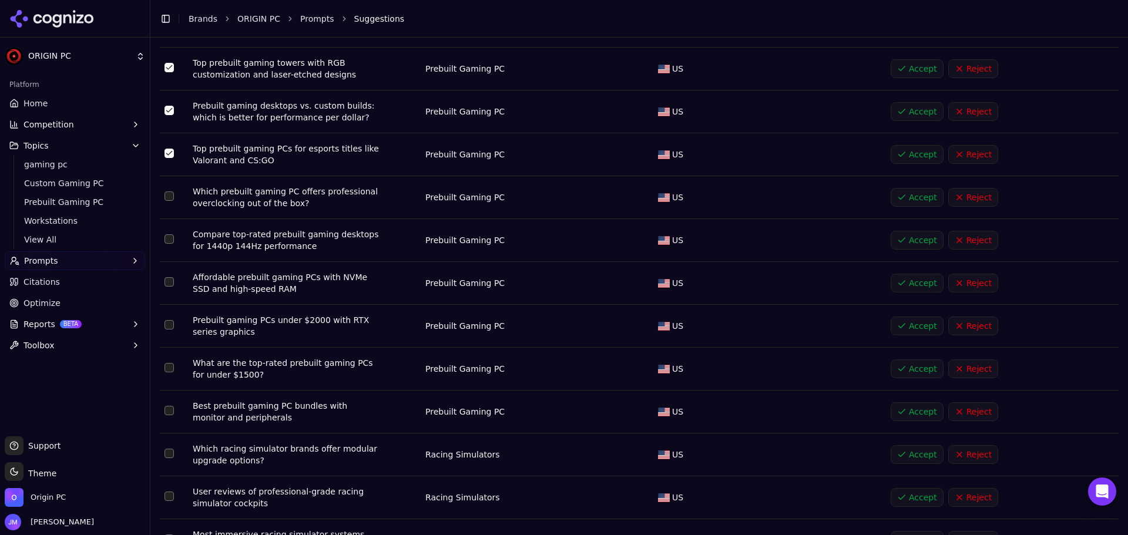
click at [172, 197] on button "Select row 11" at bounding box center [168, 196] width 9 height 9
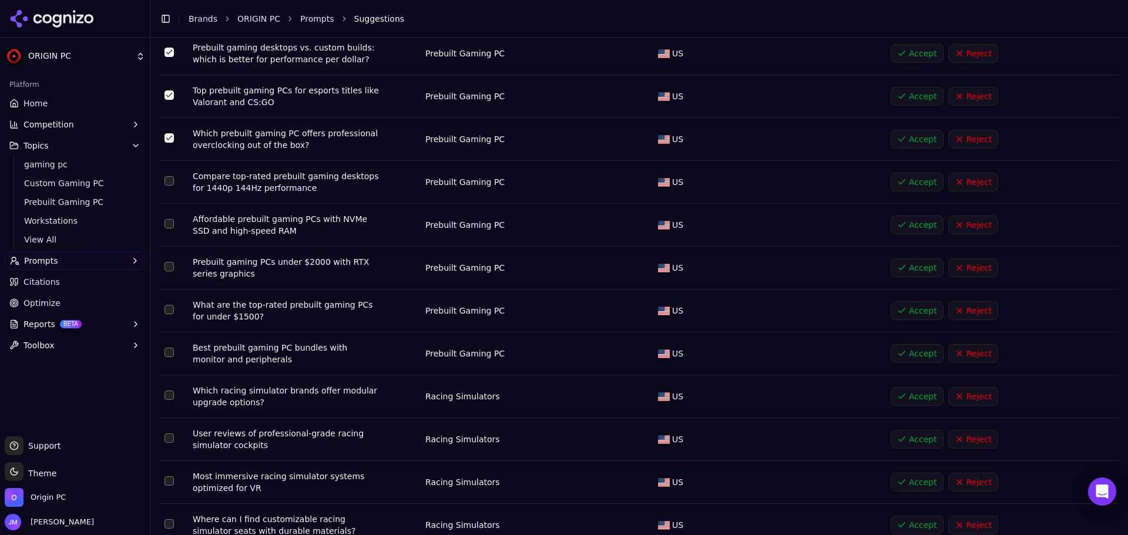
scroll to position [470, 0]
click at [170, 181] on button "Select row 12" at bounding box center [168, 180] width 9 height 9
click at [170, 221] on button "Select row 13" at bounding box center [168, 223] width 9 height 9
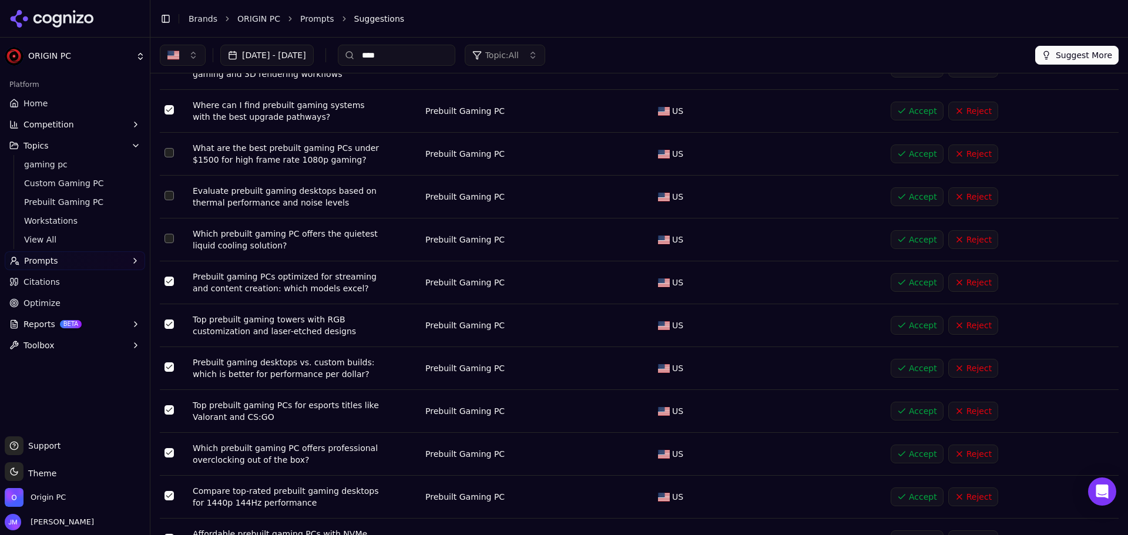
scroll to position [0, 0]
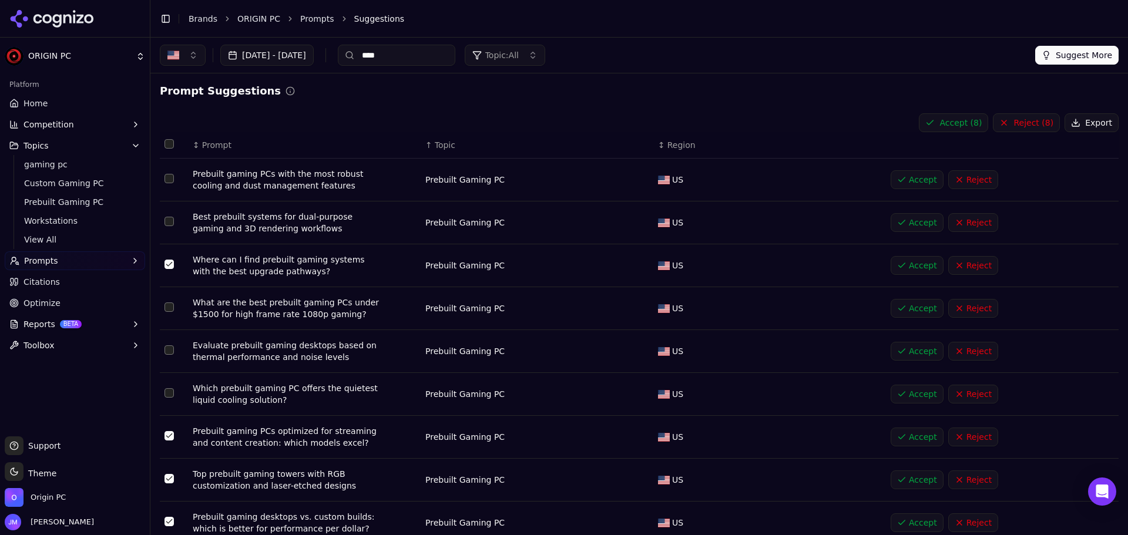
click at [968, 119] on button "Accept ( 8 )" at bounding box center [953, 122] width 69 height 19
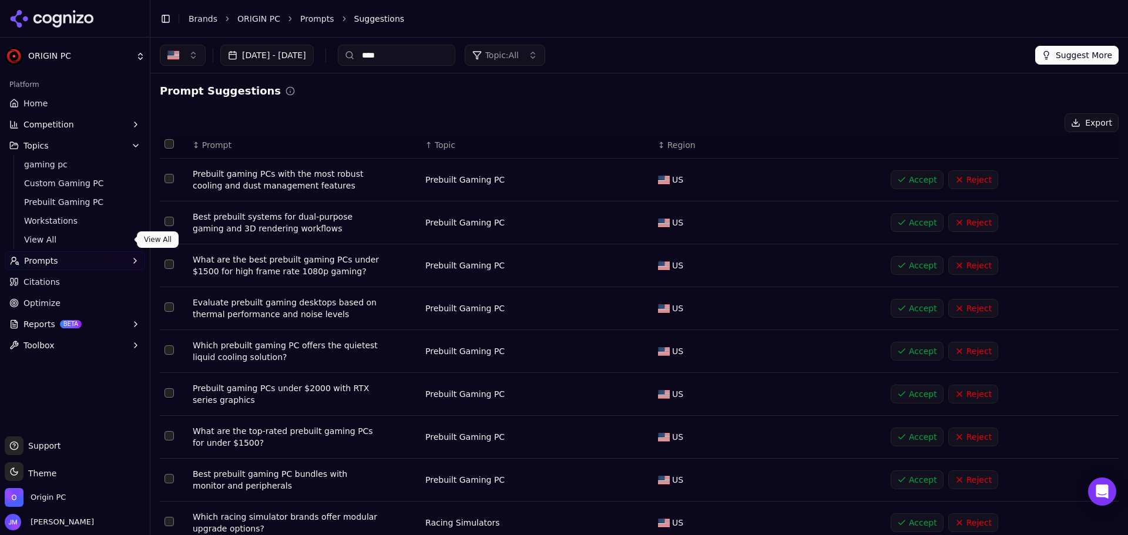
click at [41, 235] on span "View All" at bounding box center [75, 240] width 102 height 12
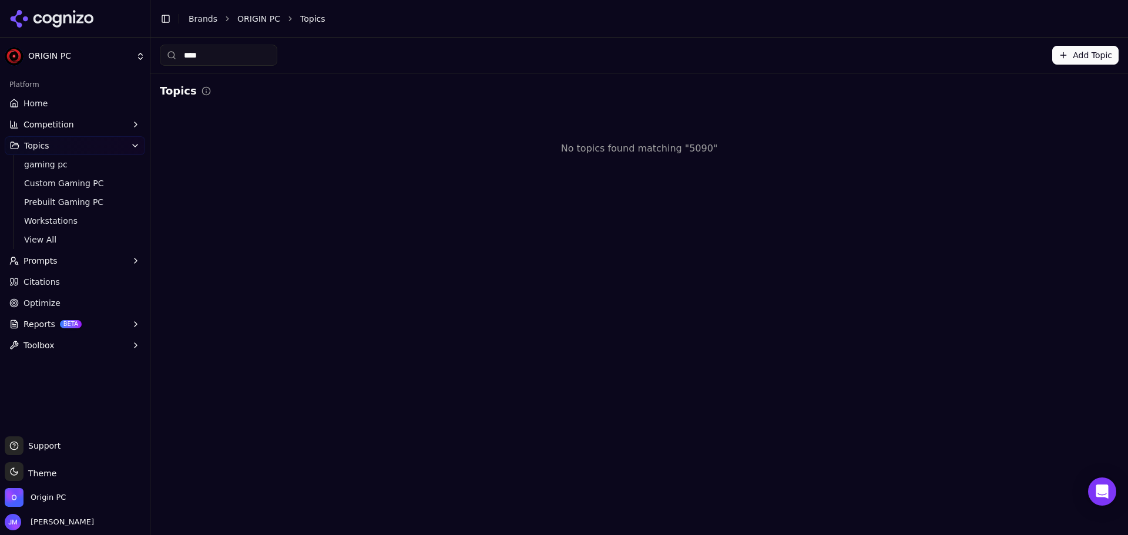
click at [209, 48] on input "****" at bounding box center [218, 55] width 117 height 21
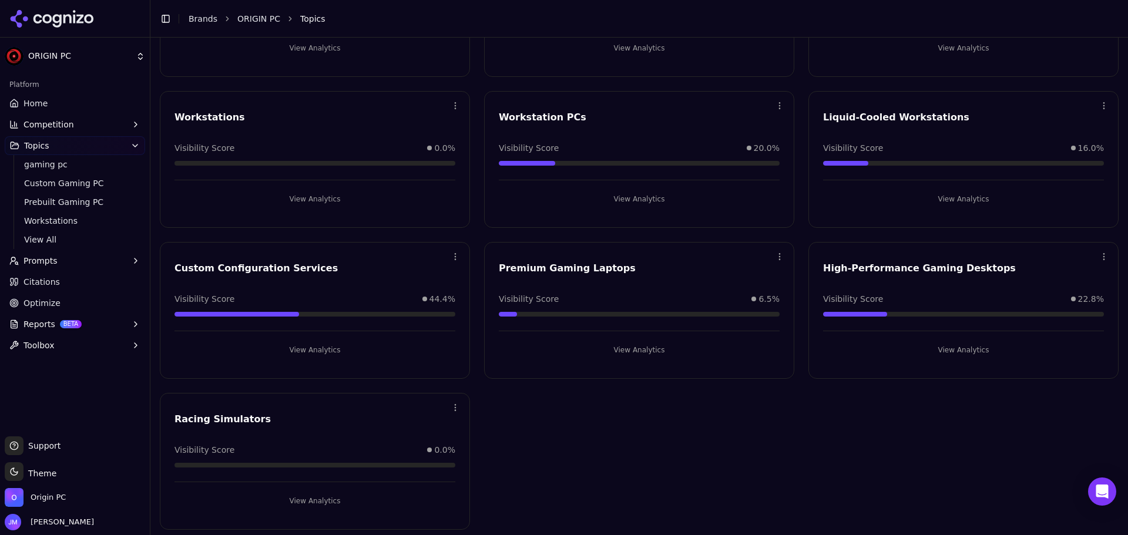
scroll to position [176, 0]
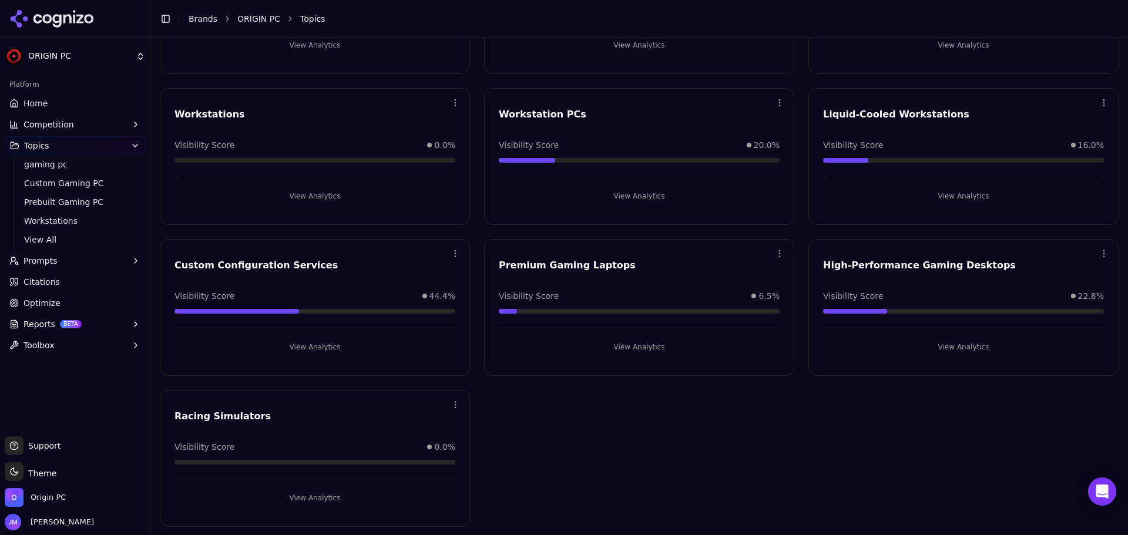
click at [447, 402] on html "ORIGIN PC Platform Home Competition Topics gaming pc Custom Gaming PC Prebuilt …" at bounding box center [564, 267] width 1128 height 535
click at [499, 405] on html "ORIGIN PC Platform Home Competition Topics gaming pc Custom Gaming PC Prebuilt …" at bounding box center [564, 267] width 1128 height 535
click at [72, 256] on button "Prompts" at bounding box center [75, 260] width 140 height 19
click at [213, 414] on div "Racing Simulators" at bounding box center [314, 416] width 281 height 14
click at [299, 496] on button "View Analytics" at bounding box center [314, 498] width 281 height 19
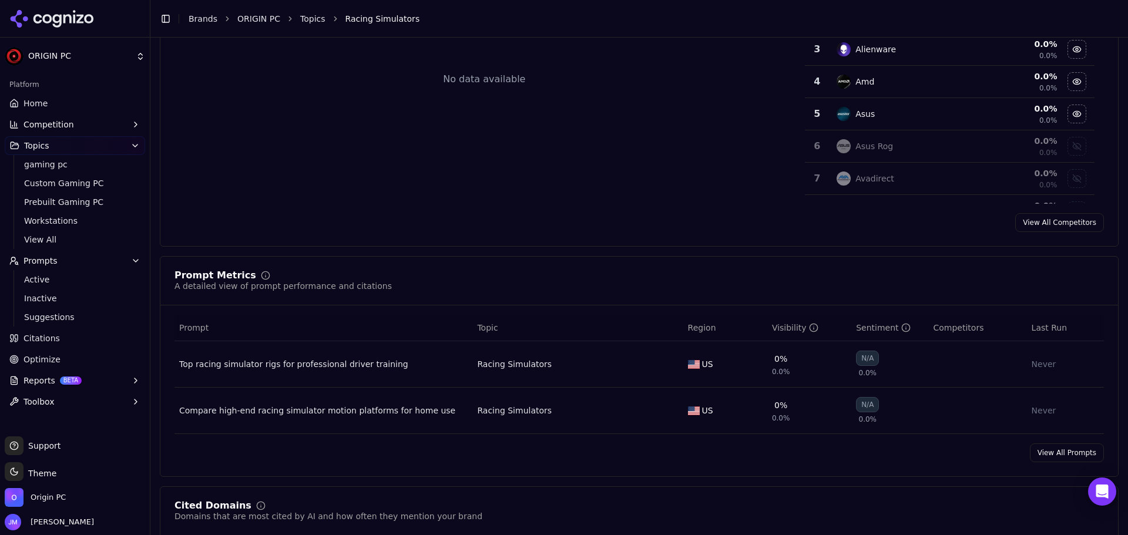
scroll to position [294, 0]
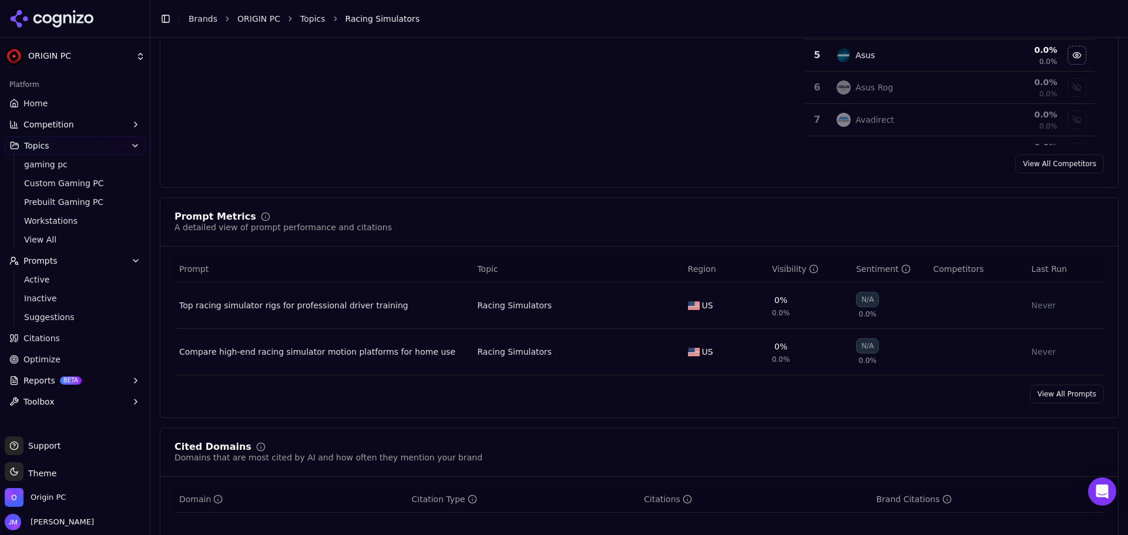
click at [1057, 398] on link "View All Prompts" at bounding box center [1067, 394] width 74 height 19
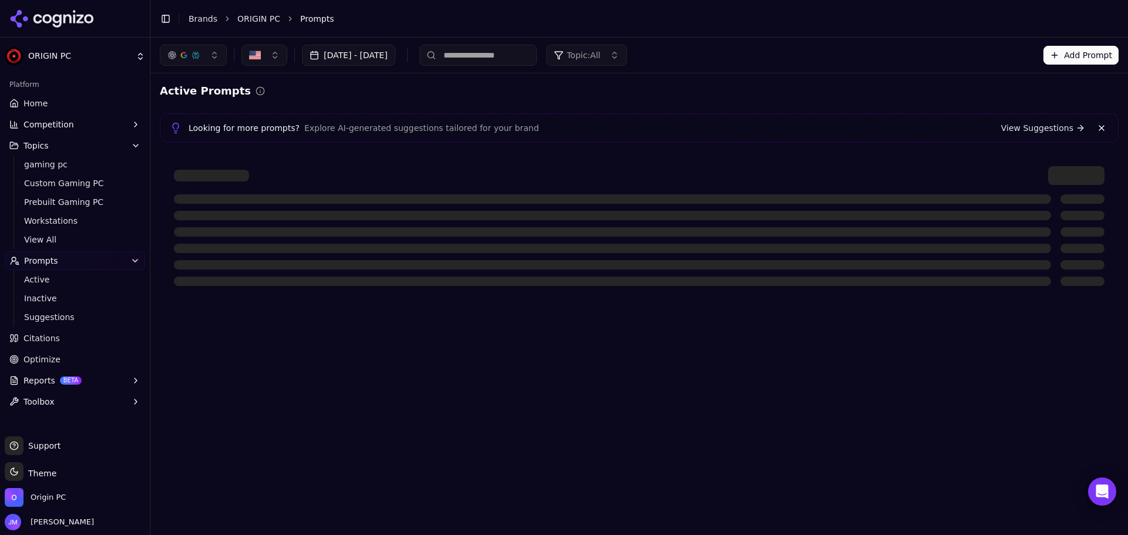
click at [1048, 129] on link "View Suggestions" at bounding box center [1043, 128] width 84 height 12
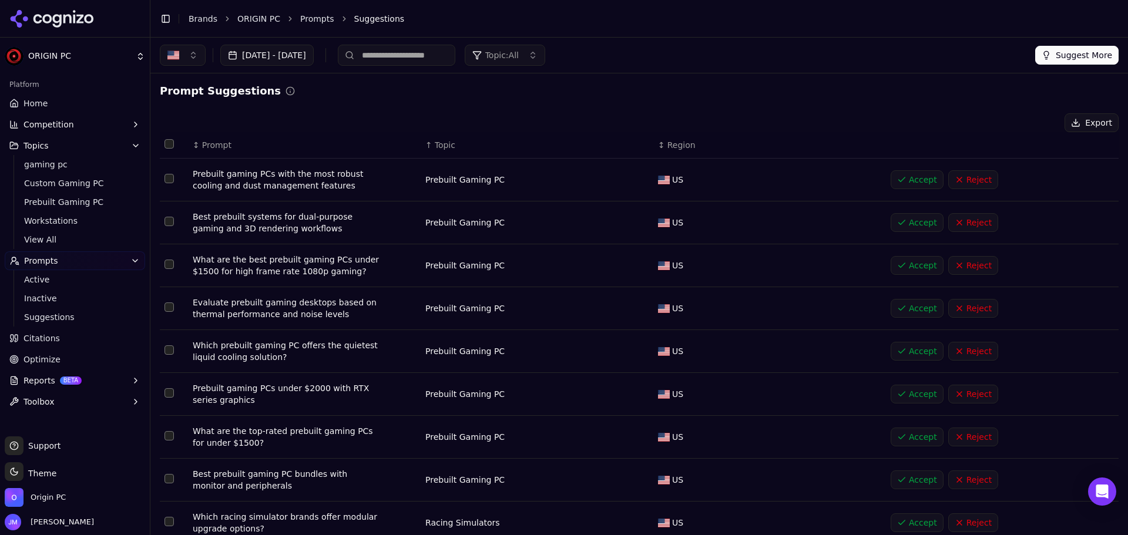
click at [455, 52] on input at bounding box center [396, 55] width 117 height 21
click at [535, 47] on button "Topic: All" at bounding box center [505, 55] width 80 height 21
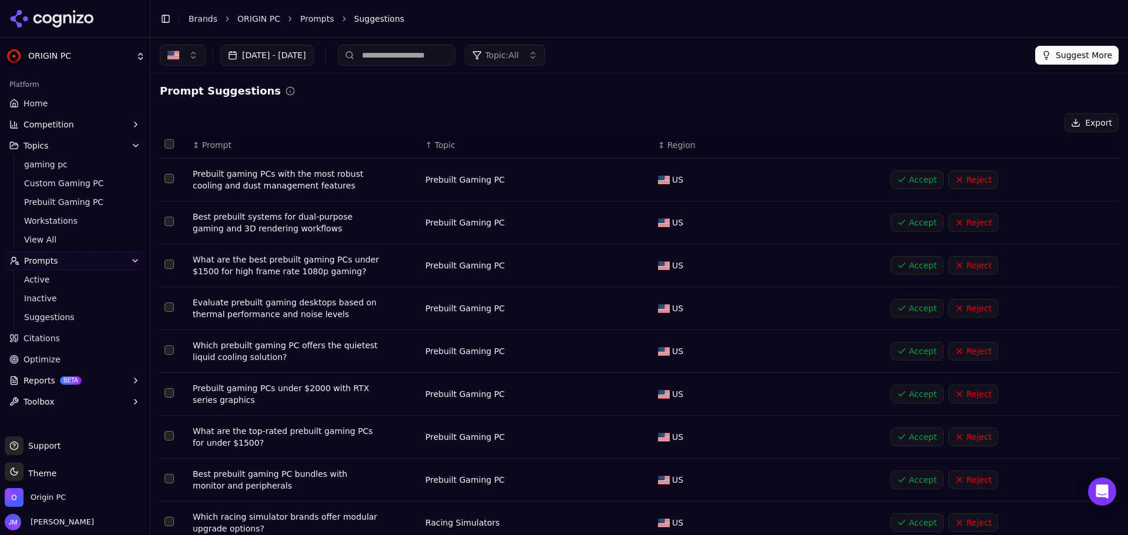
click at [425, 143] on div "↑ Topic" at bounding box center [536, 145] width 223 height 12
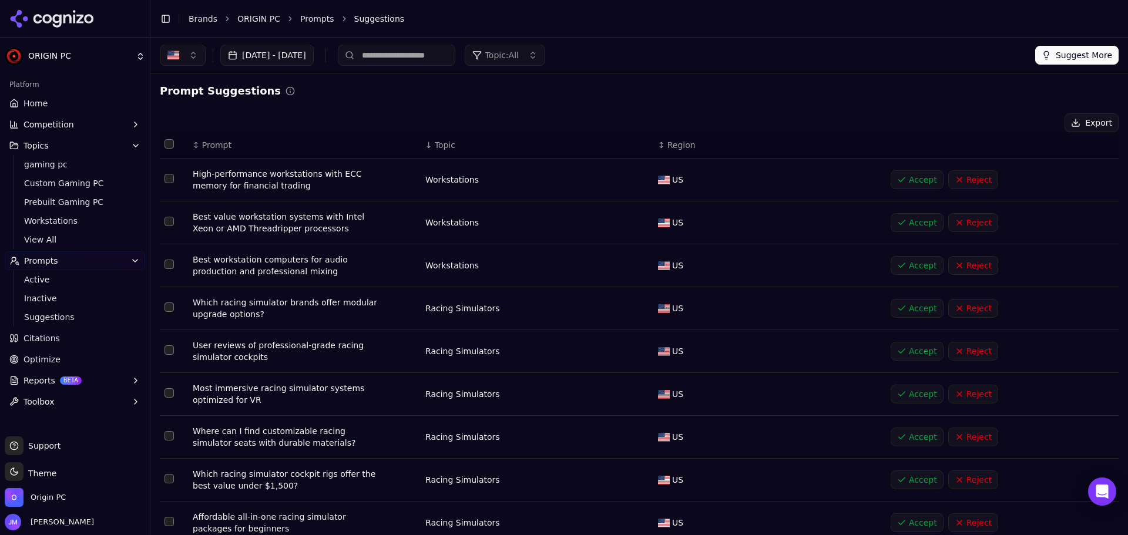
click at [166, 226] on button "Select row 25" at bounding box center [168, 221] width 9 height 9
click at [163, 271] on td "Data table" at bounding box center [174, 265] width 28 height 43
click at [169, 268] on button "Select row 26" at bounding box center [168, 264] width 9 height 9
click at [941, 125] on button "Accept ( 2 )" at bounding box center [953, 122] width 69 height 19
click at [963, 183] on button "Reject" at bounding box center [973, 179] width 50 height 19
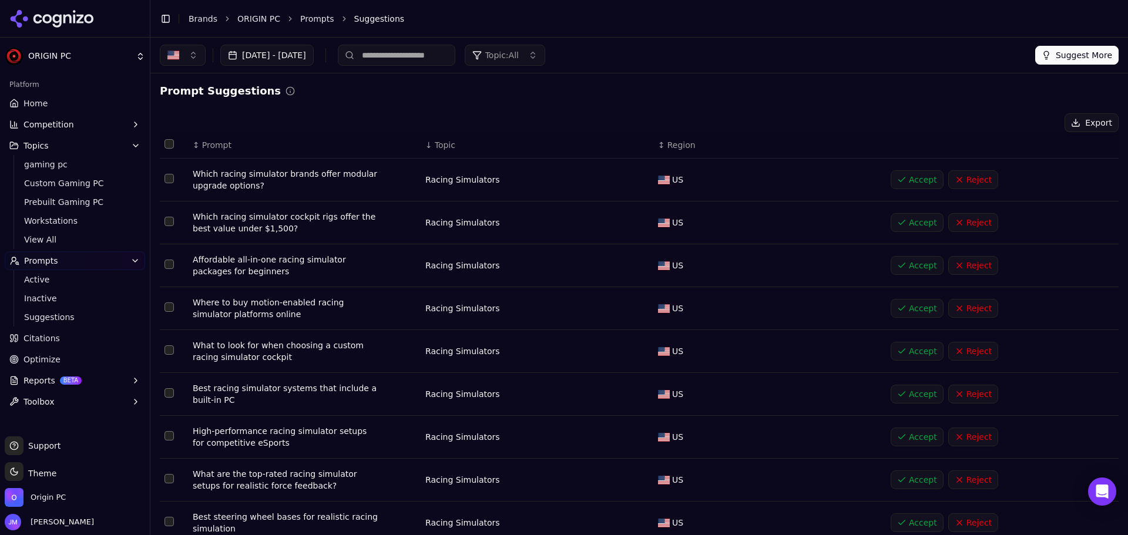
click at [891, 177] on button "Accept" at bounding box center [917, 179] width 53 height 19
click at [164, 183] on td "Data table" at bounding box center [174, 180] width 28 height 43
click at [167, 182] on button "Select row 6" at bounding box center [168, 178] width 9 height 9
click at [167, 221] on button "Select row 7" at bounding box center [168, 221] width 9 height 9
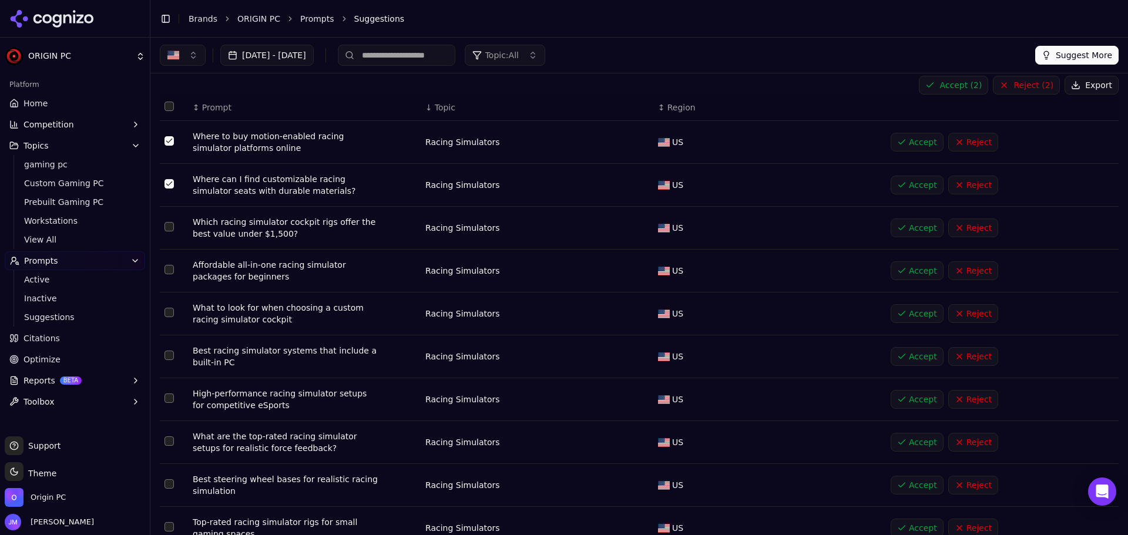
scroll to position [59, 0]
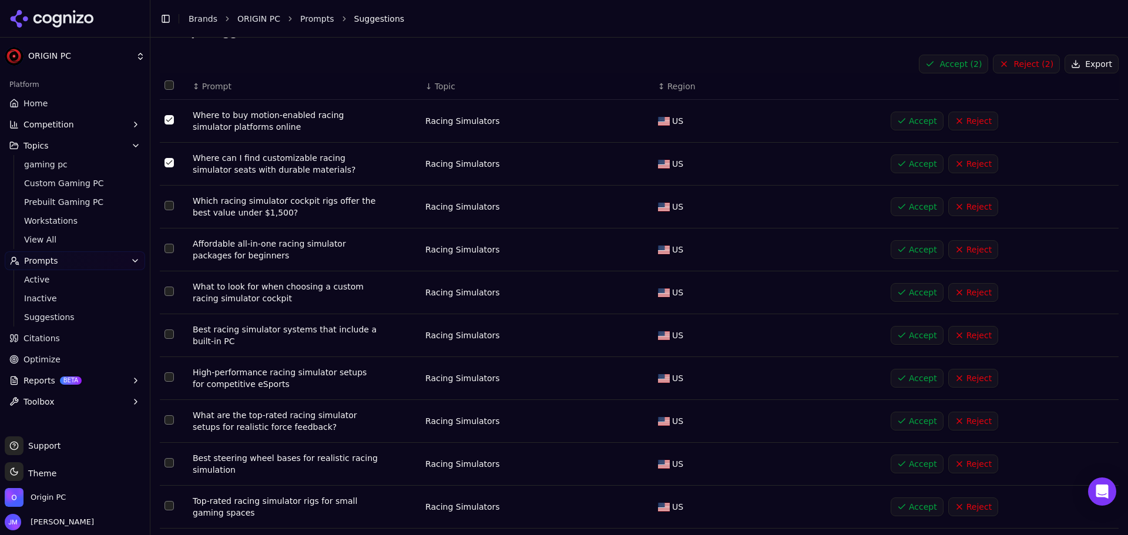
click at [167, 203] on button "Select row 8" at bounding box center [168, 205] width 9 height 9
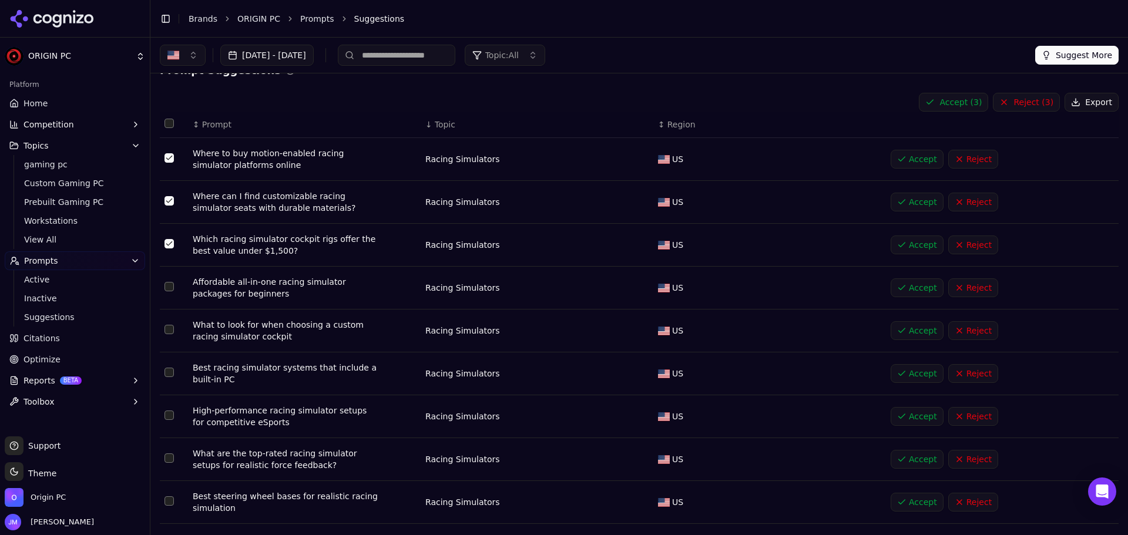
scroll to position [0, 0]
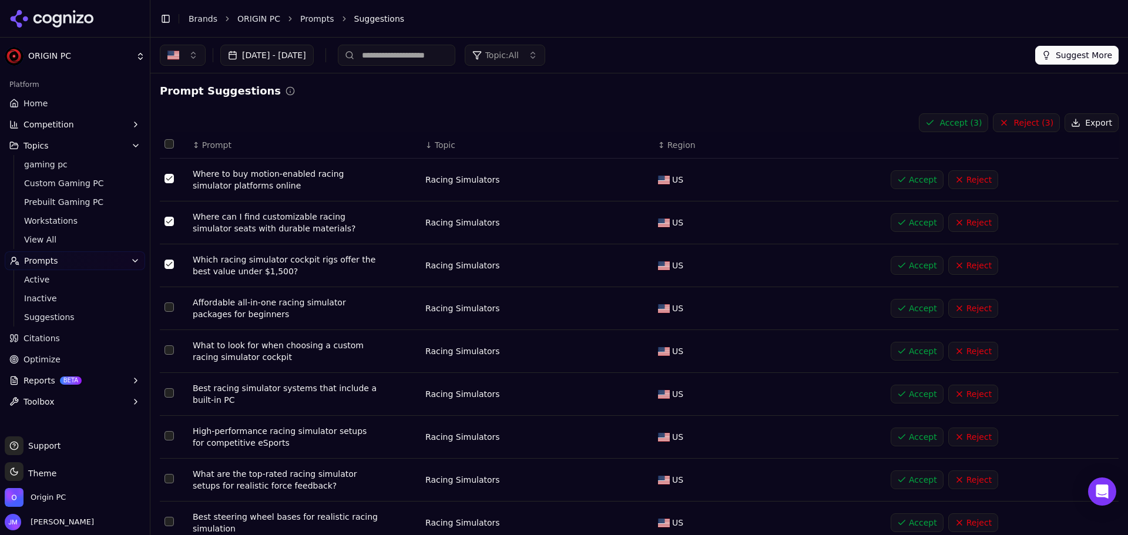
click at [1015, 119] on button "Reject ( 3 )" at bounding box center [1026, 122] width 67 height 19
click at [42, 236] on span "View All" at bounding box center [75, 240] width 102 height 12
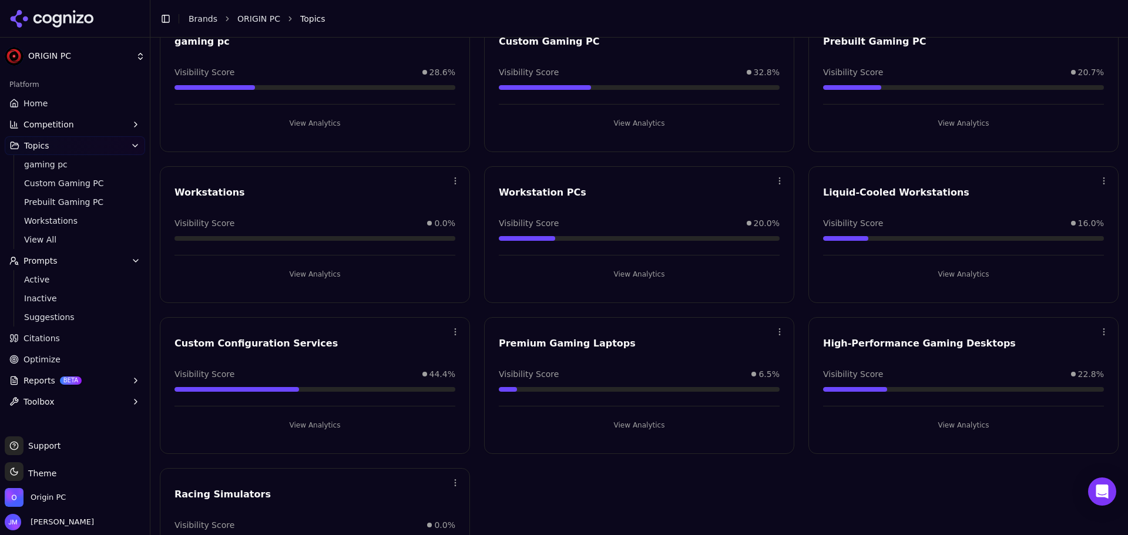
scroll to position [177, 0]
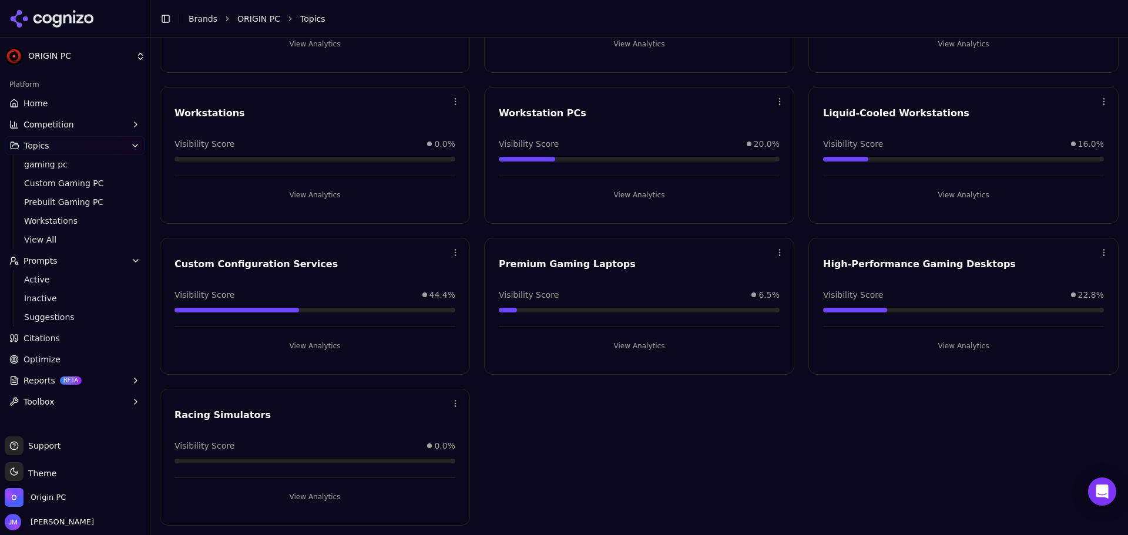
click at [457, 402] on html "ORIGIN PC Platform Home Competition Topics gaming pc Custom Gaming PC Prebuilt …" at bounding box center [564, 267] width 1128 height 535
click at [417, 429] on div "Edit" at bounding box center [405, 427] width 107 height 19
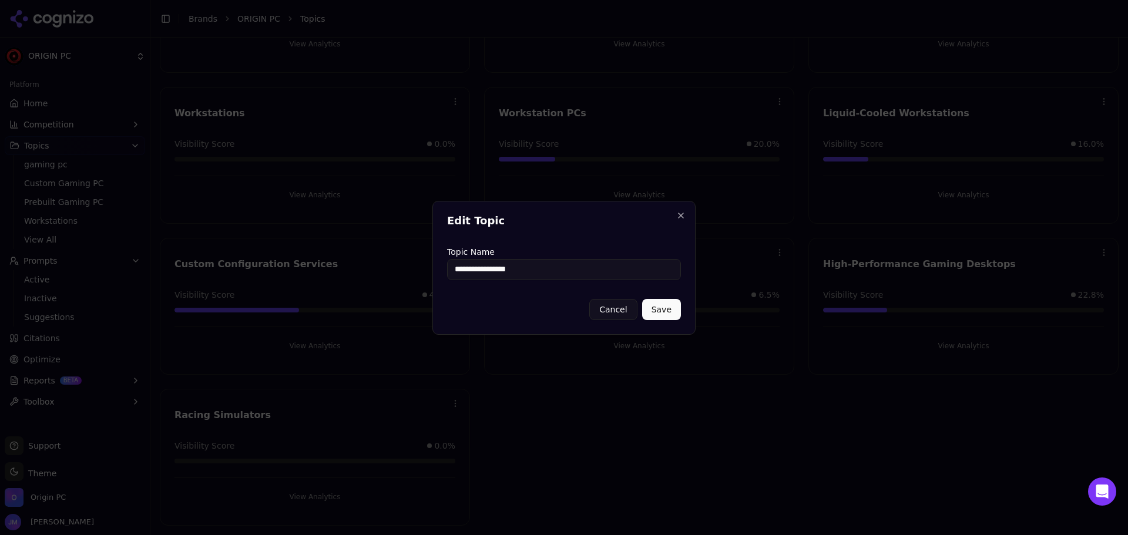
click at [557, 267] on input "**********" at bounding box center [564, 269] width 234 height 21
click at [670, 302] on button "Save" at bounding box center [661, 309] width 39 height 21
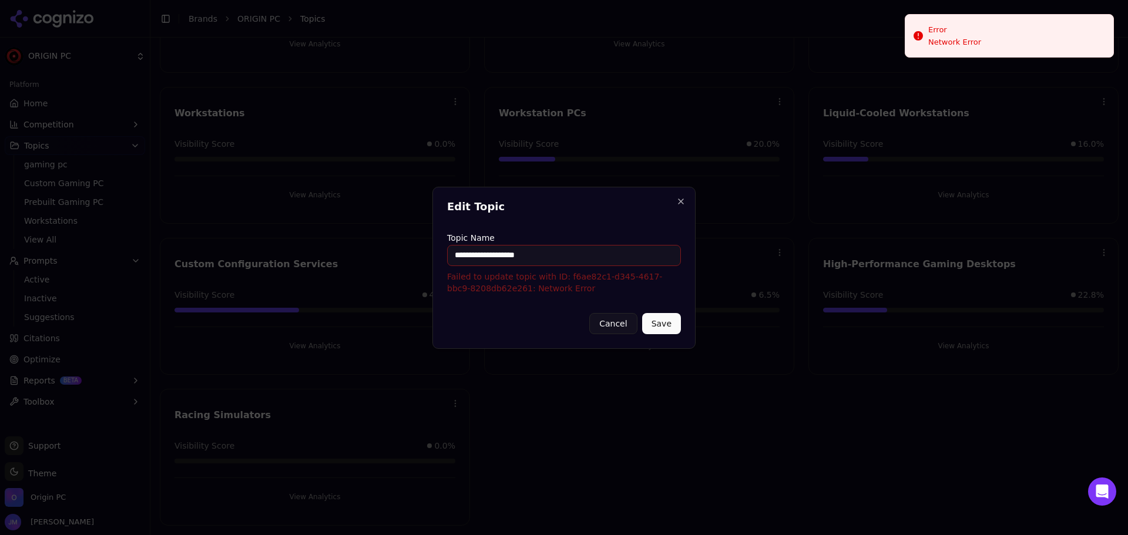
click at [619, 324] on button "Cancel" at bounding box center [613, 323] width 48 height 21
type input "**********"
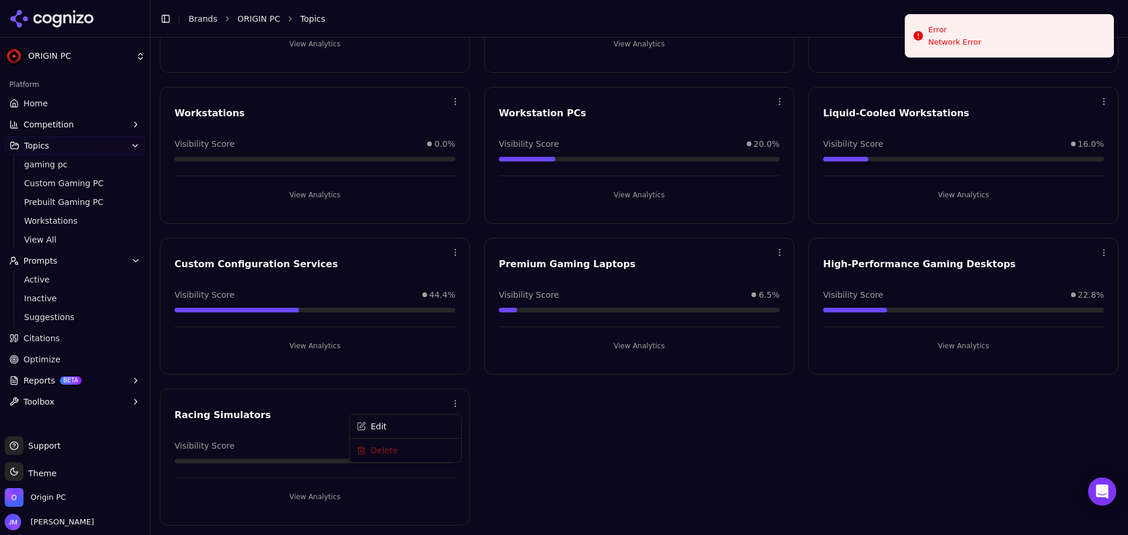
click at [454, 401] on html "ORIGIN PC Platform Home Competition Topics gaming pc Custom Gaming PC Prebuilt …" at bounding box center [564, 267] width 1128 height 535
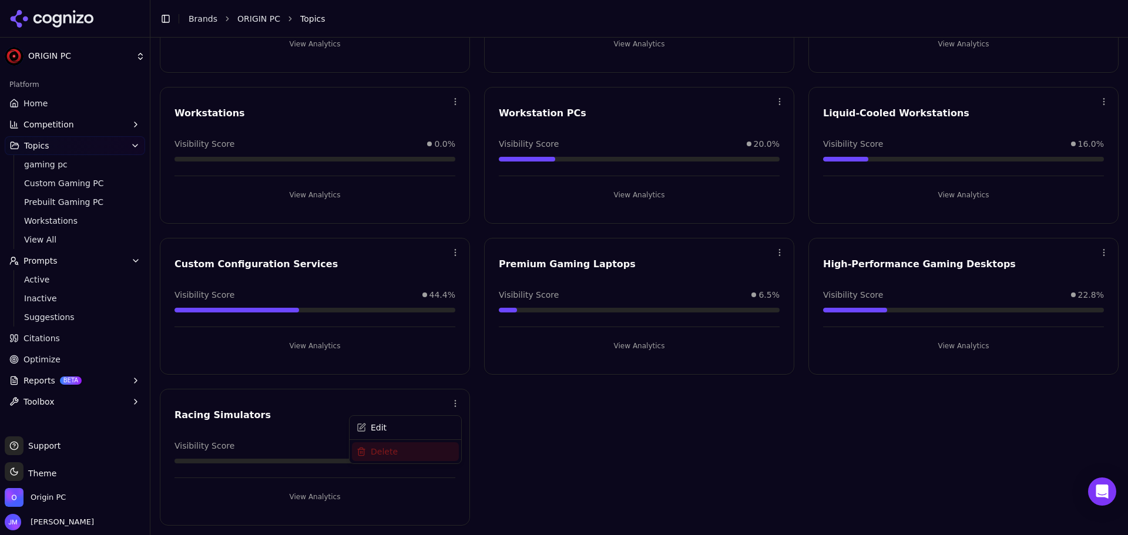
click at [421, 452] on div "Delete" at bounding box center [405, 451] width 107 height 19
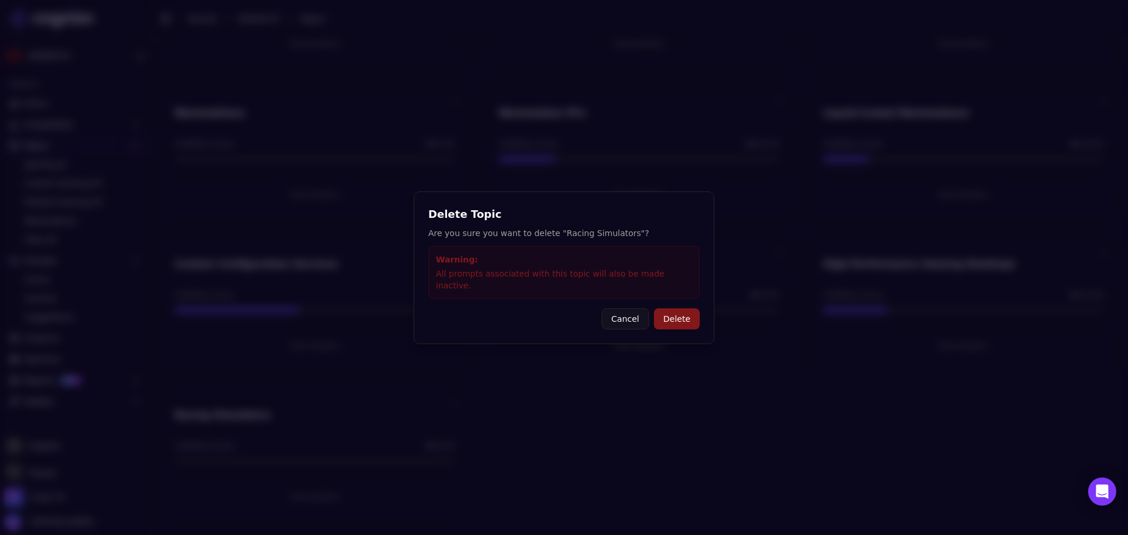
click at [681, 317] on button "Delete" at bounding box center [677, 318] width 46 height 21
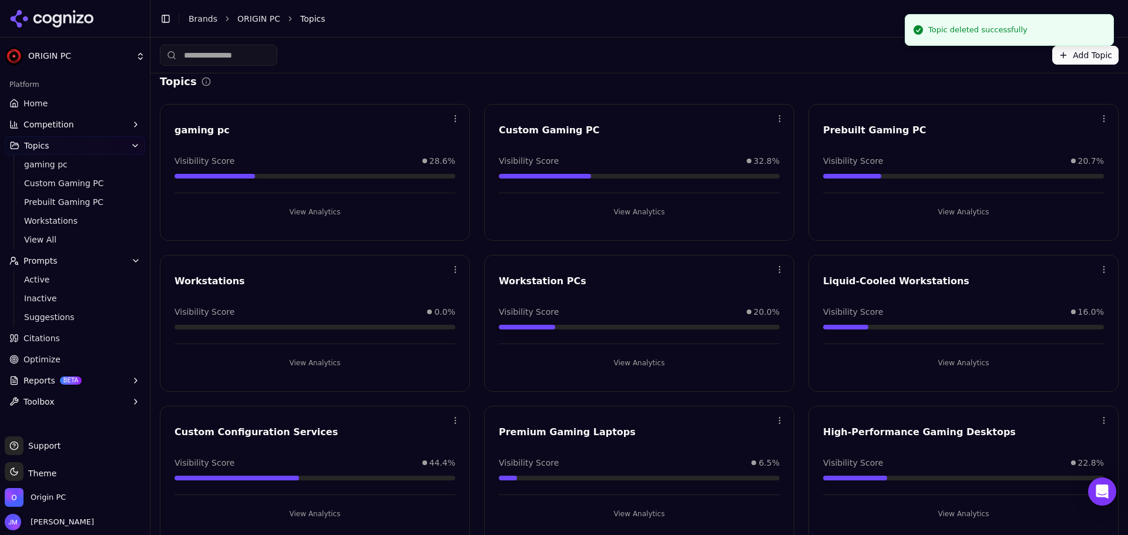
scroll to position [0, 0]
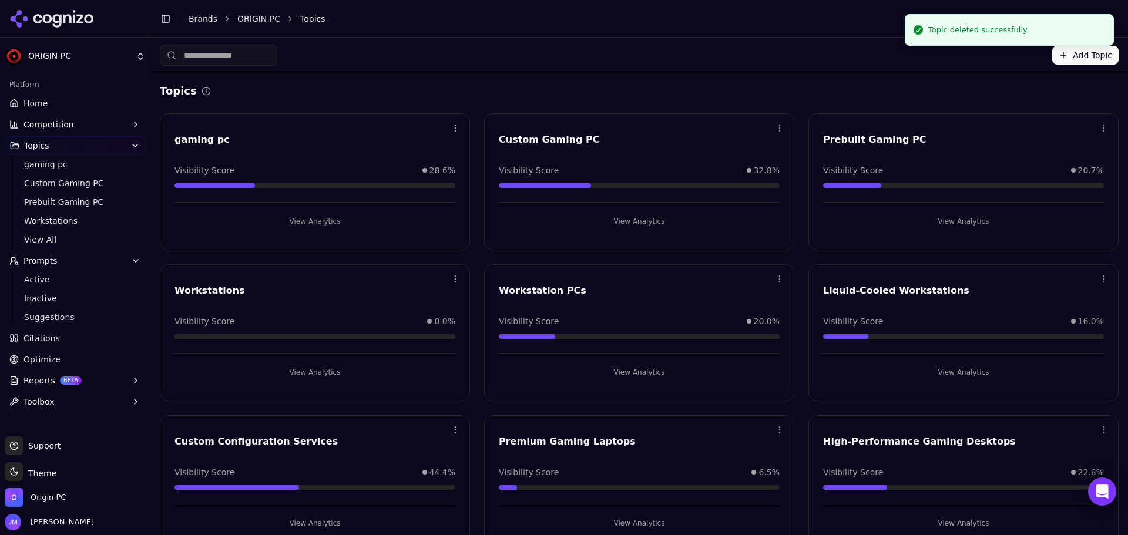
click at [1076, 51] on button "Add Topic" at bounding box center [1085, 55] width 66 height 19
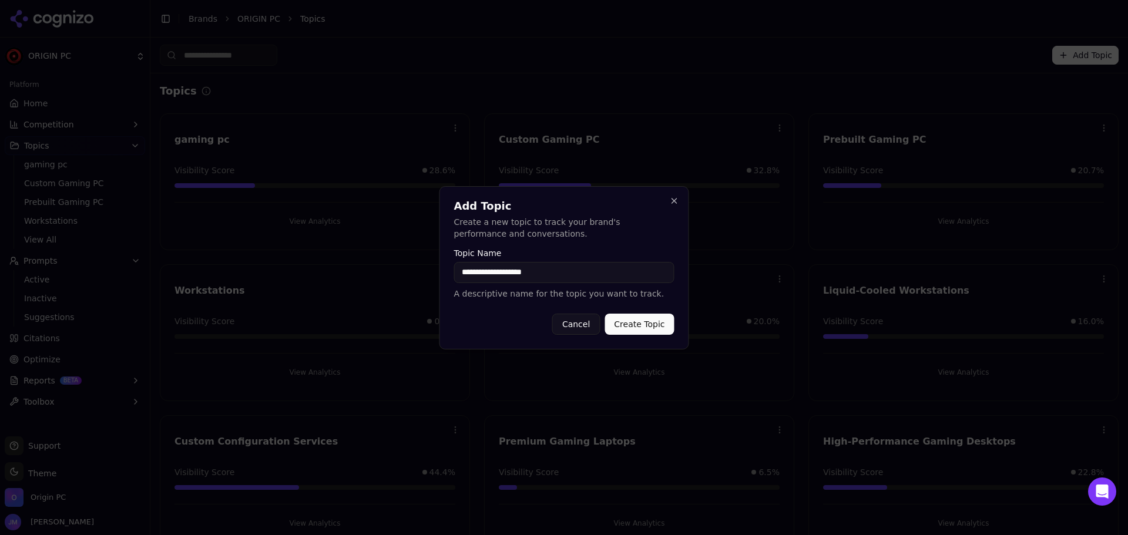
type input "**********"
click at [604, 314] on button "Create Topic" at bounding box center [638, 324] width 69 height 21
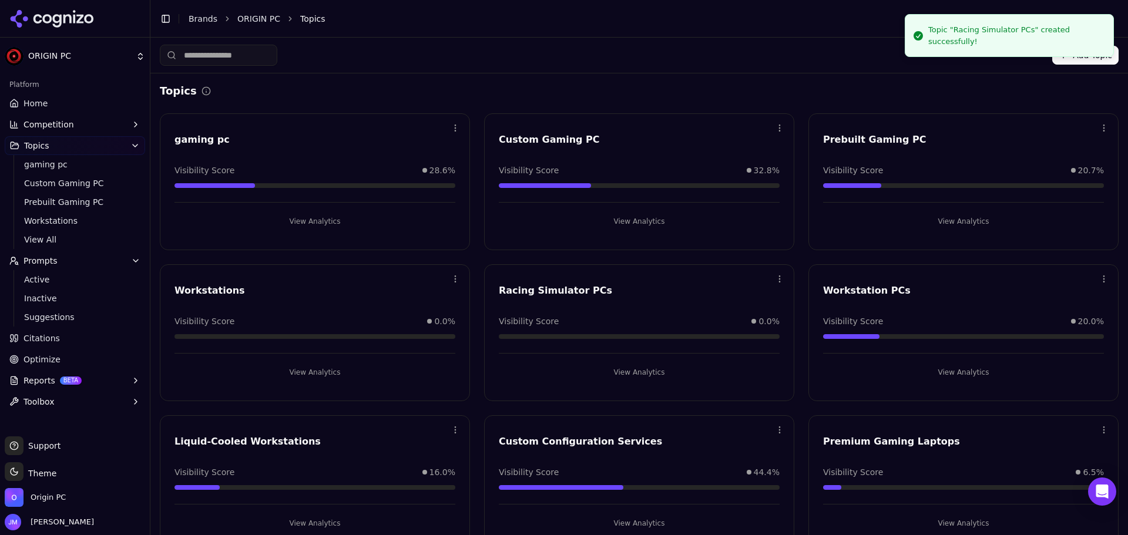
click at [1086, 46] on button "Add Topic" at bounding box center [1085, 55] width 66 height 19
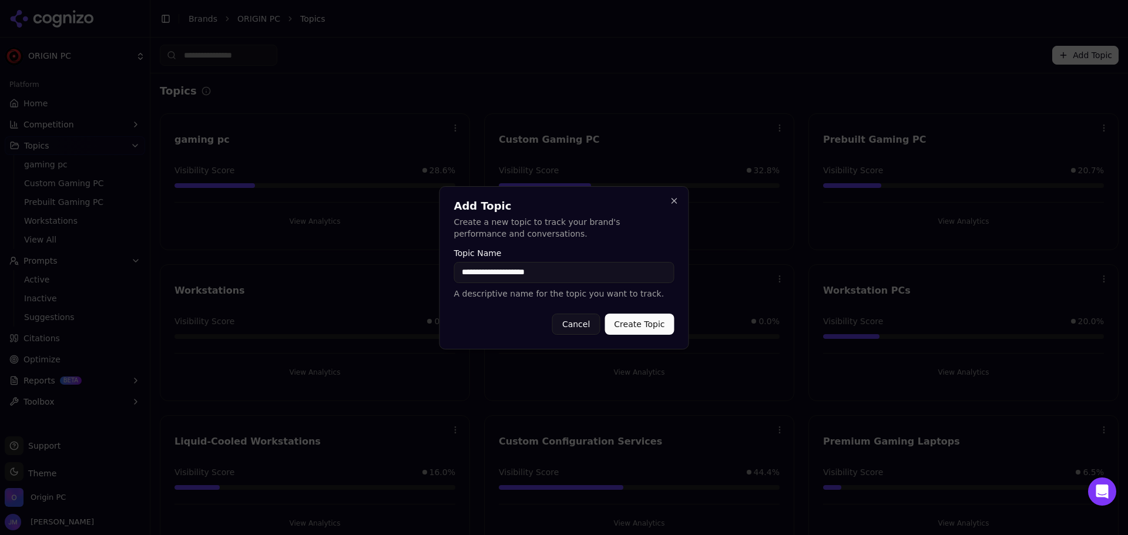
type input "**********"
click at [604, 314] on button "Create Topic" at bounding box center [638, 324] width 69 height 21
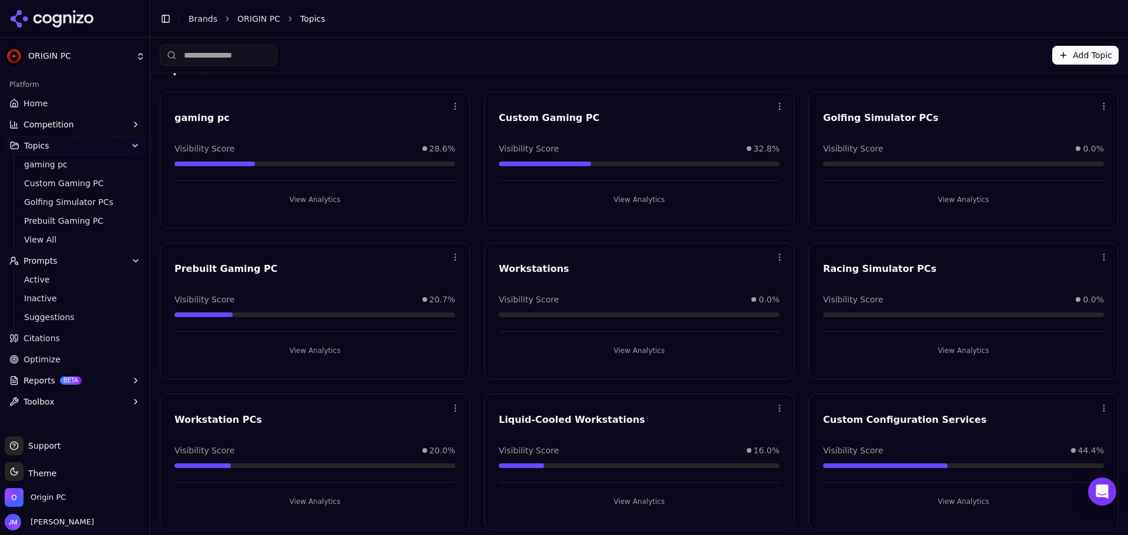
scroll to position [1, 0]
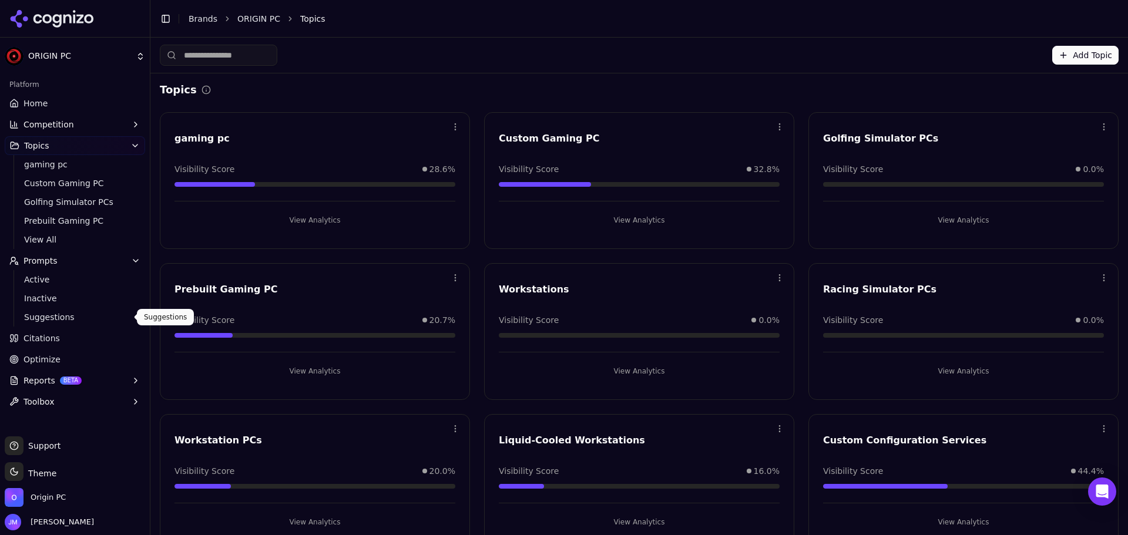
click at [53, 315] on span "Suggestions" at bounding box center [75, 317] width 102 height 12
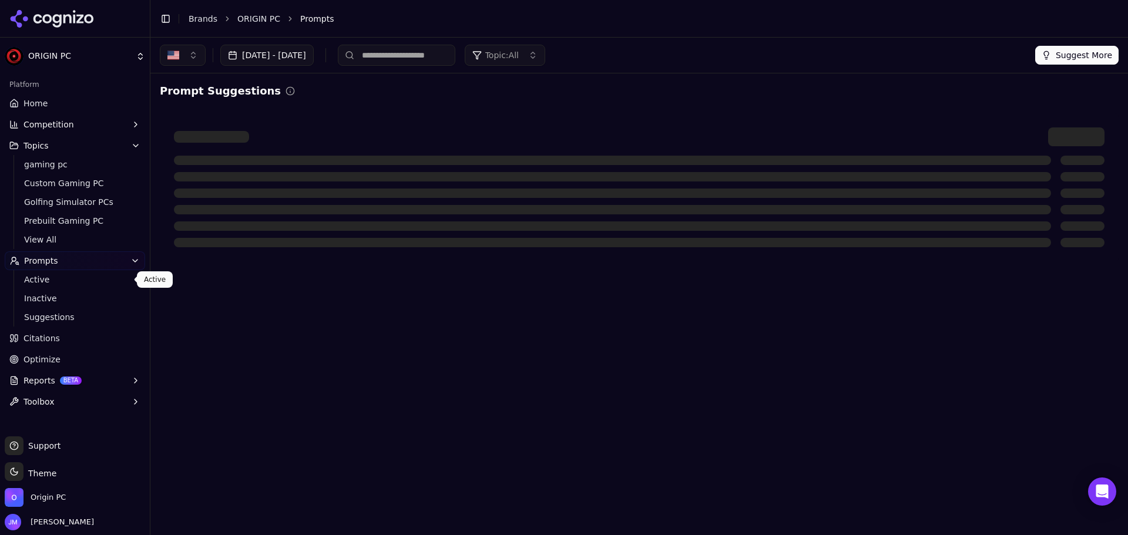
click at [46, 283] on span "Active" at bounding box center [75, 280] width 102 height 12
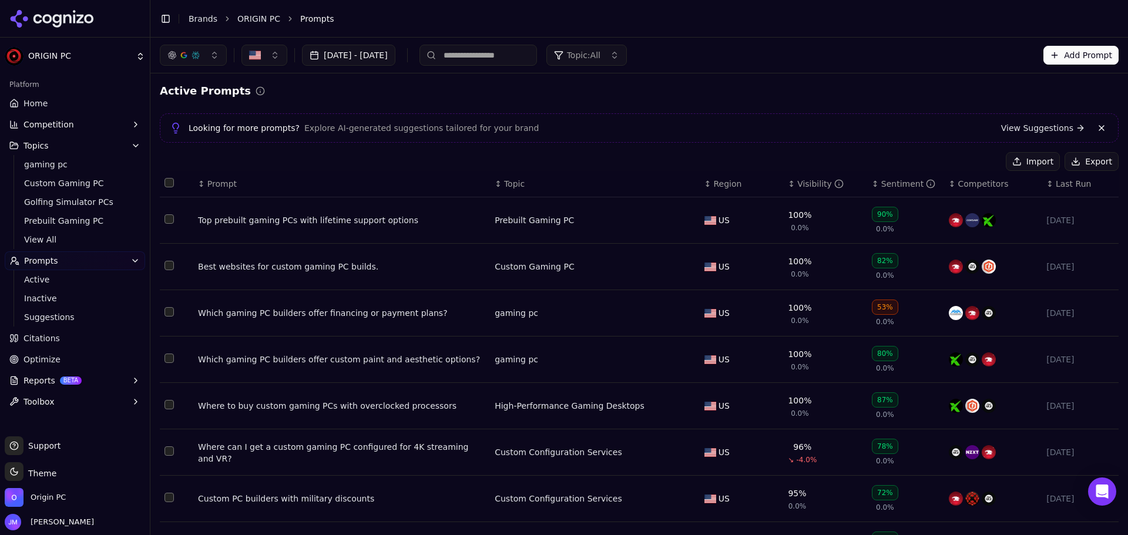
click at [1050, 54] on button "Add Prompt" at bounding box center [1080, 55] width 75 height 19
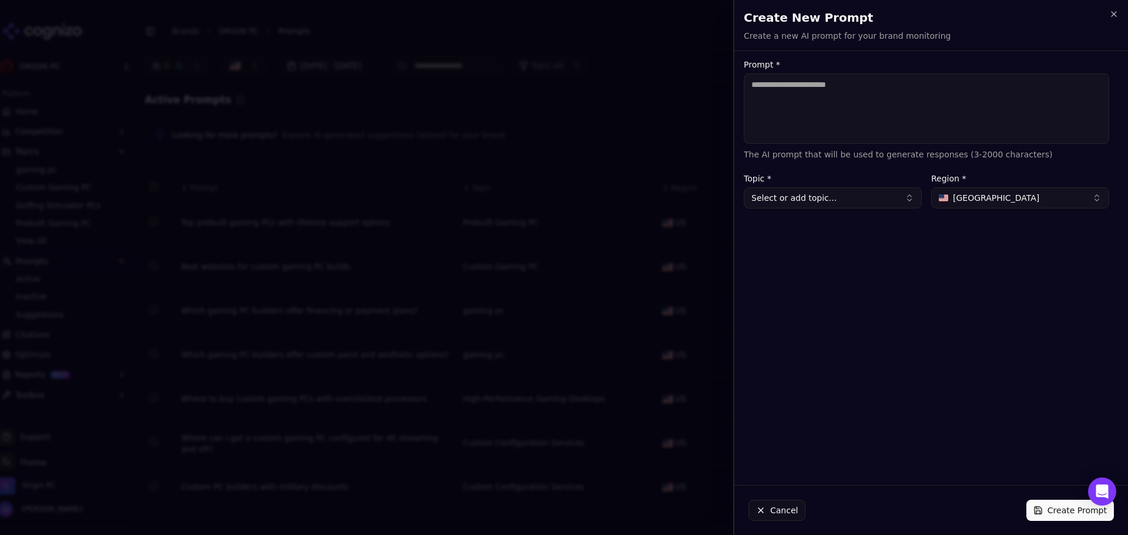
click at [816, 99] on textarea "Prompt *" at bounding box center [926, 108] width 365 height 70
click at [900, 198] on button "Select or add topic..." at bounding box center [833, 197] width 178 height 21
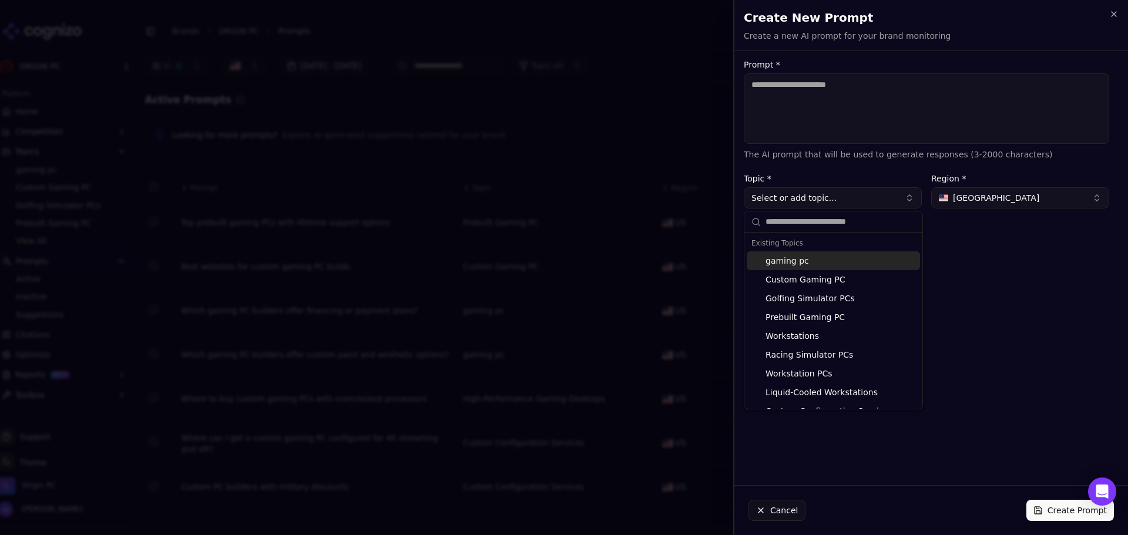
click at [900, 198] on button "Select or add topic..." at bounding box center [833, 197] width 178 height 21
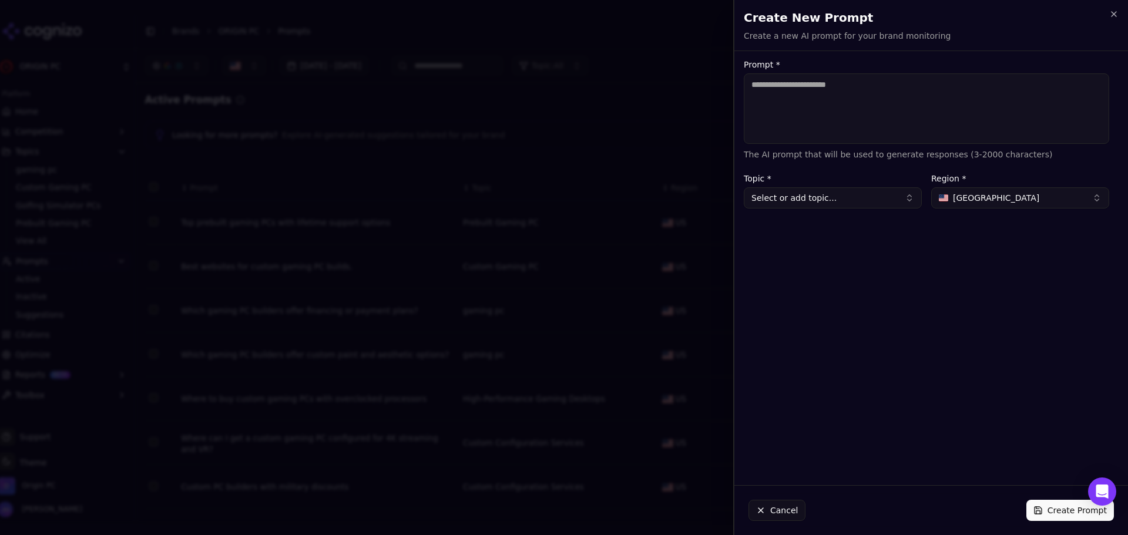
drag, startPoint x: 462, startPoint y: 236, endPoint x: 673, endPoint y: 103, distance: 249.2
click at [463, 236] on div at bounding box center [564, 267] width 1128 height 535
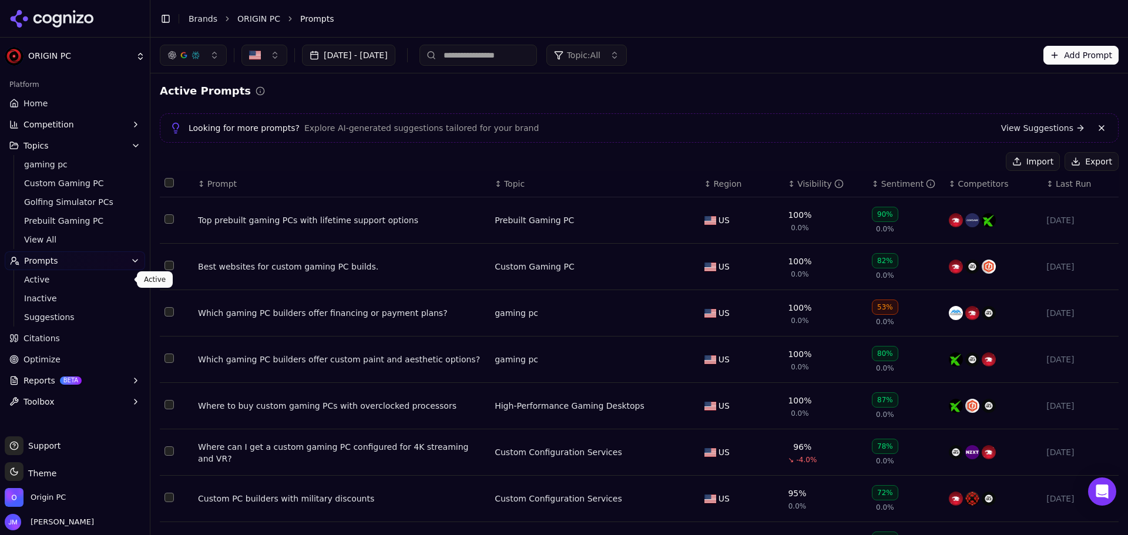
click at [35, 284] on span "Active" at bounding box center [75, 280] width 102 height 12
click at [505, 53] on input at bounding box center [477, 55] width 117 height 21
type input "**********"
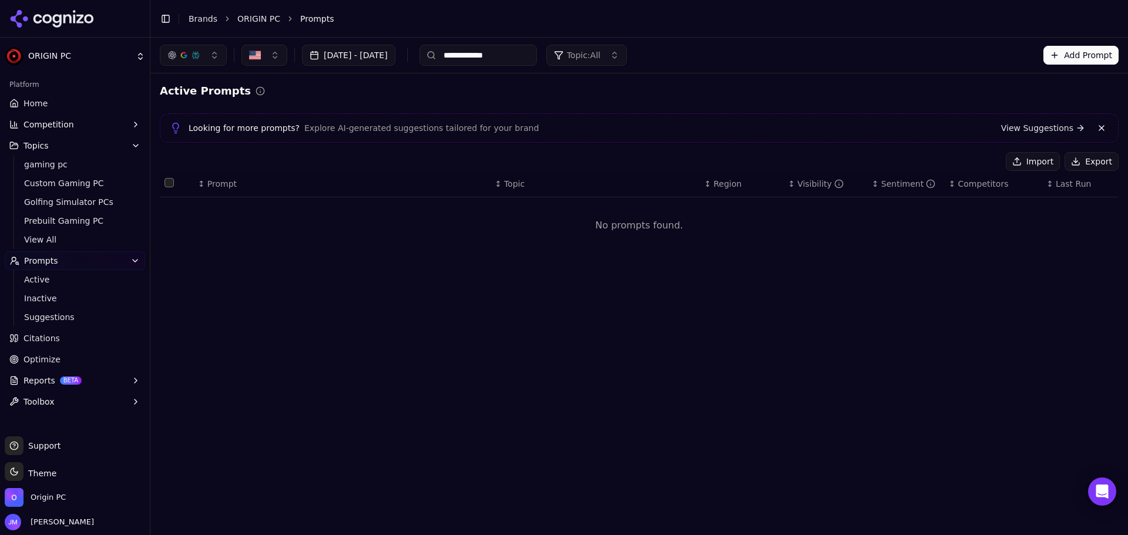
click at [1065, 59] on button "Add Prompt" at bounding box center [1080, 55] width 75 height 19
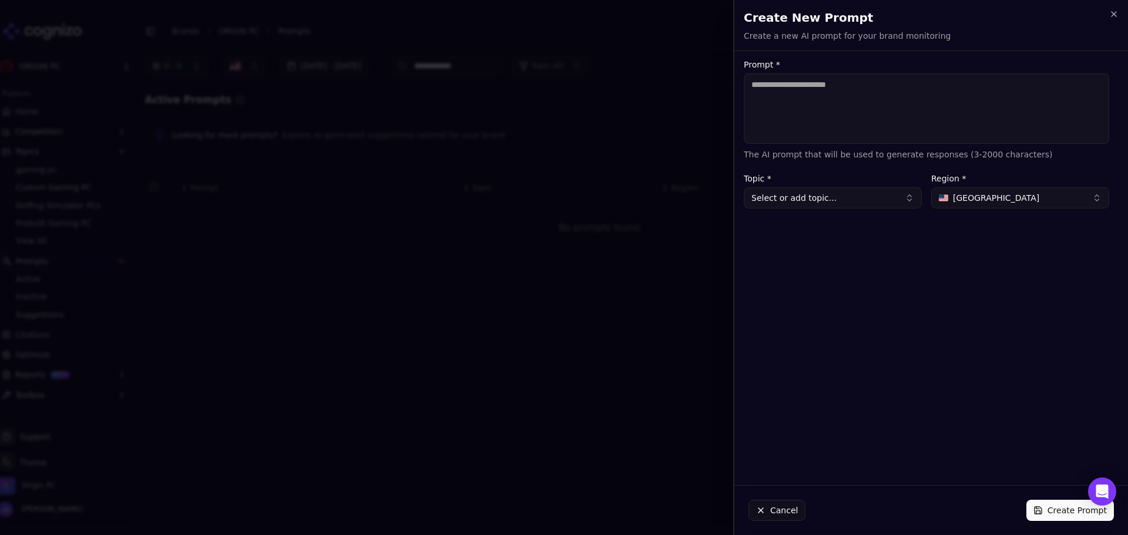
click at [825, 108] on textarea "Prompt *" at bounding box center [926, 108] width 365 height 70
paste textarea "**********"
type textarea "**********"
click at [864, 189] on button "Select or add topic..." at bounding box center [833, 197] width 178 height 21
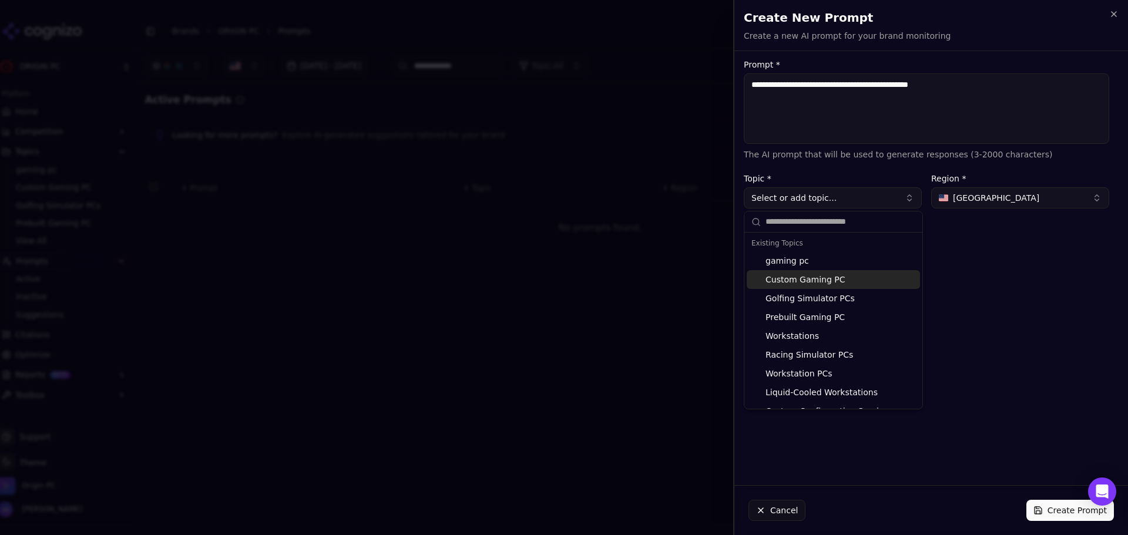
click at [861, 281] on div "Custom Gaming PC" at bounding box center [833, 279] width 173 height 19
type input "**********"
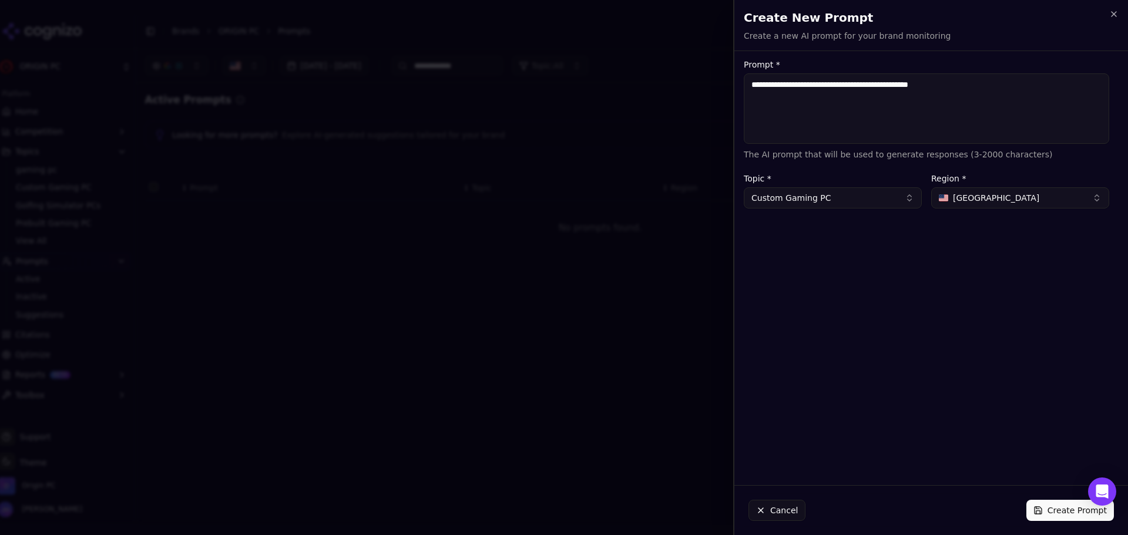
click at [1056, 518] on button "Create Prompt" at bounding box center [1070, 510] width 88 height 21
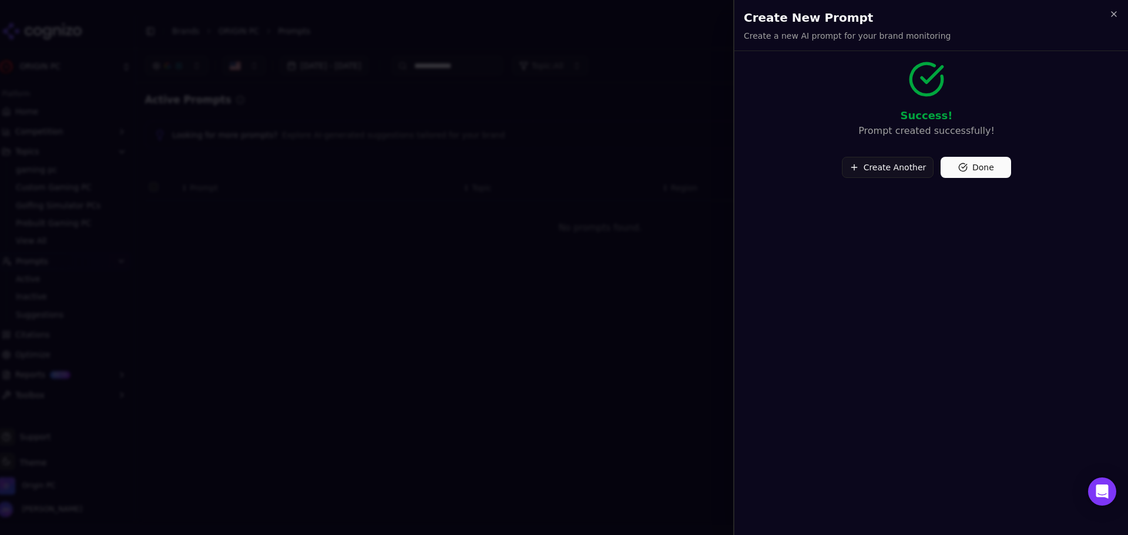
click at [961, 171] on button "Done" at bounding box center [976, 167] width 70 height 21
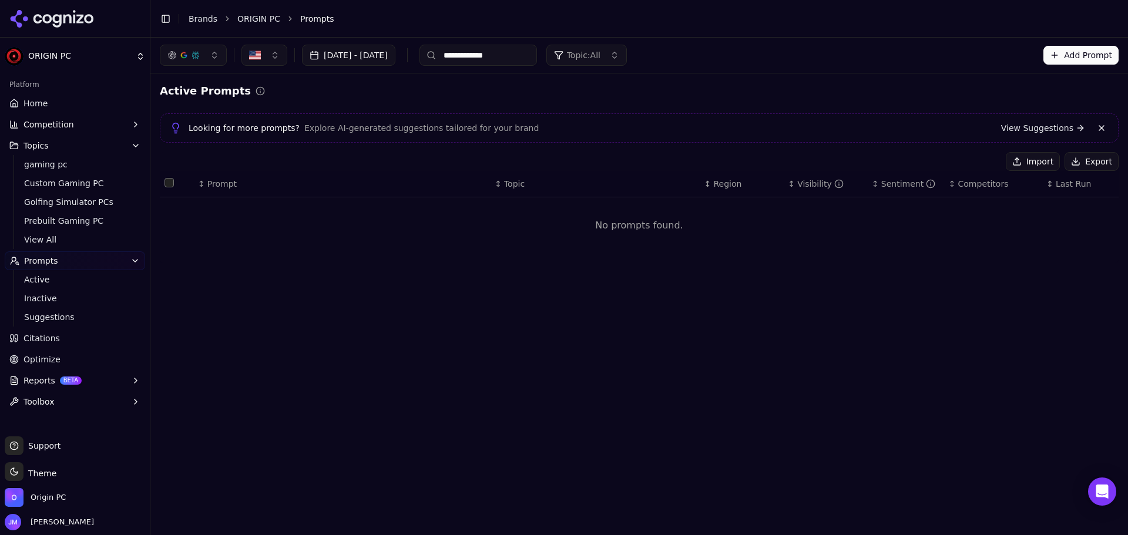
click at [1069, 52] on button "Add Prompt" at bounding box center [1080, 55] width 75 height 19
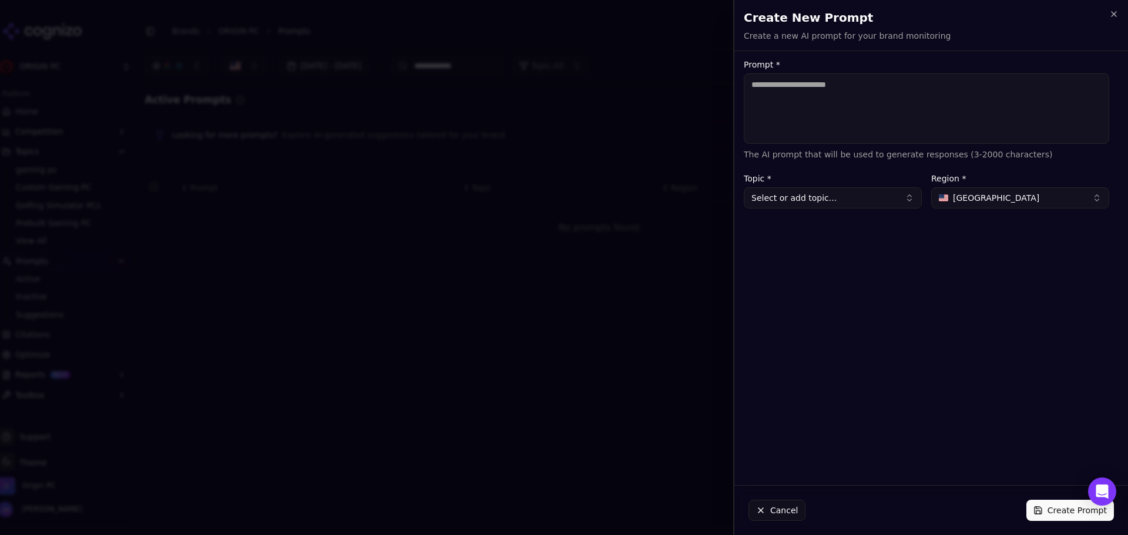
click at [826, 93] on textarea "Prompt *" at bounding box center [926, 108] width 365 height 70
type textarea "**********"
click at [813, 200] on button "Select or add topic..." at bounding box center [833, 197] width 178 height 21
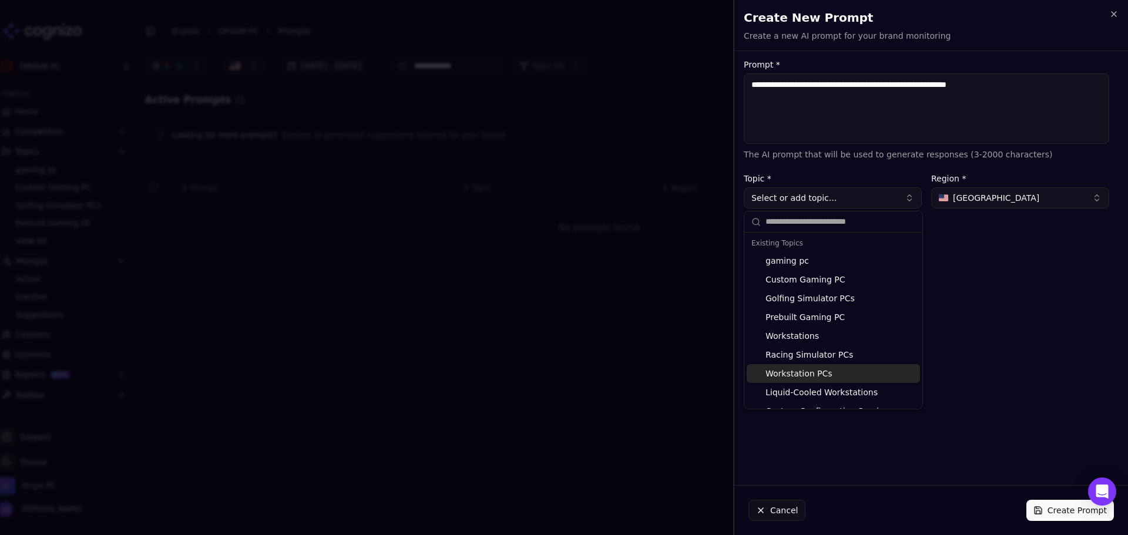
click at [857, 375] on div "Workstation PCs" at bounding box center [833, 373] width 173 height 19
type input "**********"
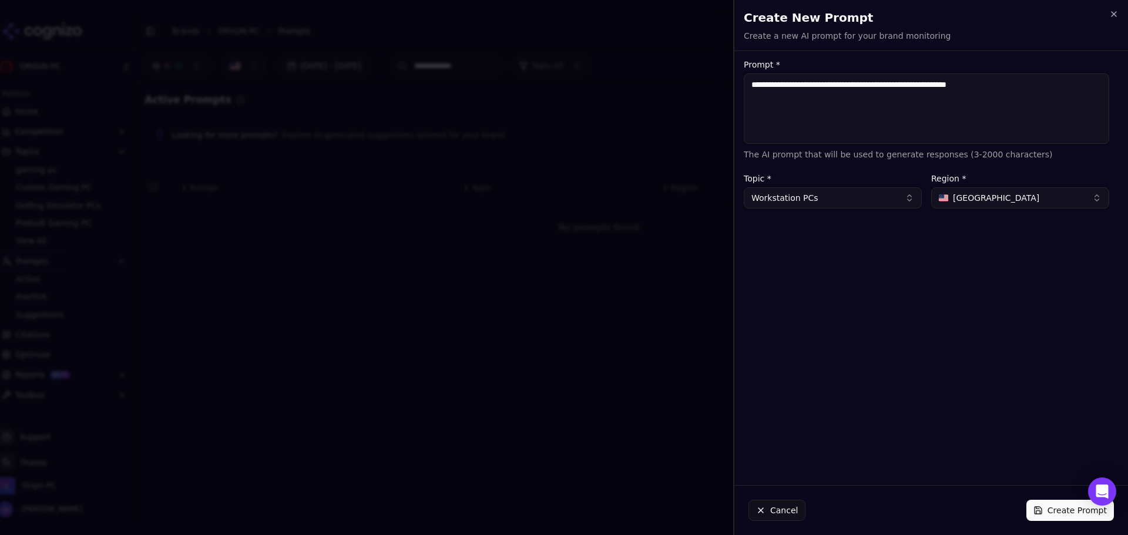
click at [1056, 509] on button "Create Prompt" at bounding box center [1070, 510] width 88 height 21
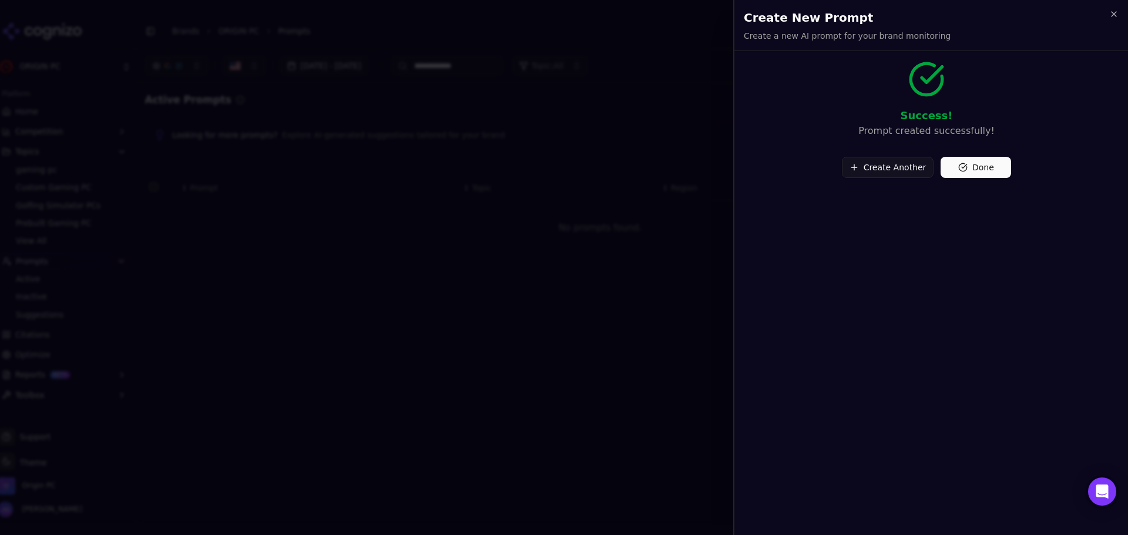
click at [870, 168] on button "Create Another" at bounding box center [888, 167] width 92 height 21
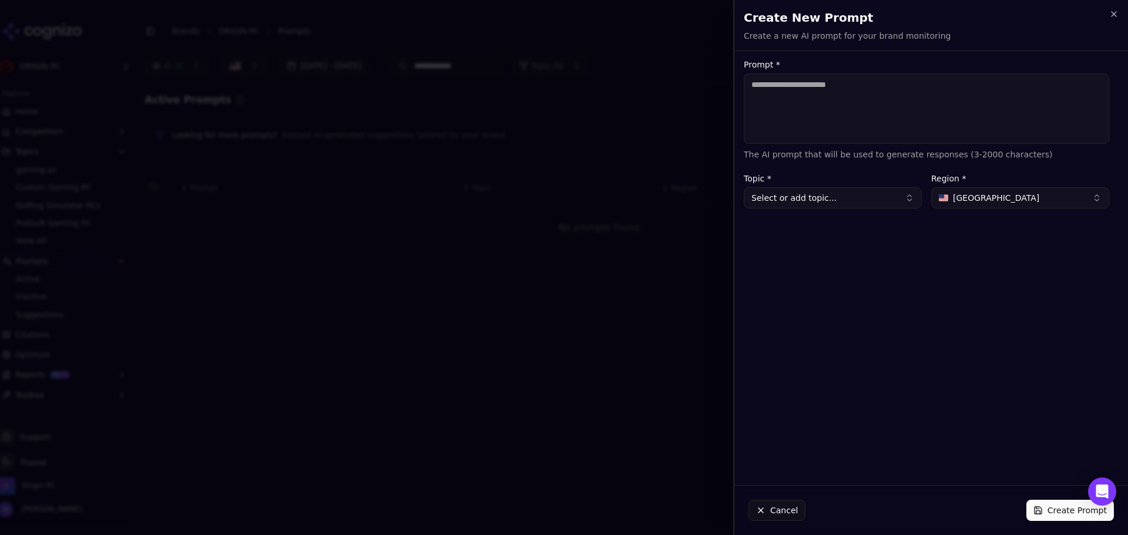
click at [839, 113] on textarea "Prompt *" at bounding box center [926, 108] width 365 height 70
paste textarea "**********"
type textarea "**********"
click at [819, 195] on button "Select or add topic..." at bounding box center [833, 197] width 178 height 21
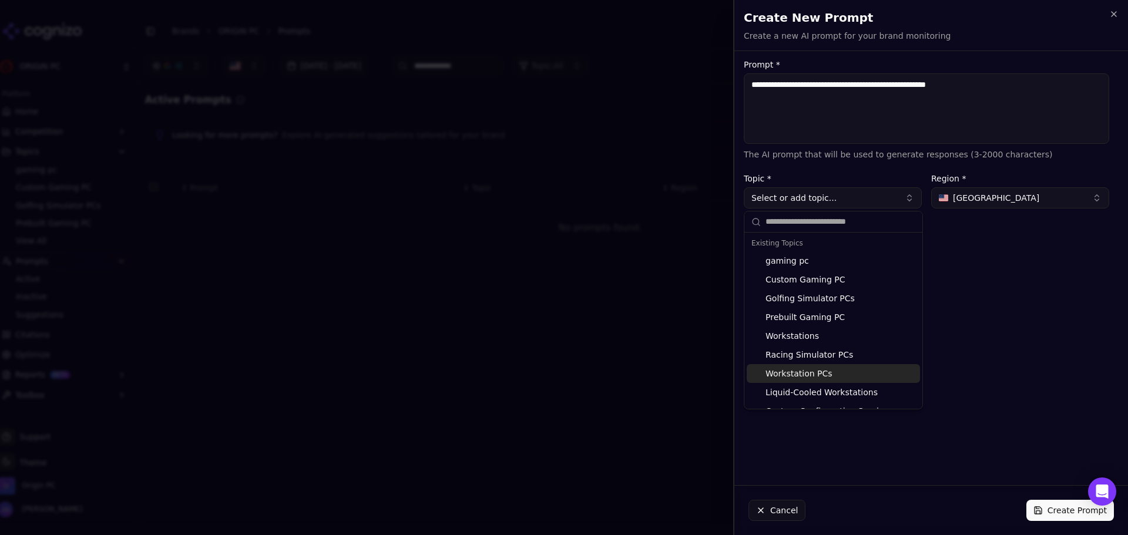
click at [862, 375] on div "Workstation PCs" at bounding box center [833, 373] width 173 height 19
type input "**********"
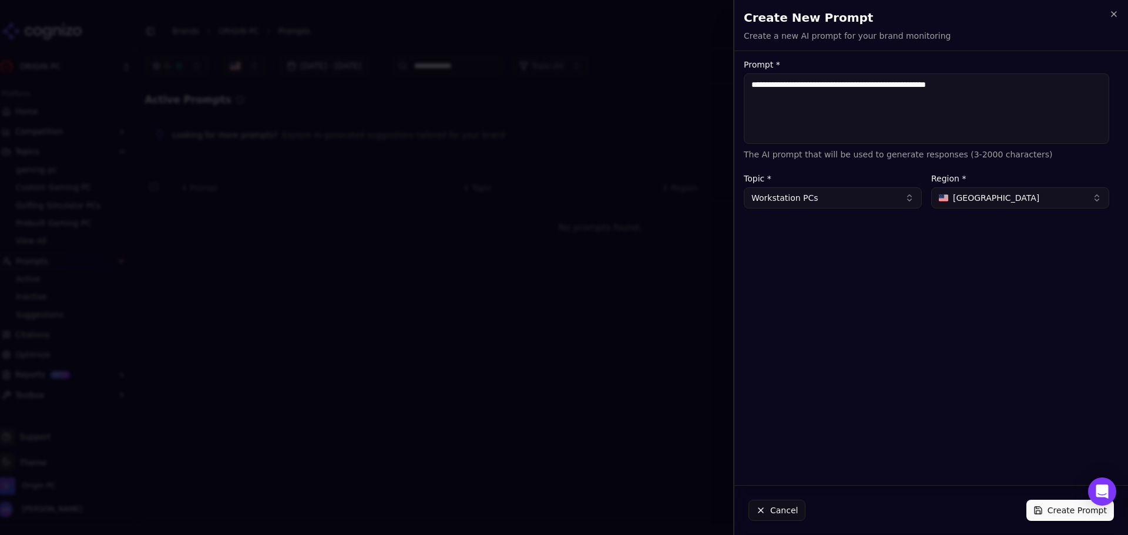
click at [1056, 510] on button "Create Prompt" at bounding box center [1070, 510] width 88 height 21
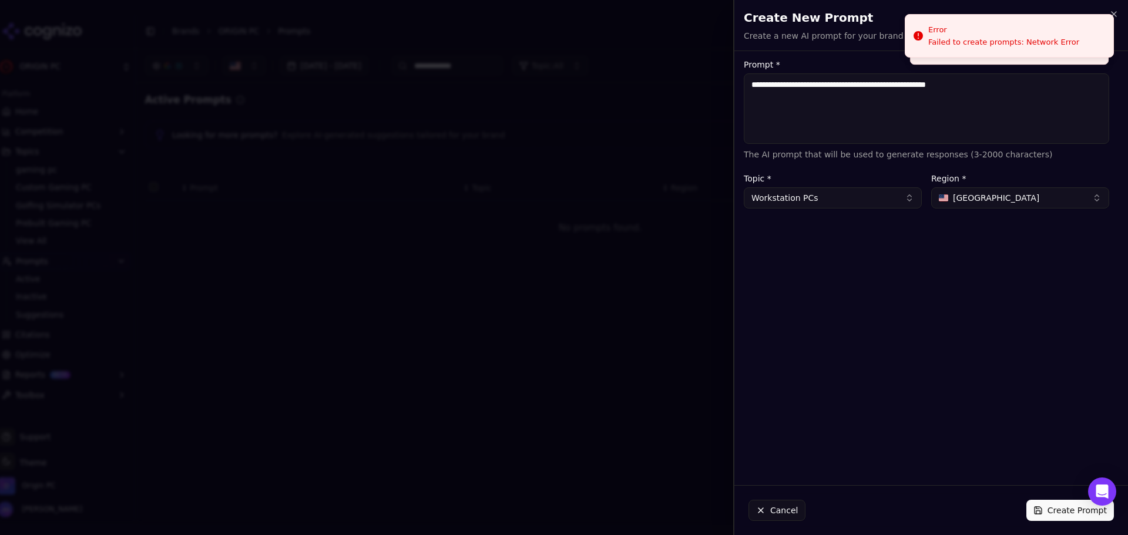
click at [1001, 138] on textarea "**********" at bounding box center [926, 108] width 365 height 70
click at [1043, 96] on textarea "**********" at bounding box center [926, 108] width 365 height 70
paste textarea "**********"
type textarea "**********"
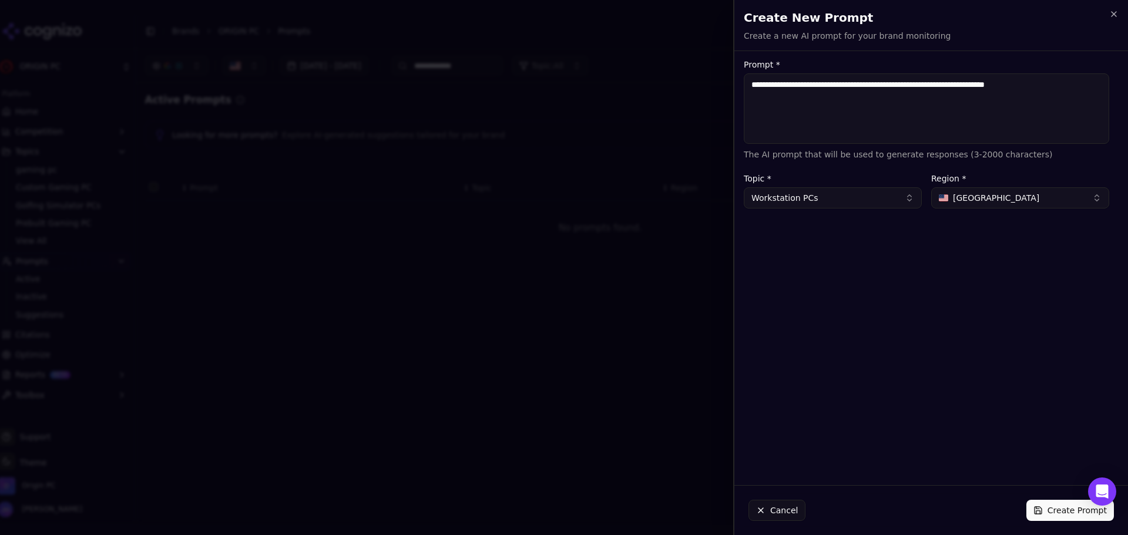
click at [852, 208] on button "Workstation PCs" at bounding box center [833, 197] width 178 height 21
click at [836, 225] on input "**********" at bounding box center [806, 221] width 82 height 23
click at [848, 191] on button "Workstation PCs" at bounding box center [833, 197] width 178 height 21
click at [848, 190] on button "Workstation PCs" at bounding box center [833, 197] width 178 height 21
click at [766, 261] on div "Workstation PCs" at bounding box center [800, 260] width 106 height 19
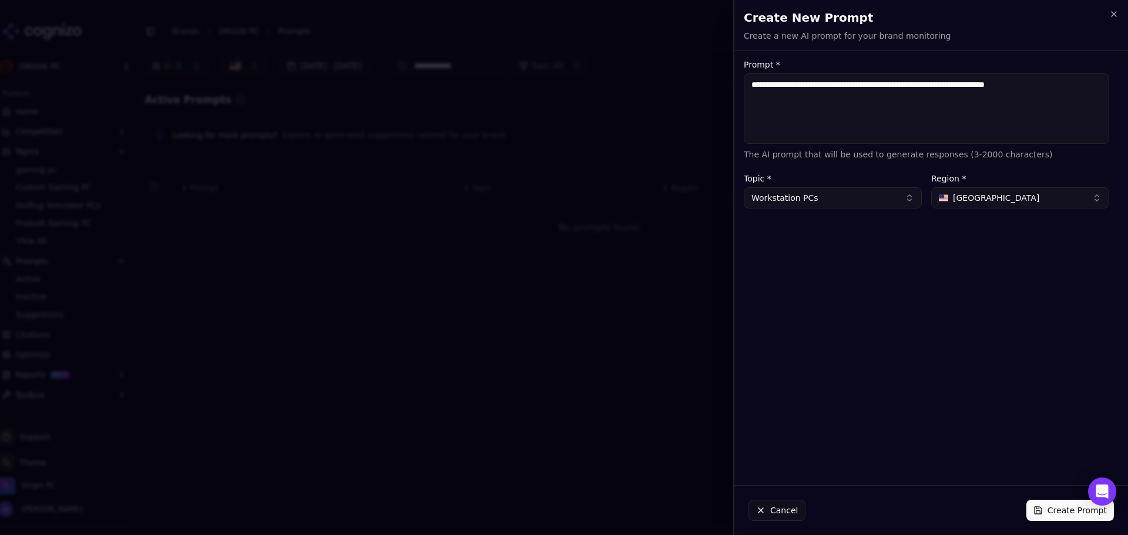
click at [778, 207] on button "Workstation PCs" at bounding box center [833, 197] width 178 height 21
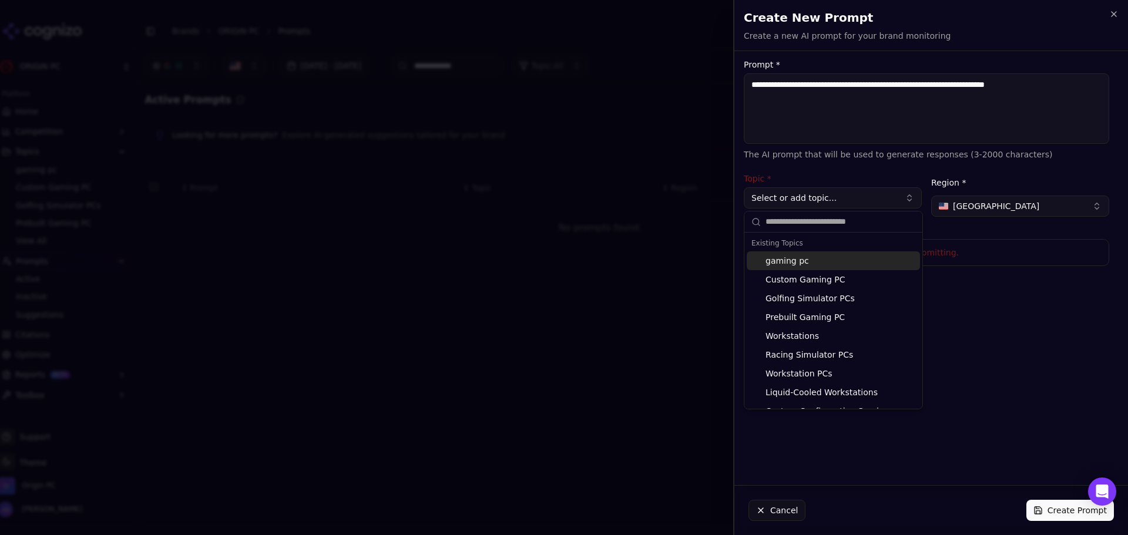
click at [809, 262] on div "gaming pc" at bounding box center [833, 260] width 173 height 19
type input "*********"
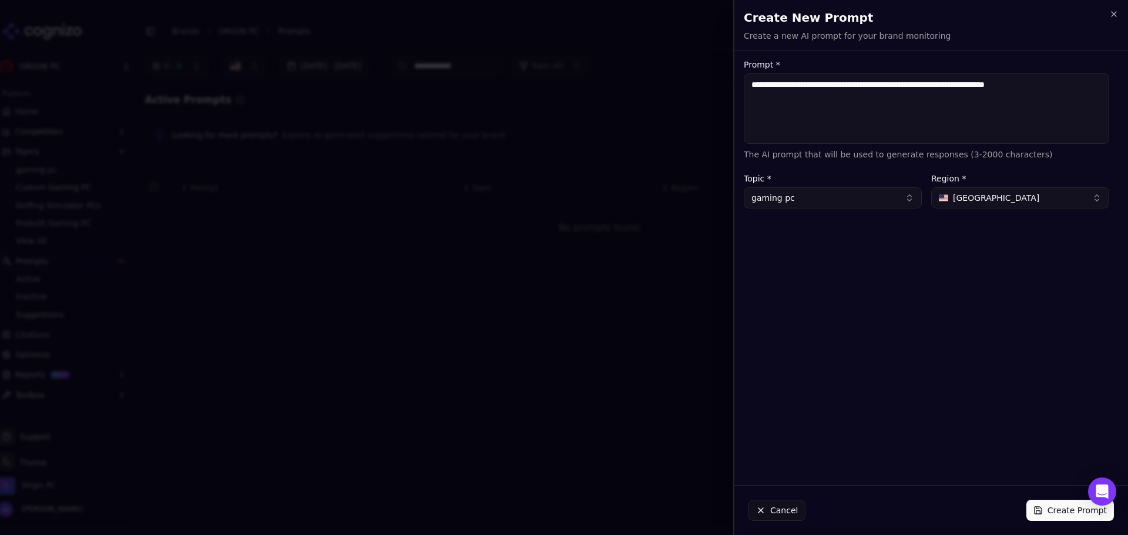
click at [1041, 508] on button "Create Prompt" at bounding box center [1070, 510] width 88 height 21
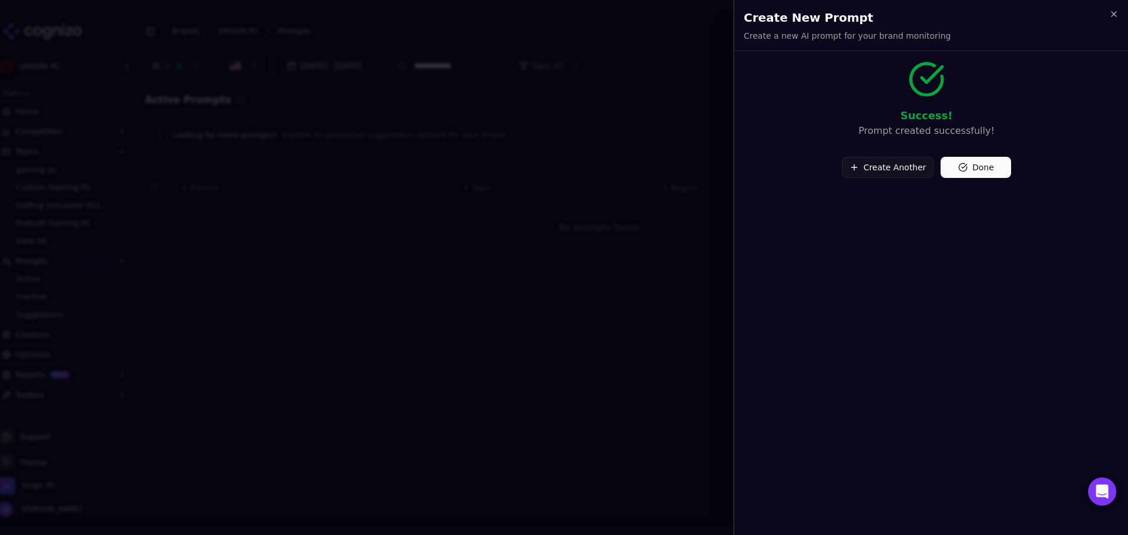
click at [907, 174] on button "Create Another" at bounding box center [888, 167] width 92 height 21
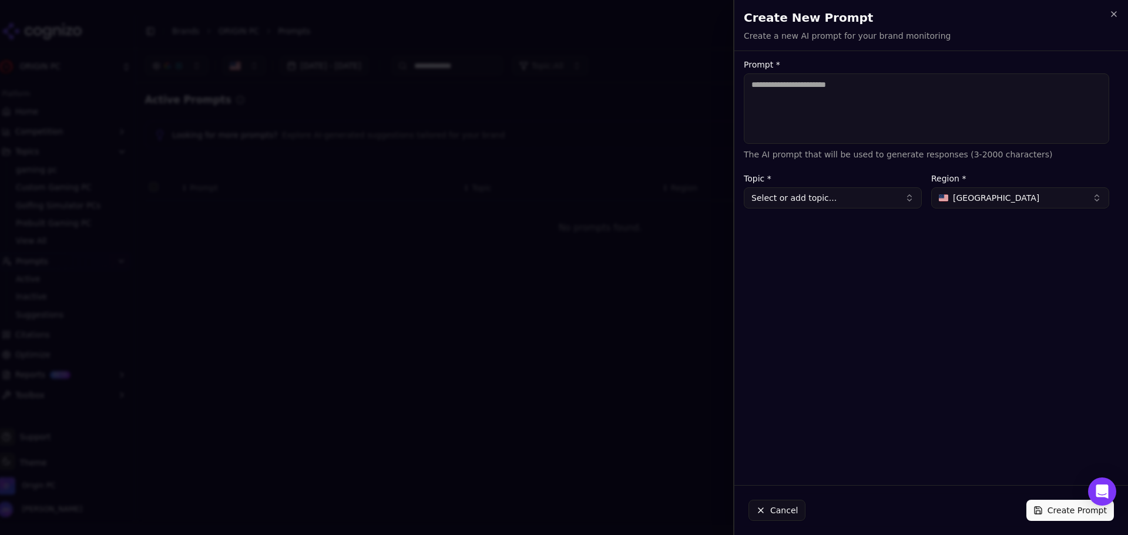
click at [839, 209] on div "Prompt * The AI prompt that will be used to generate responses (3-2000 characte…" at bounding box center [926, 268] width 384 height 415
click at [847, 195] on button "Select or add topic..." at bounding box center [833, 197] width 178 height 21
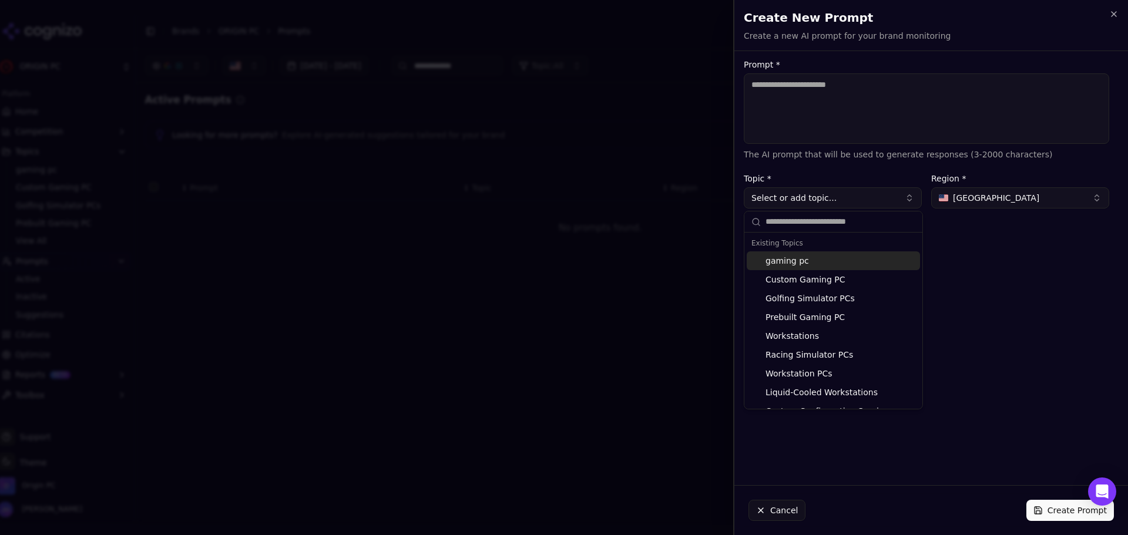
click at [862, 262] on div "gaming pc" at bounding box center [833, 260] width 173 height 19
type input "*********"
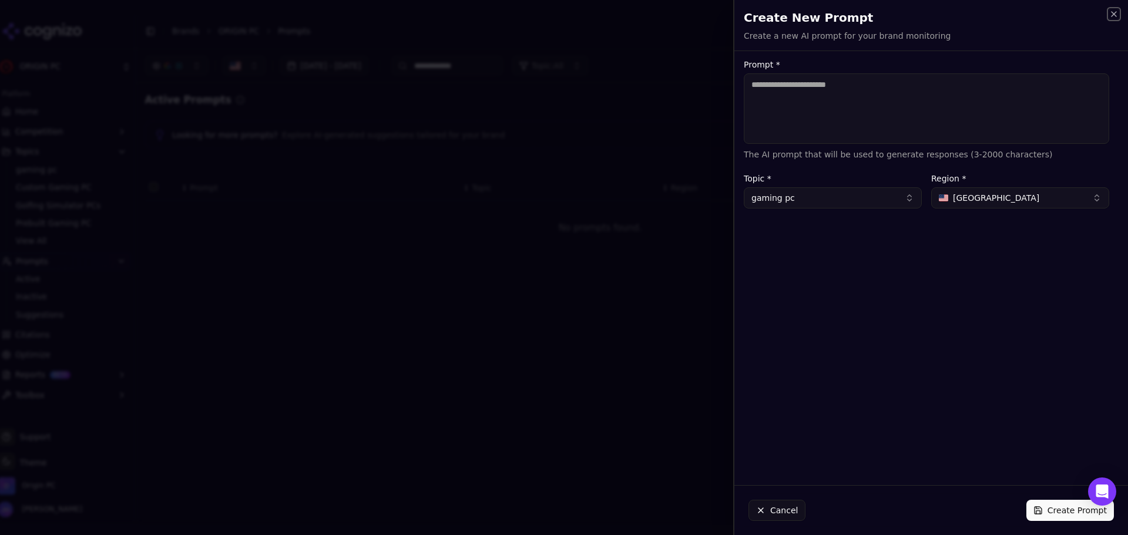
click at [1110, 13] on icon "button" at bounding box center [1113, 13] width 9 height 9
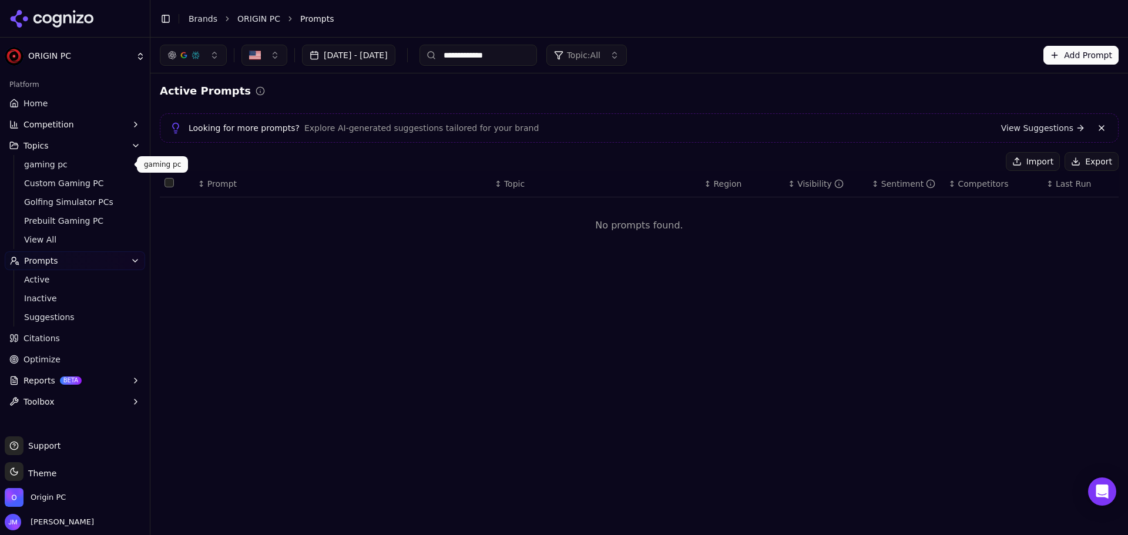
click at [60, 150] on button "Topics" at bounding box center [75, 145] width 140 height 19
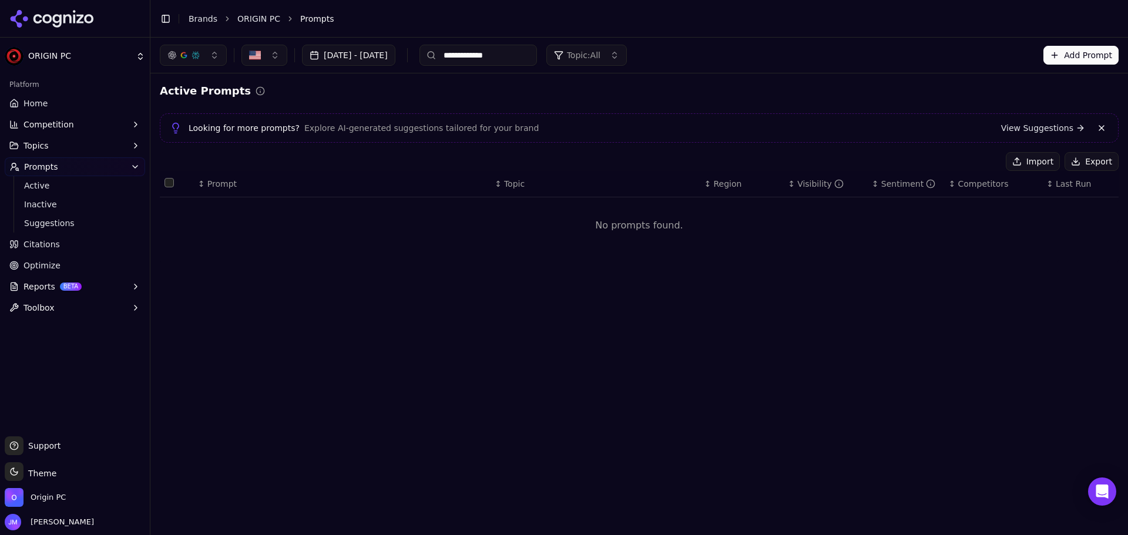
click at [68, 164] on button "Prompts" at bounding box center [75, 166] width 140 height 19
click at [58, 154] on button "Topics" at bounding box center [75, 145] width 140 height 19
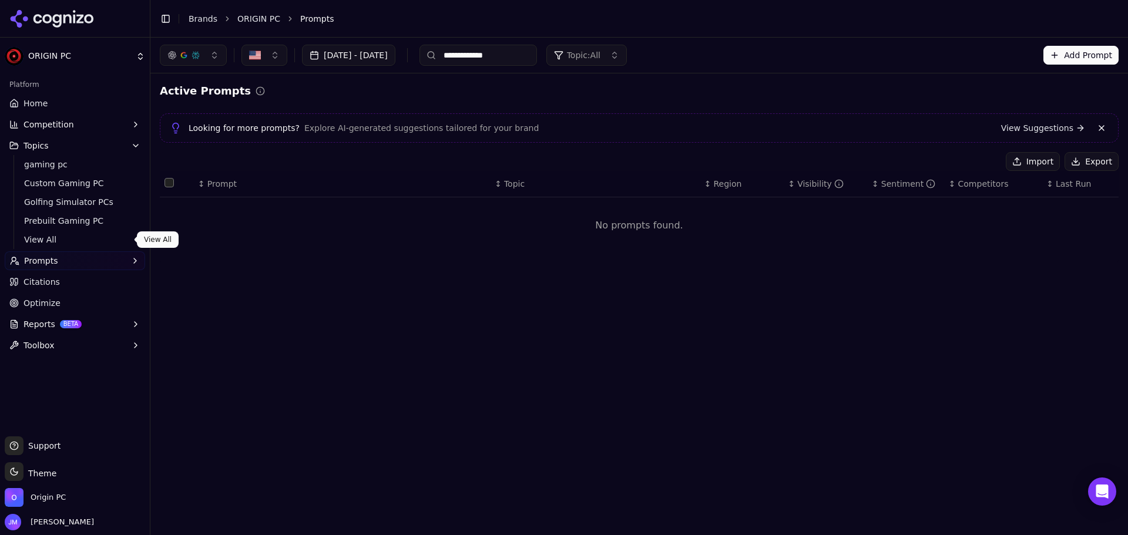
click at [39, 240] on span "View All" at bounding box center [75, 240] width 102 height 12
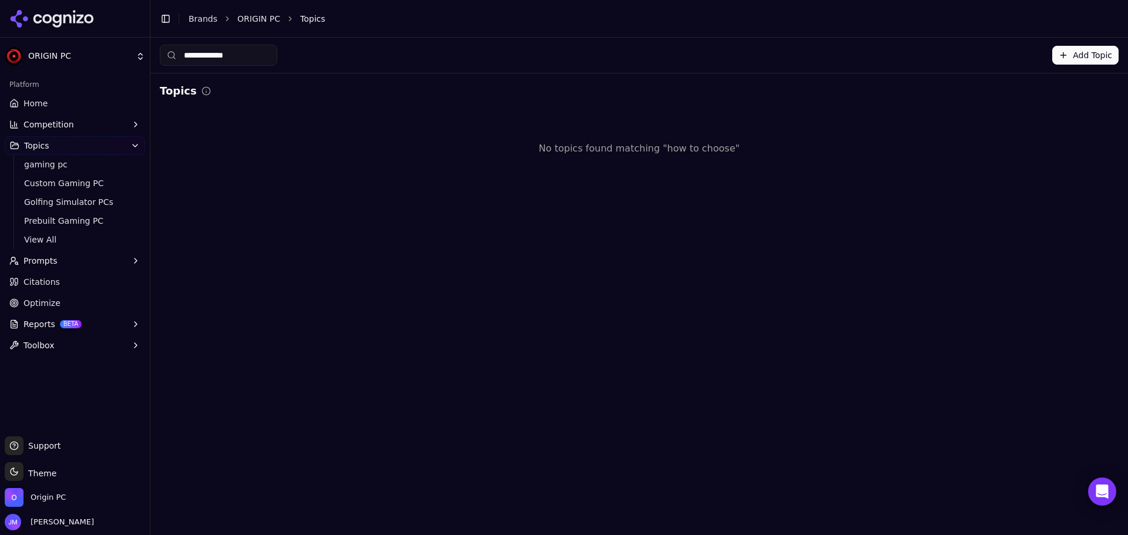
click at [1097, 59] on button "Add Topic" at bounding box center [1085, 55] width 66 height 19
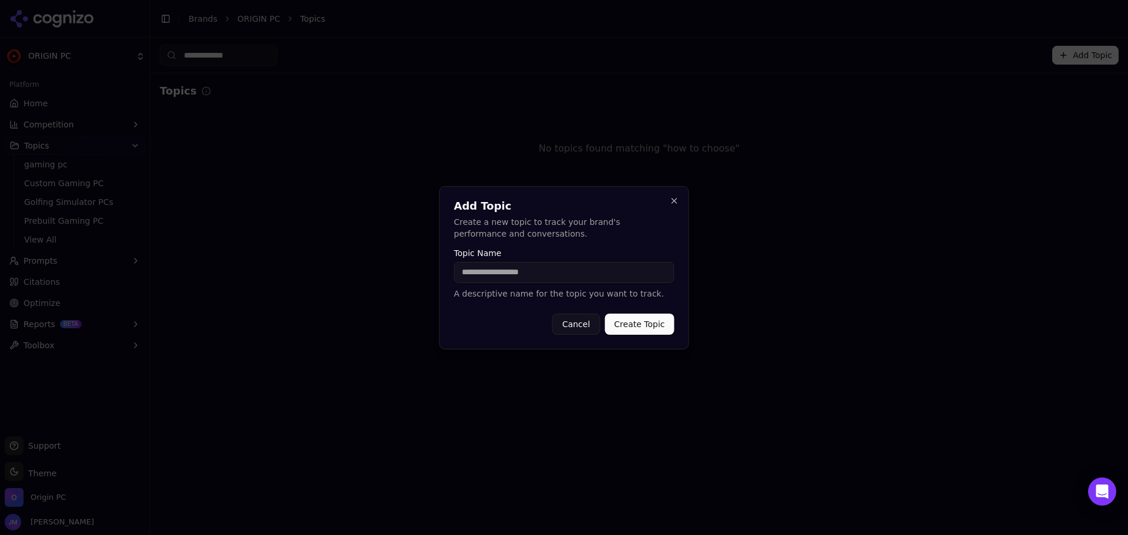
click at [628, 278] on input "Topic Name" at bounding box center [564, 272] width 220 height 21
click at [549, 273] on input "**********" at bounding box center [564, 272] width 220 height 21
type input "**********"
click at [640, 327] on button "Create Topic" at bounding box center [638, 324] width 69 height 21
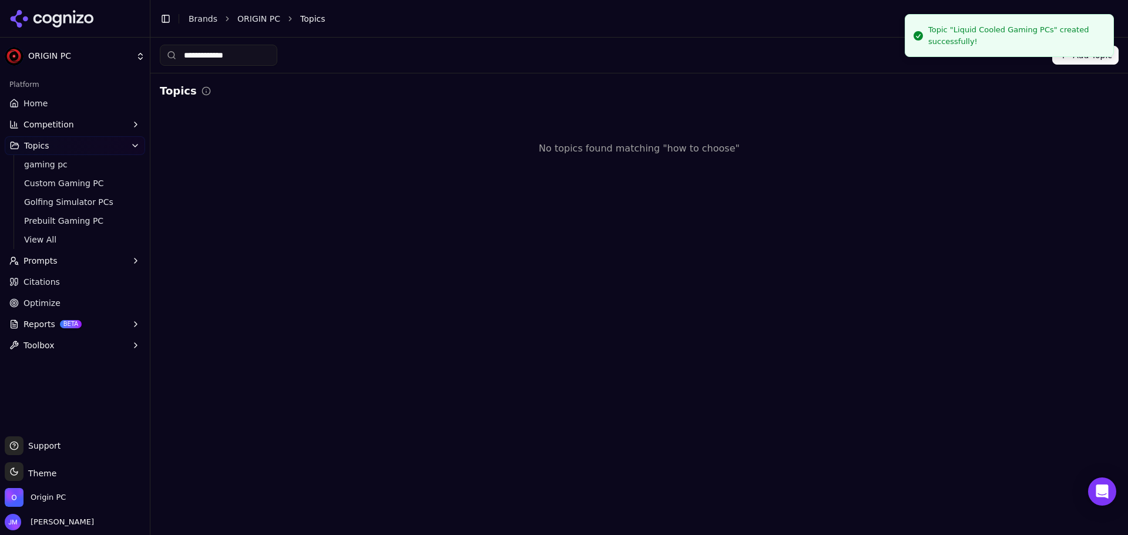
click at [73, 262] on button "Prompts" at bounding box center [75, 260] width 140 height 19
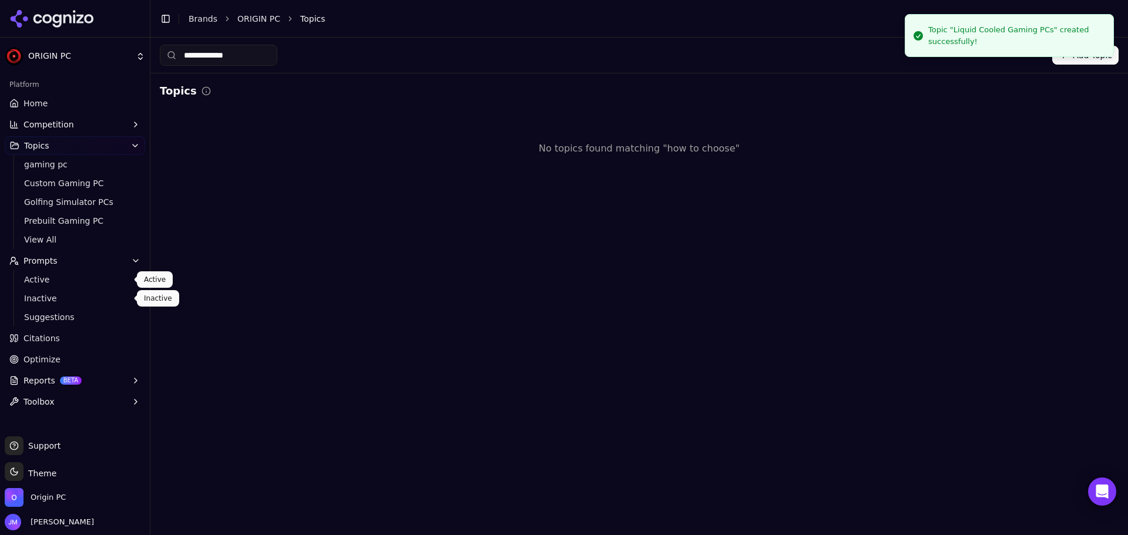
click at [42, 284] on span "Active" at bounding box center [75, 280] width 102 height 12
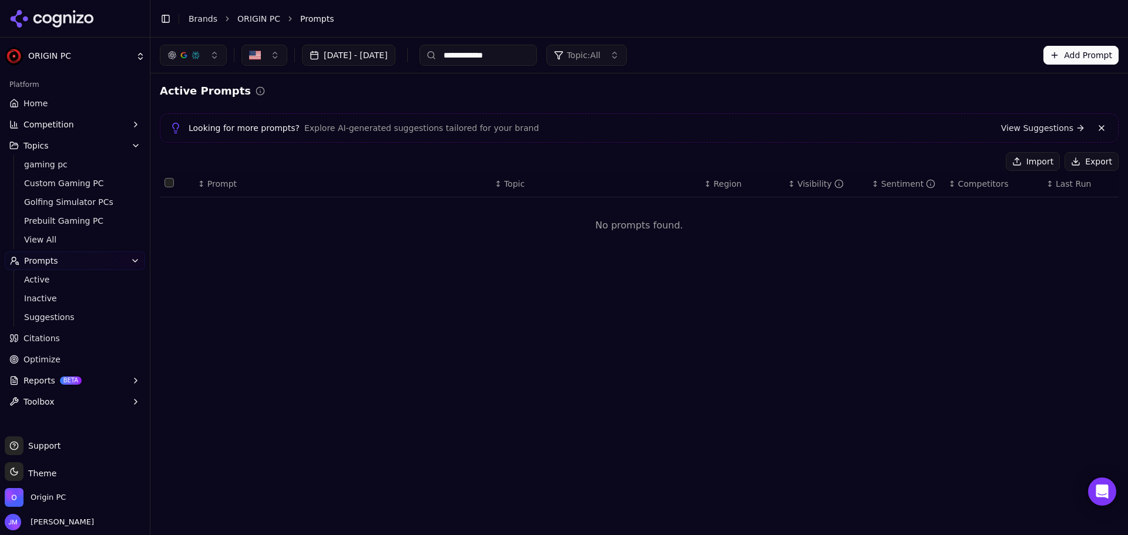
click at [1077, 51] on button "Add Prompt" at bounding box center [1080, 55] width 75 height 19
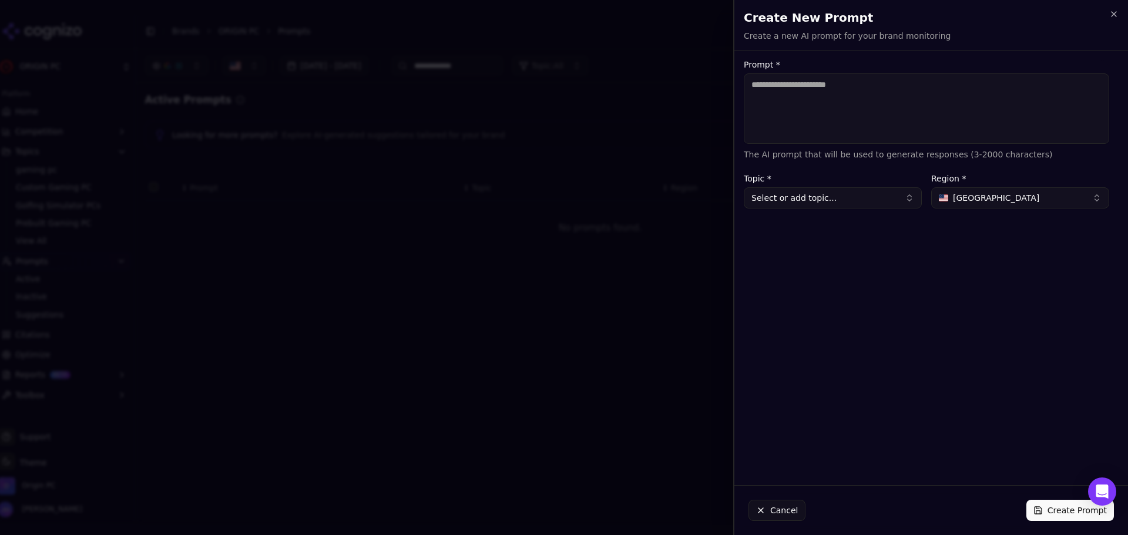
click at [820, 110] on textarea "Prompt *" at bounding box center [926, 108] width 365 height 70
type textarea "**********"
click at [872, 199] on button "Select or add topic..." at bounding box center [833, 197] width 178 height 21
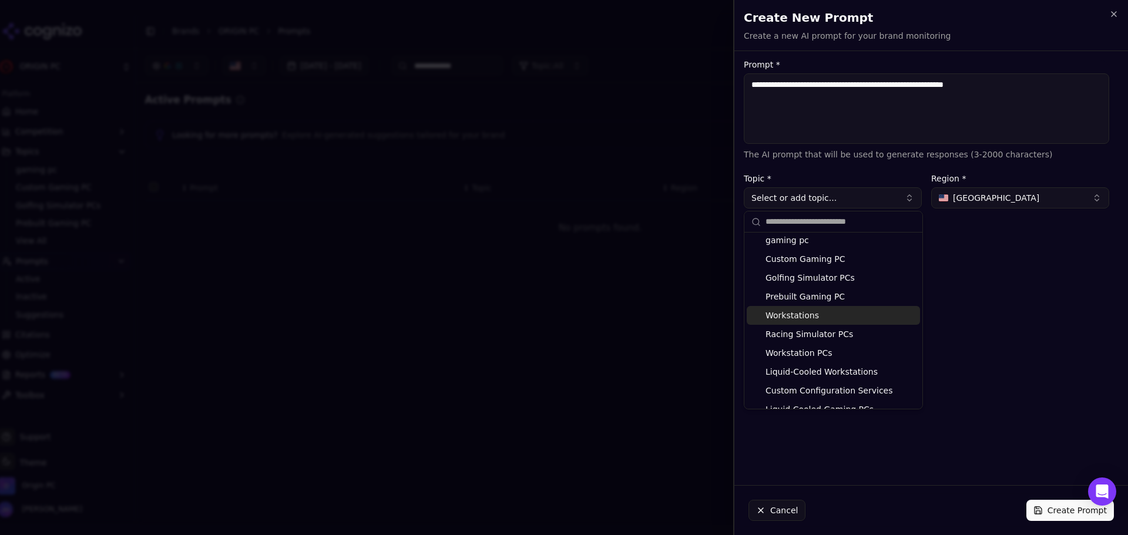
scroll to position [38, 0]
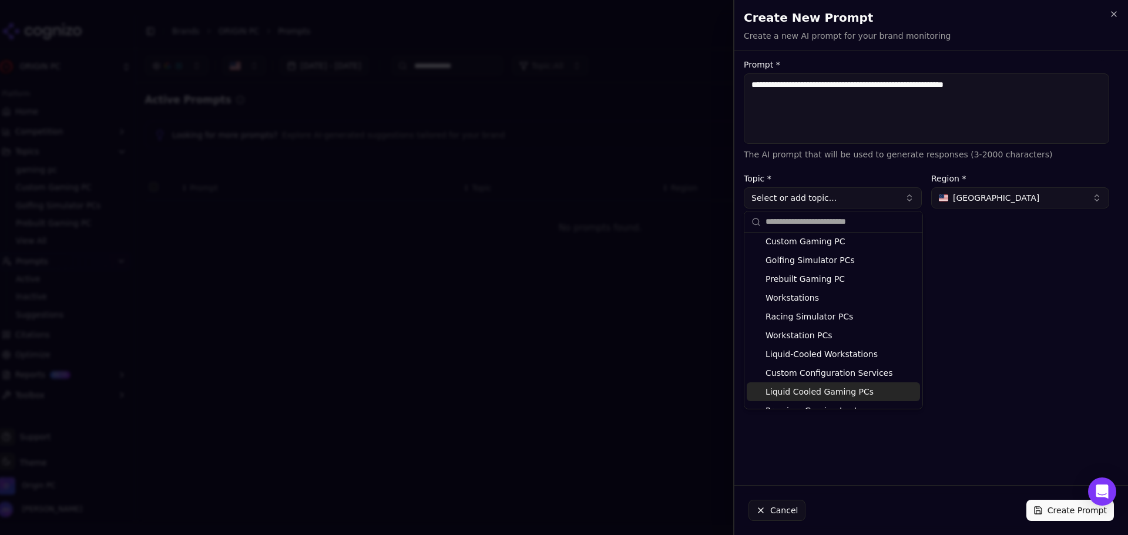
drag, startPoint x: 863, startPoint y: 357, endPoint x: 864, endPoint y: 394, distance: 37.6
click at [864, 394] on div "gaming pc Custom Gaming PC Golfing Simulator PCs Prebuilt Gaming PC Workstation…" at bounding box center [833, 326] width 173 height 226
click at [864, 394] on div "Liquid Cooled Gaming PCs" at bounding box center [833, 391] width 173 height 19
type input "**********"
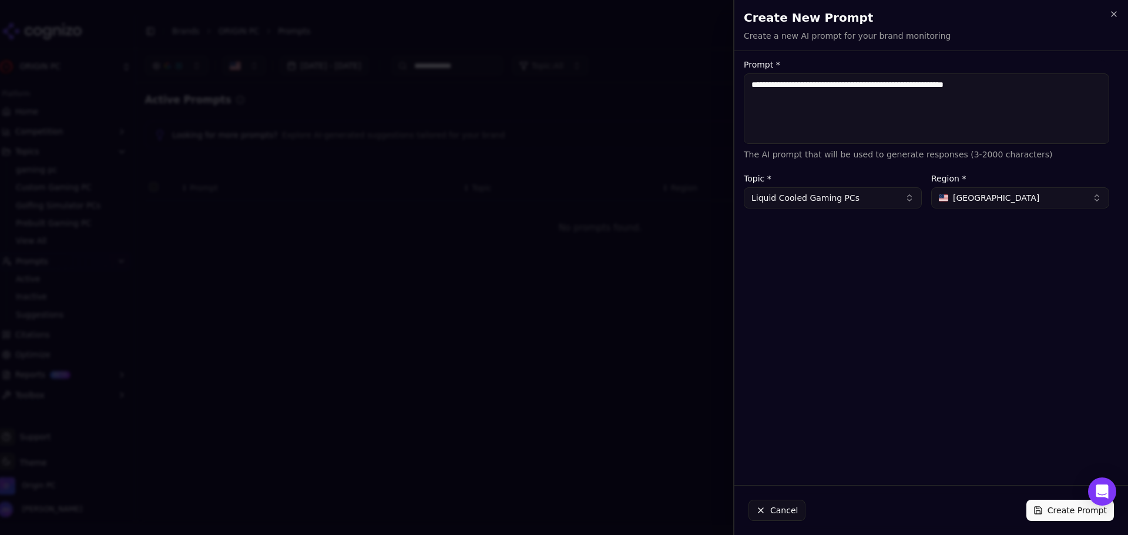
click at [1047, 515] on button "Create Prompt" at bounding box center [1070, 510] width 88 height 21
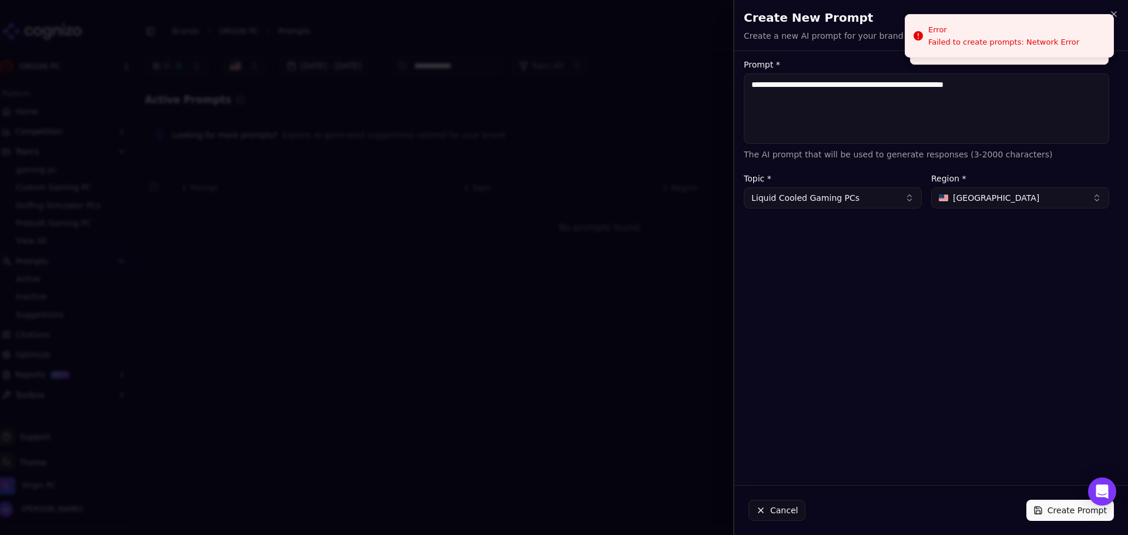
click at [1060, 508] on button "Create Prompt" at bounding box center [1070, 510] width 88 height 21
drag, startPoint x: 1058, startPoint y: 38, endPoint x: 1083, endPoint y: 33, distance: 25.6
click at [1058, 37] on div "Unsaved changes" at bounding box center [1077, 35] width 82 height 15
click at [1112, 6] on div "Create New Prompt Create a new AI prompt for your brand monitoring Unsaved chan…" at bounding box center [931, 25] width 394 height 51
click at [1113, 11] on icon "button" at bounding box center [1113, 13] width 9 height 9
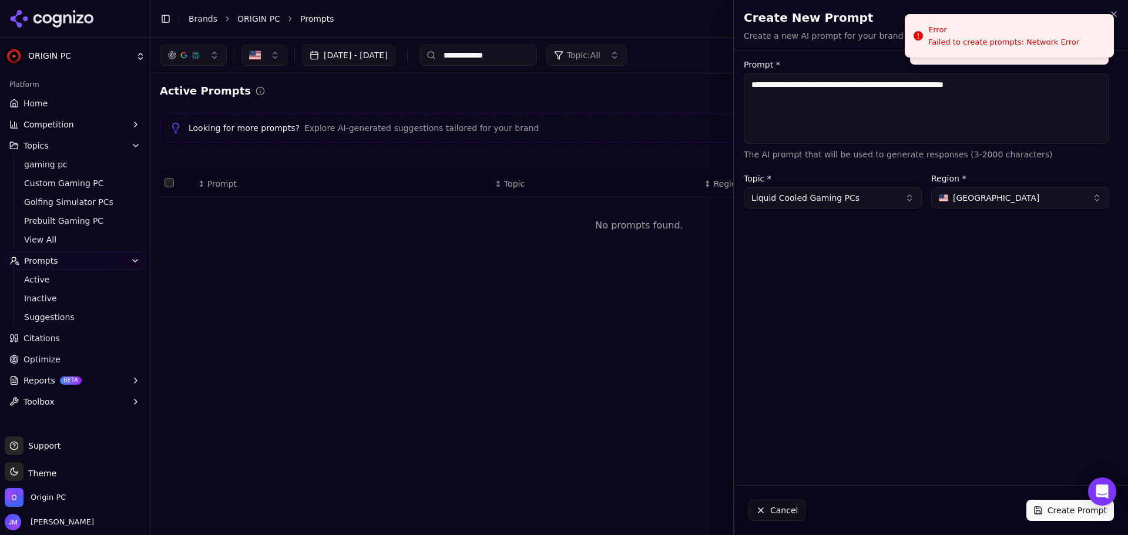
click at [446, 342] on div "**********" at bounding box center [639, 287] width 978 height 498
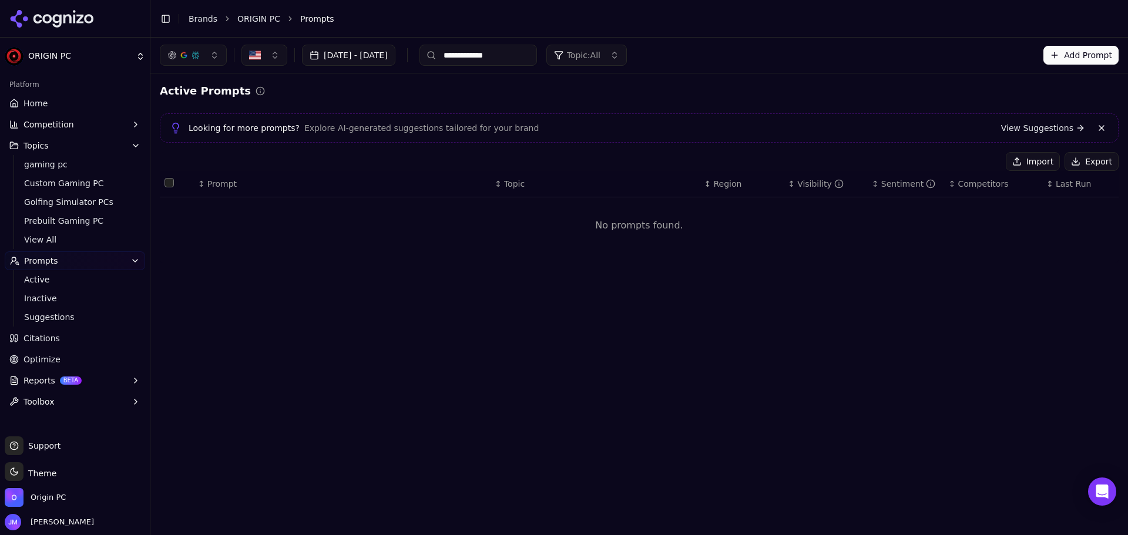
click at [1080, 47] on button "Add Prompt" at bounding box center [1080, 55] width 75 height 19
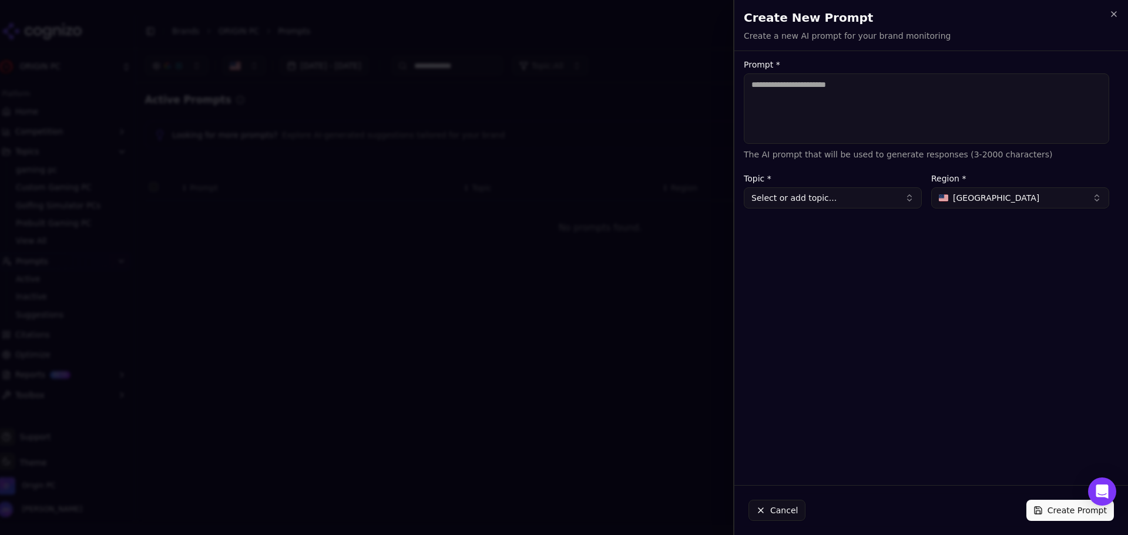
click at [842, 194] on button "Select or add topic..." at bounding box center [833, 197] width 178 height 21
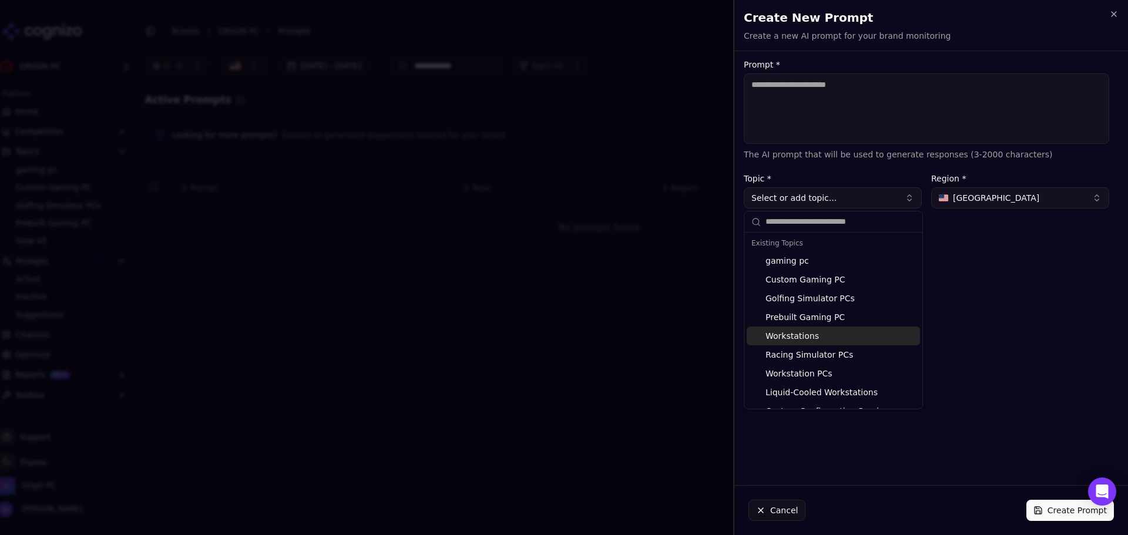
scroll to position [18, 0]
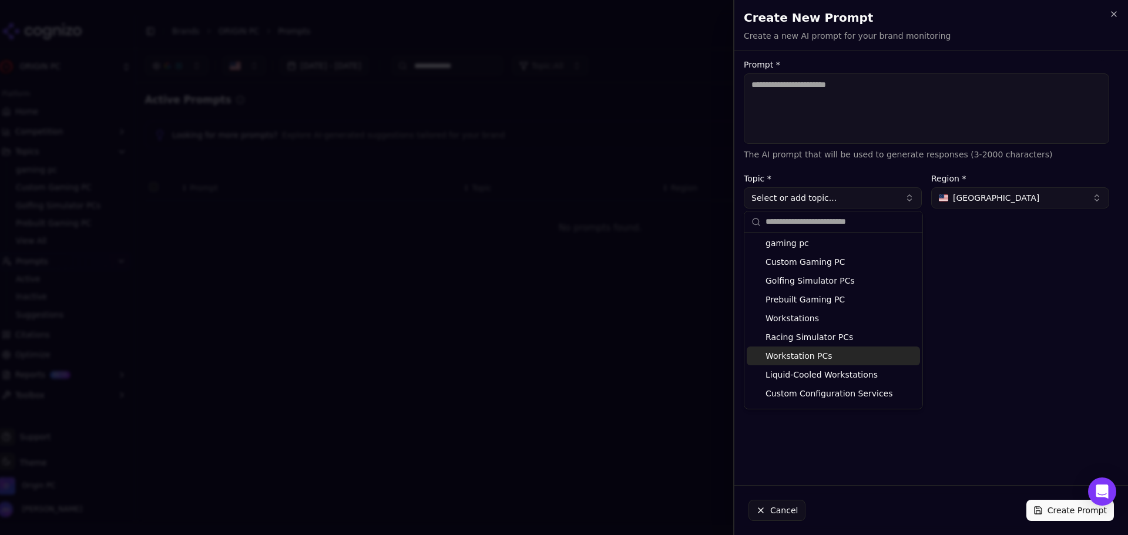
click at [845, 356] on div "Workstation PCs" at bounding box center [833, 356] width 173 height 19
type input "**********"
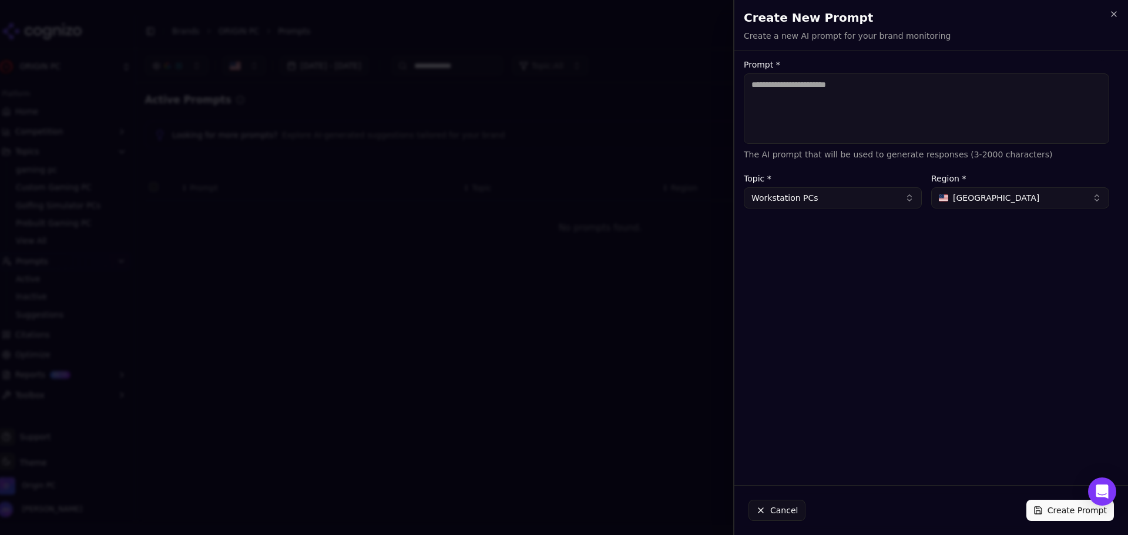
click at [854, 108] on textarea "Prompt *" at bounding box center [926, 108] width 365 height 70
paste textarea "**********"
type textarea "**********"
click at [1050, 513] on button "Create Prompt" at bounding box center [1070, 510] width 88 height 21
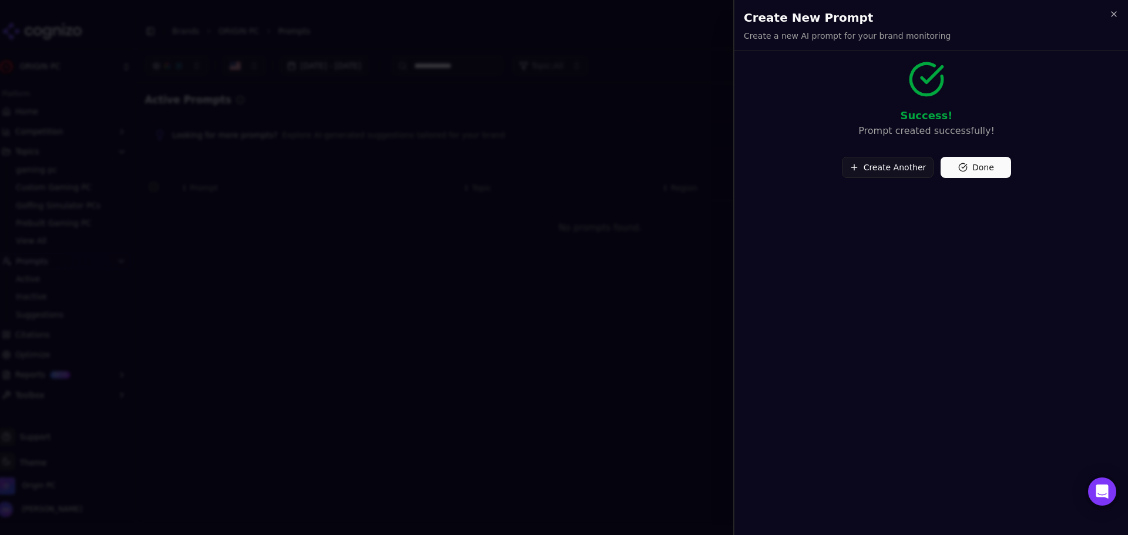
click at [1107, 18] on h2 "Create New Prompt" at bounding box center [931, 17] width 375 height 16
click at [1114, 11] on icon "button" at bounding box center [1113, 13] width 9 height 9
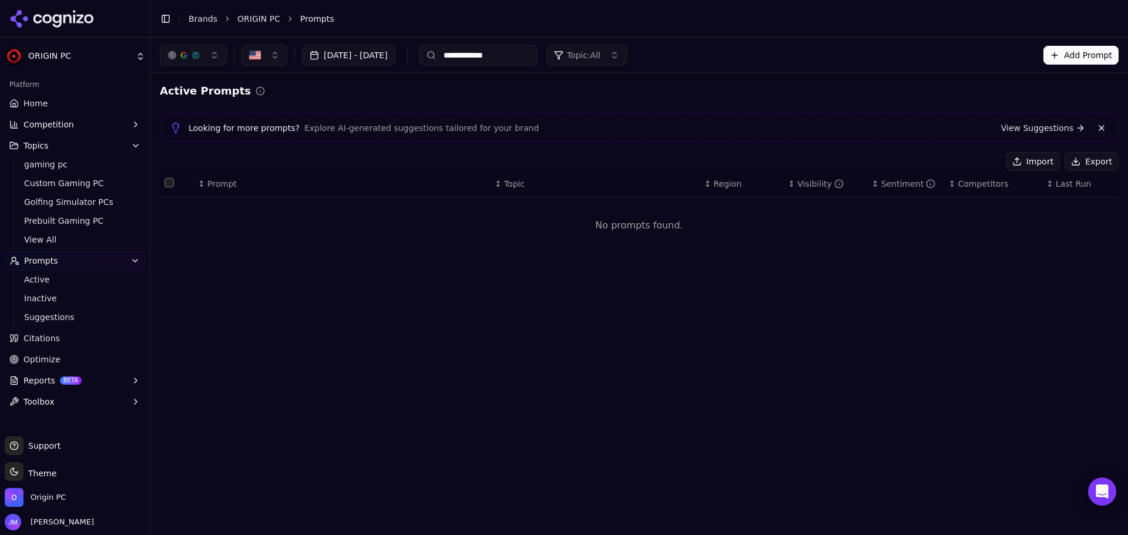
click at [1076, 53] on button "Add Prompt" at bounding box center [1080, 55] width 75 height 19
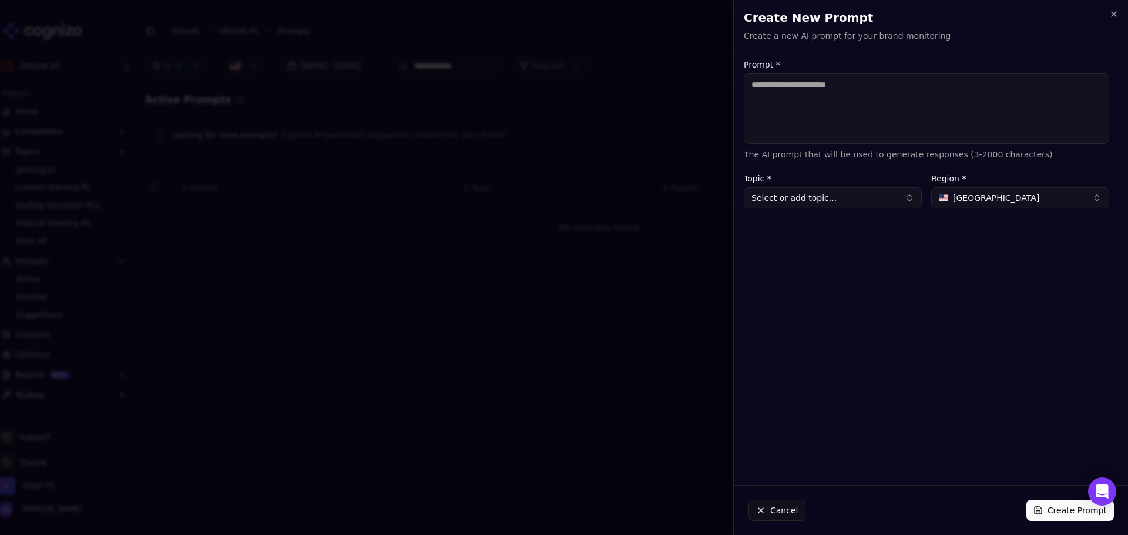
click at [889, 135] on textarea "Prompt *" at bounding box center [926, 108] width 365 height 70
type textarea "**********"
click at [808, 198] on button "Select or add topic..." at bounding box center [833, 197] width 178 height 21
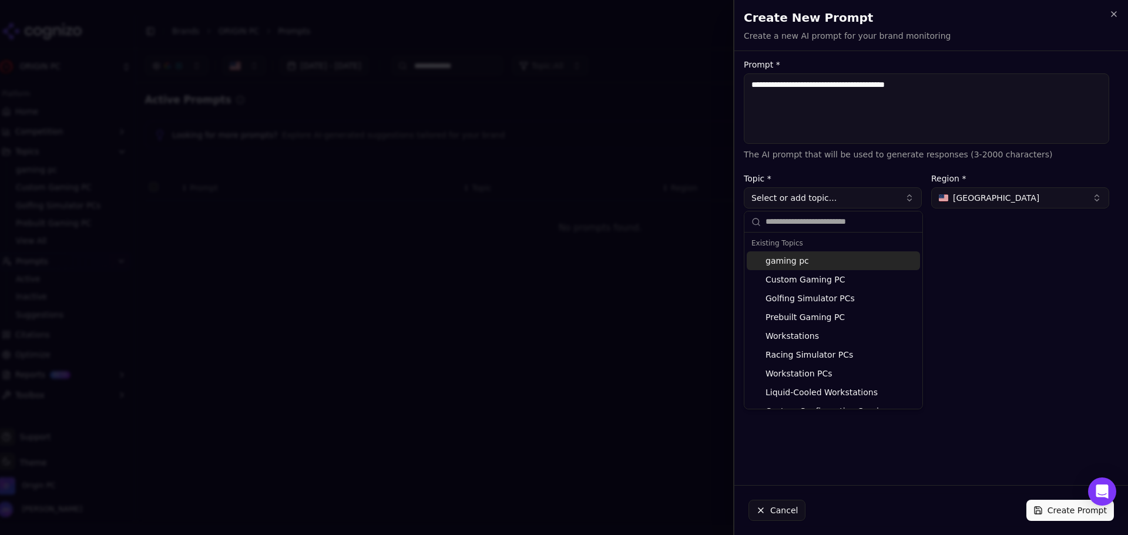
click at [855, 260] on div "gaming pc" at bounding box center [833, 260] width 173 height 19
type input "*********"
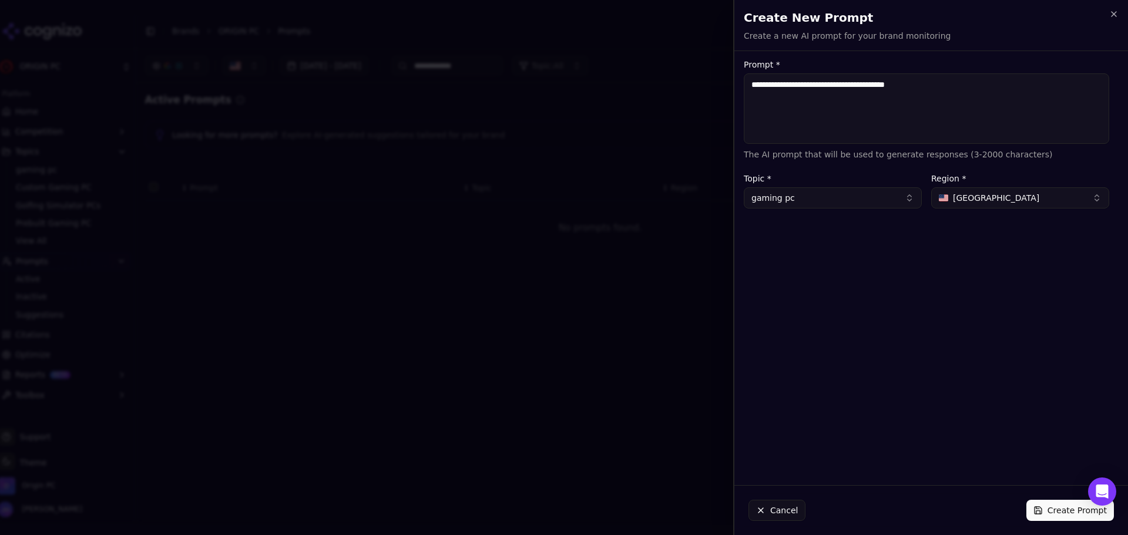
click at [1066, 512] on button "Create Prompt" at bounding box center [1070, 510] width 88 height 21
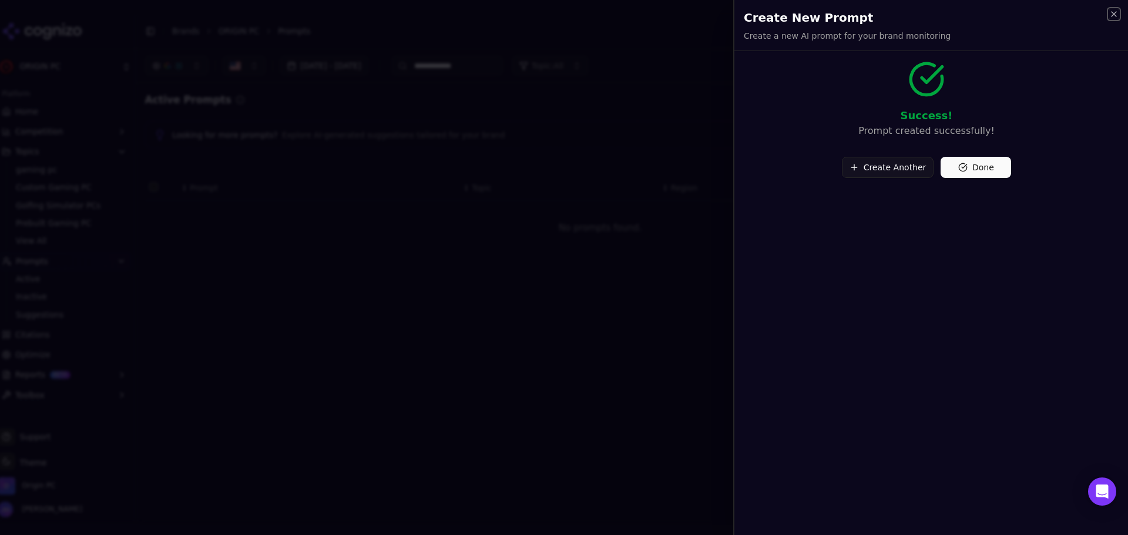
click at [1111, 15] on icon "button" at bounding box center [1113, 13] width 9 height 9
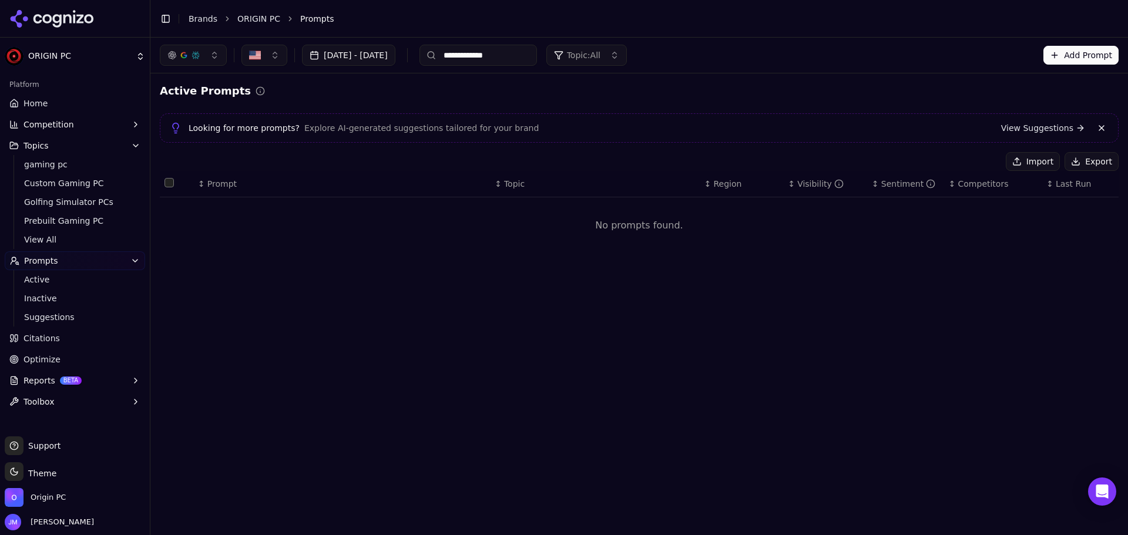
click at [503, 387] on div "**********" at bounding box center [639, 287] width 978 height 498
click at [52, 324] on link "Suggestions" at bounding box center [75, 317] width 112 height 16
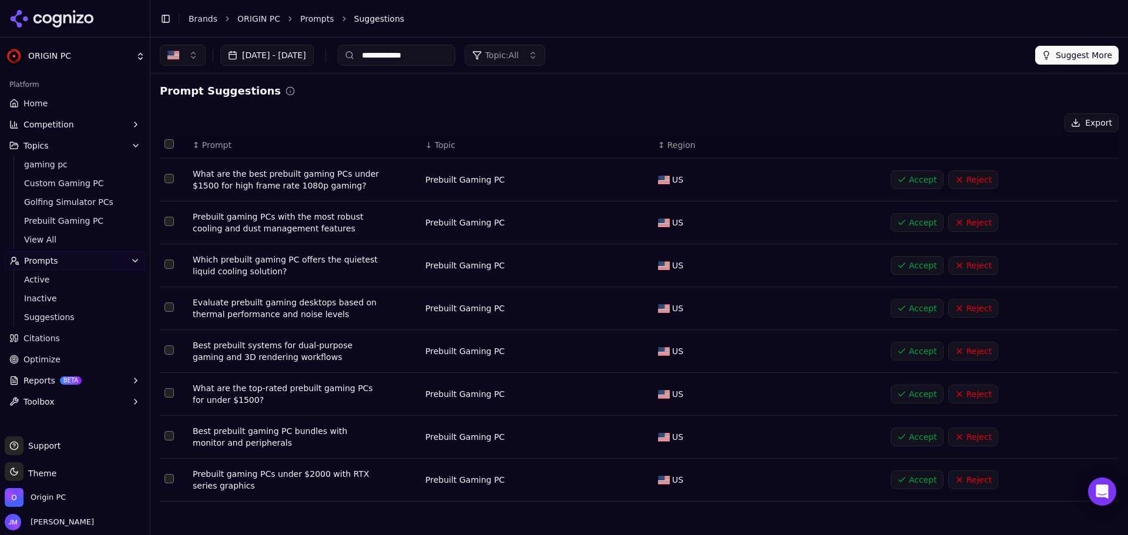
click at [1080, 61] on button "Suggest More" at bounding box center [1076, 55] width 83 height 19
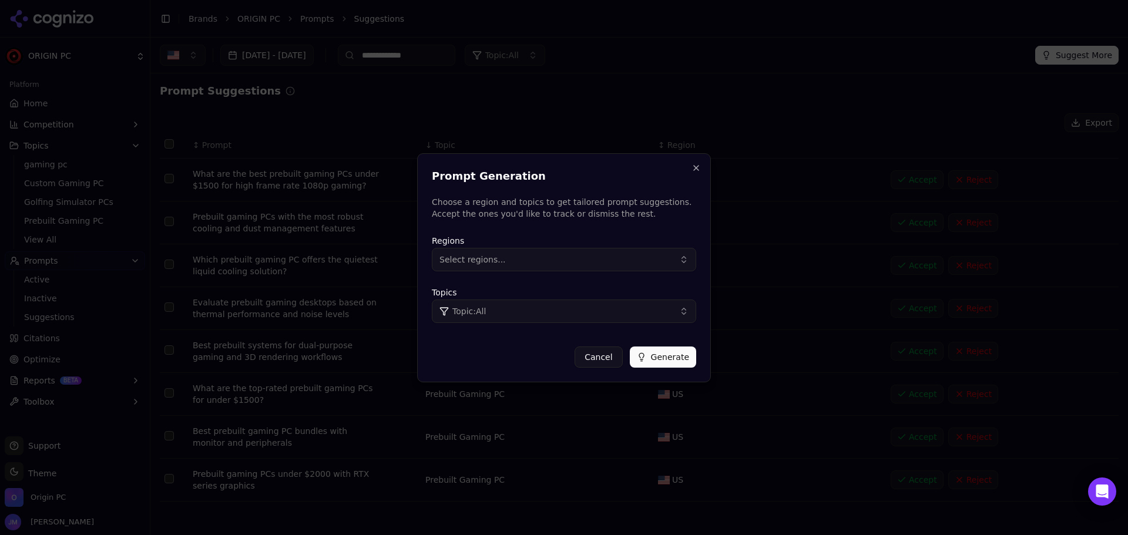
click at [612, 260] on button "Select regions..." at bounding box center [564, 259] width 264 height 23
click at [528, 310] on div "[GEOGRAPHIC_DATA]" at bounding box center [514, 307] width 159 height 19
click at [694, 361] on button "Generate" at bounding box center [663, 357] width 66 height 21
